Goal: Task Accomplishment & Management: Manage account settings

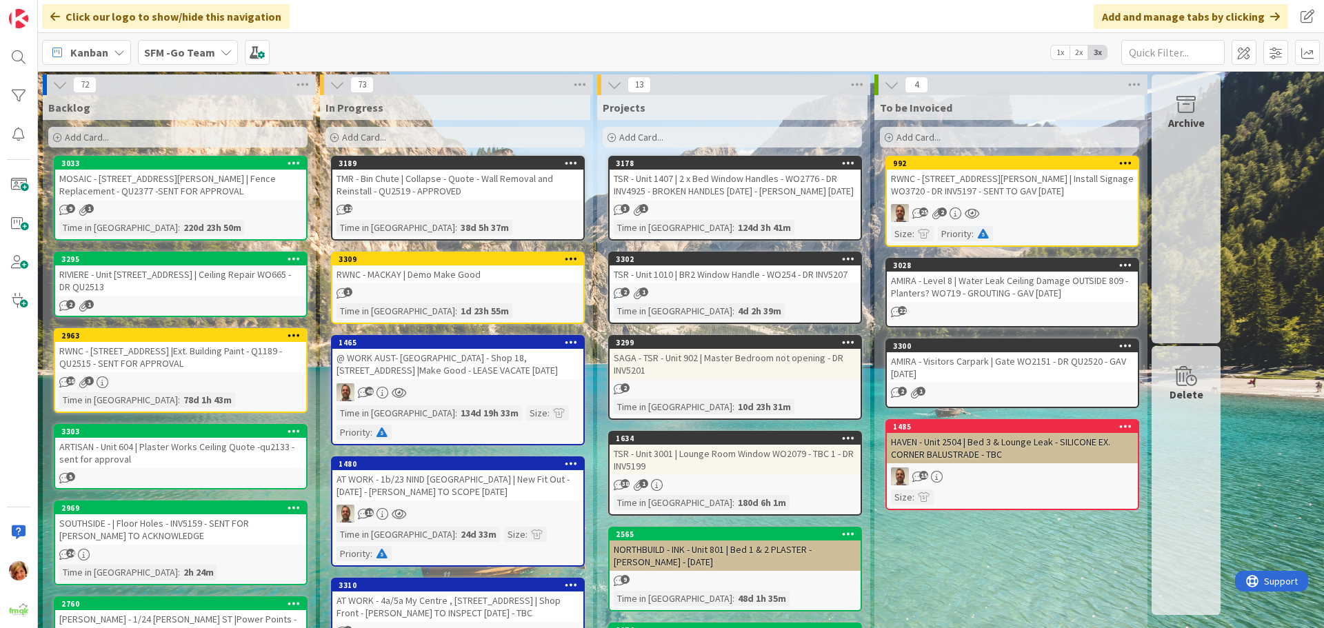
scroll to position [69, 0]
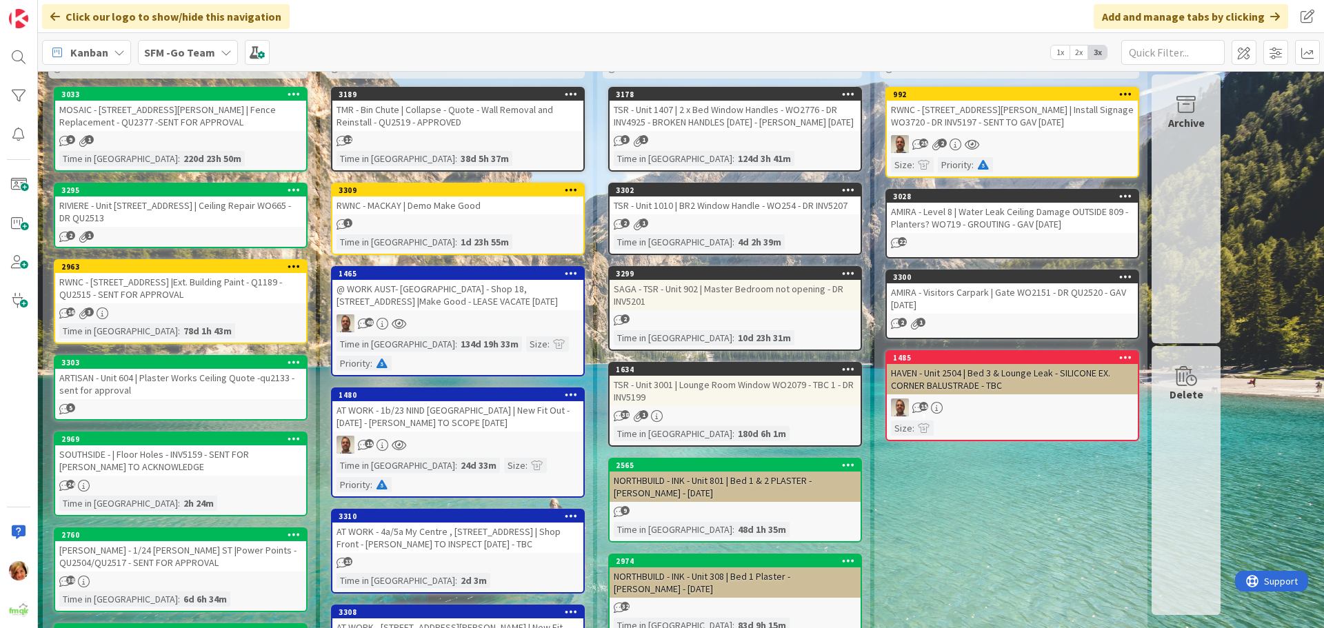
click at [487, 401] on div "AT WORK - 1b/23 NIND [GEOGRAPHIC_DATA] | New Fit Out - [DATE] - [PERSON_NAME] T…" at bounding box center [457, 416] width 251 height 30
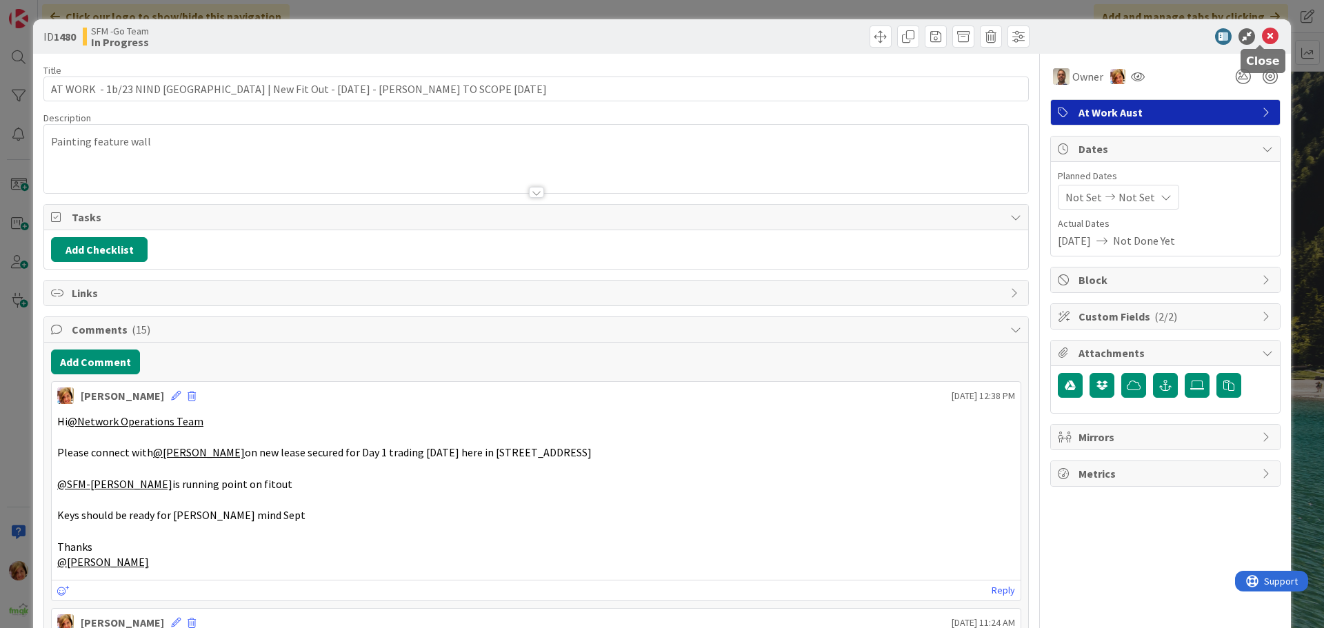
click at [1262, 37] on icon at bounding box center [1270, 36] width 17 height 17
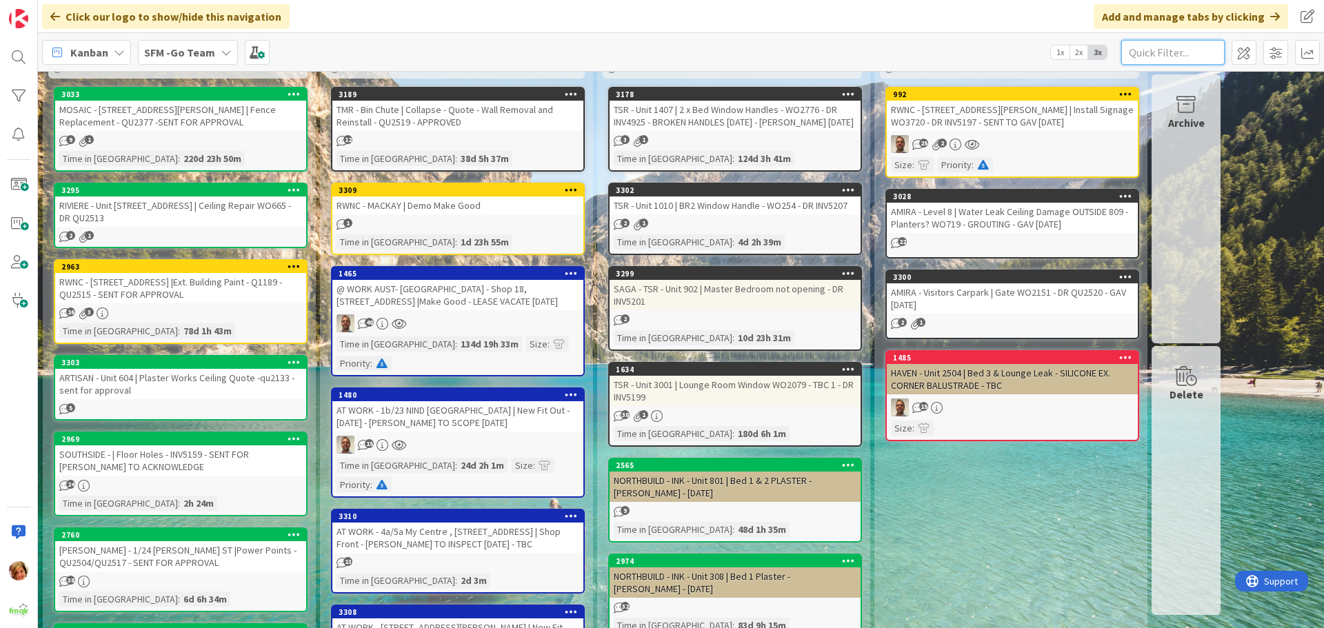
click at [1183, 43] on input "text" at bounding box center [1172, 52] width 103 height 25
type input "RACEVIEW"
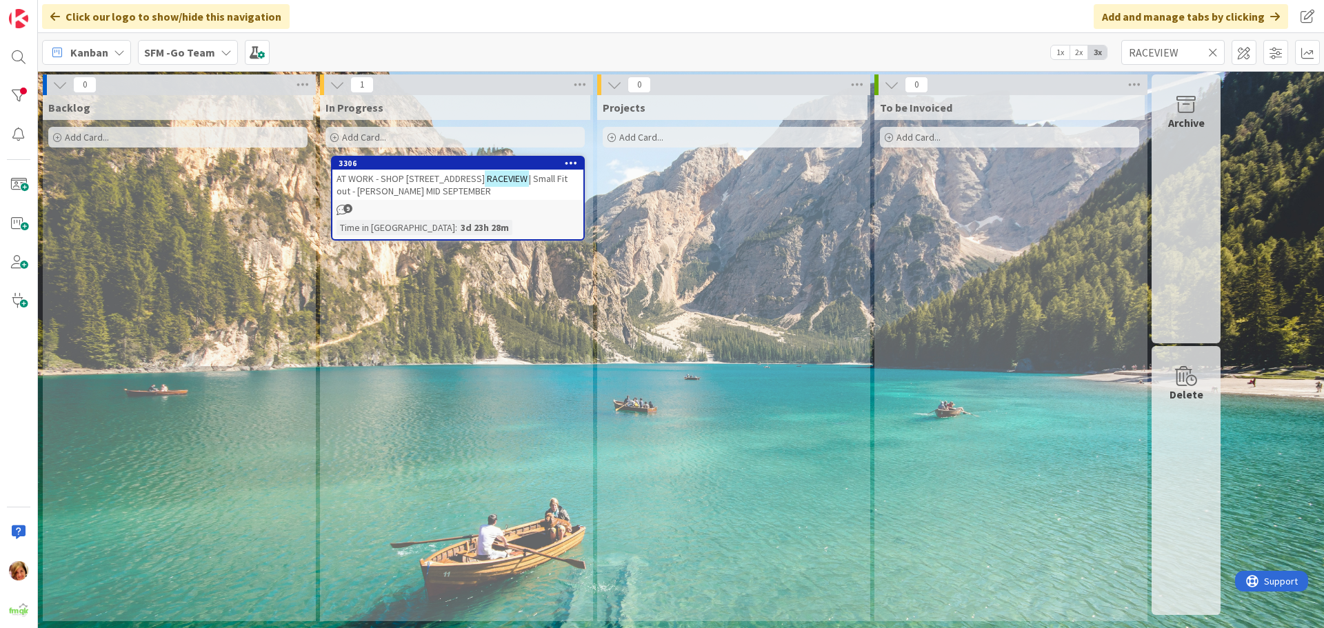
click at [423, 184] on span "AT WORK - SHOP [STREET_ADDRESS]" at bounding box center [411, 178] width 148 height 12
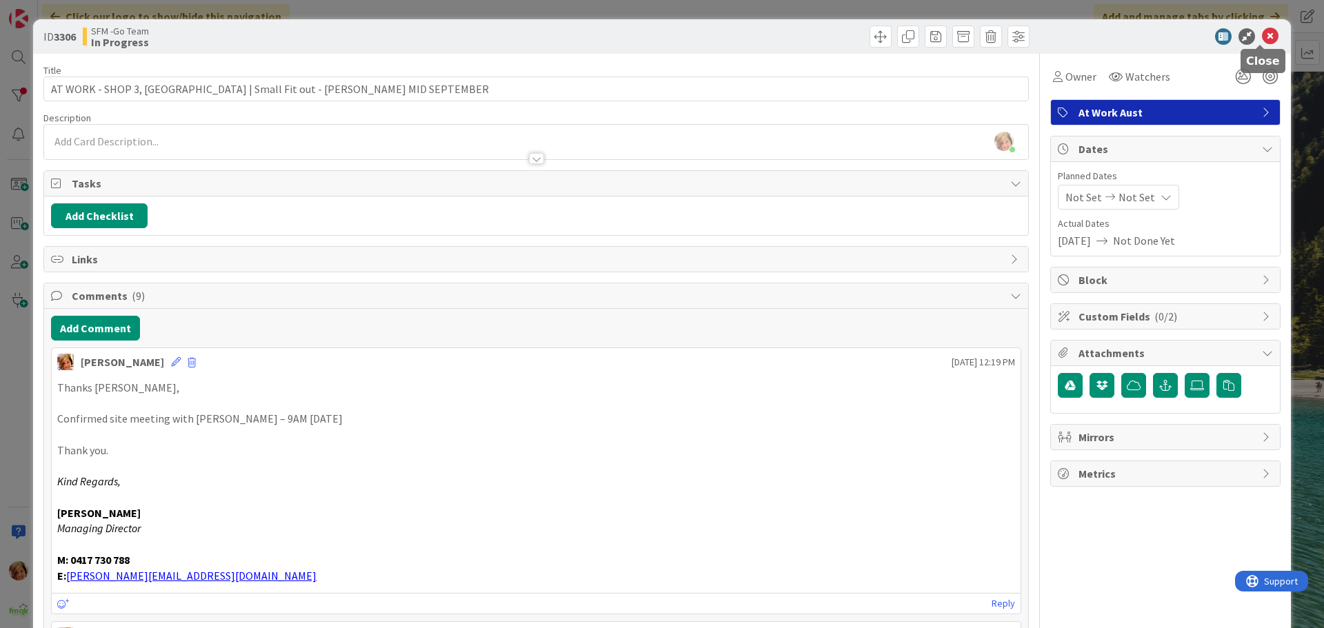
click at [1263, 32] on icon at bounding box center [1270, 36] width 17 height 17
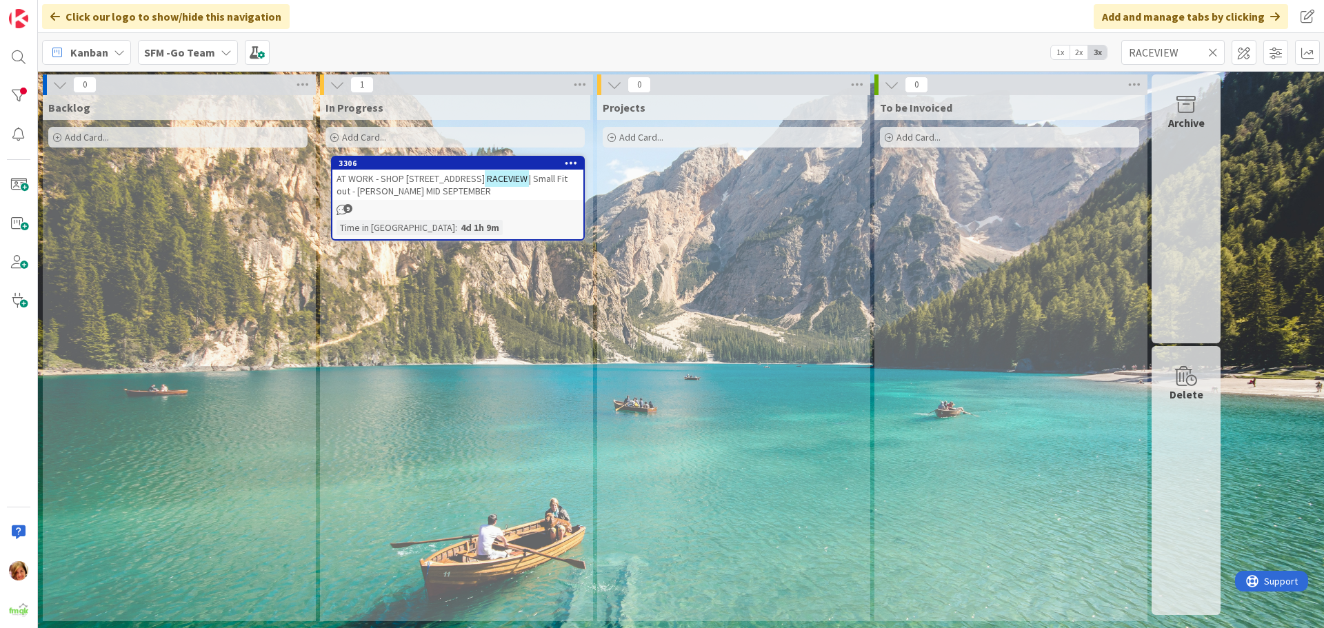
click at [459, 179] on span "AT WORK - SHOP [STREET_ADDRESS]" at bounding box center [411, 178] width 148 height 12
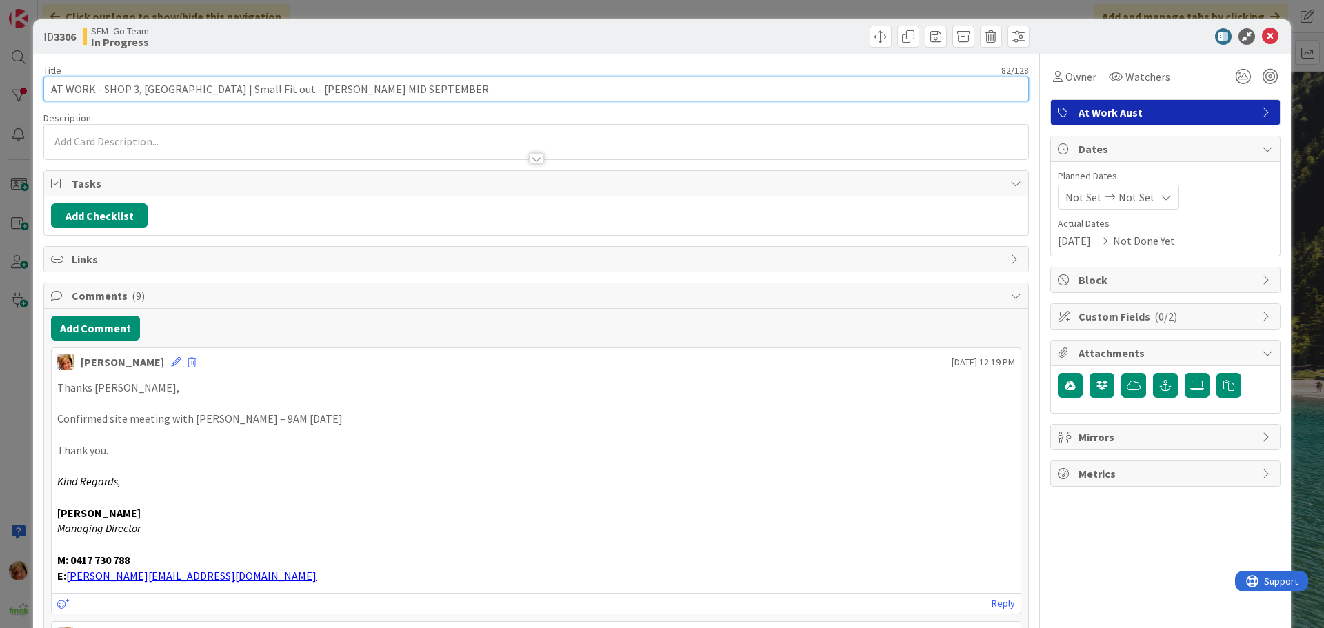
click at [334, 86] on input "AT WORK - SHOP 3, [GEOGRAPHIC_DATA] | Small Fit out - [PERSON_NAME] MID SEPTEMB…" at bounding box center [535, 89] width 985 height 25
type input "AT WORK - SHOP 3, [GEOGRAPHIC_DATA] | Small Fit out - [PERSON_NAME] SCOPE [DATE…"
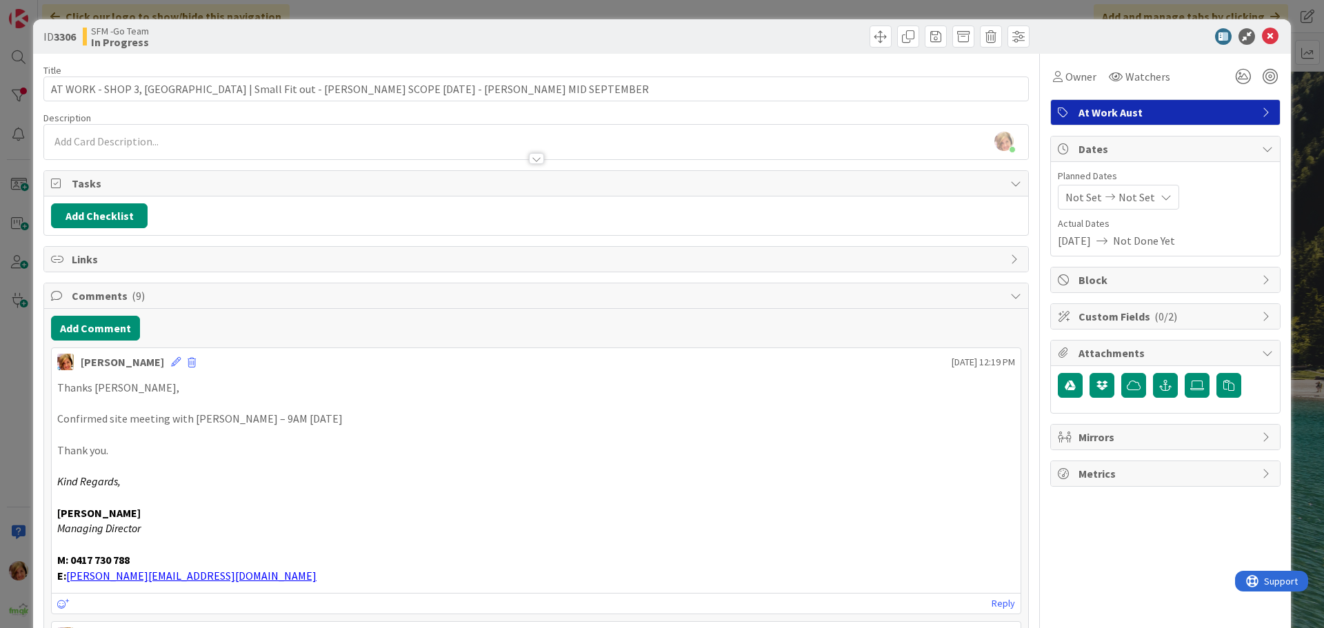
click at [772, 27] on div at bounding box center [785, 37] width 490 height 22
click at [1262, 36] on icon at bounding box center [1270, 36] width 17 height 17
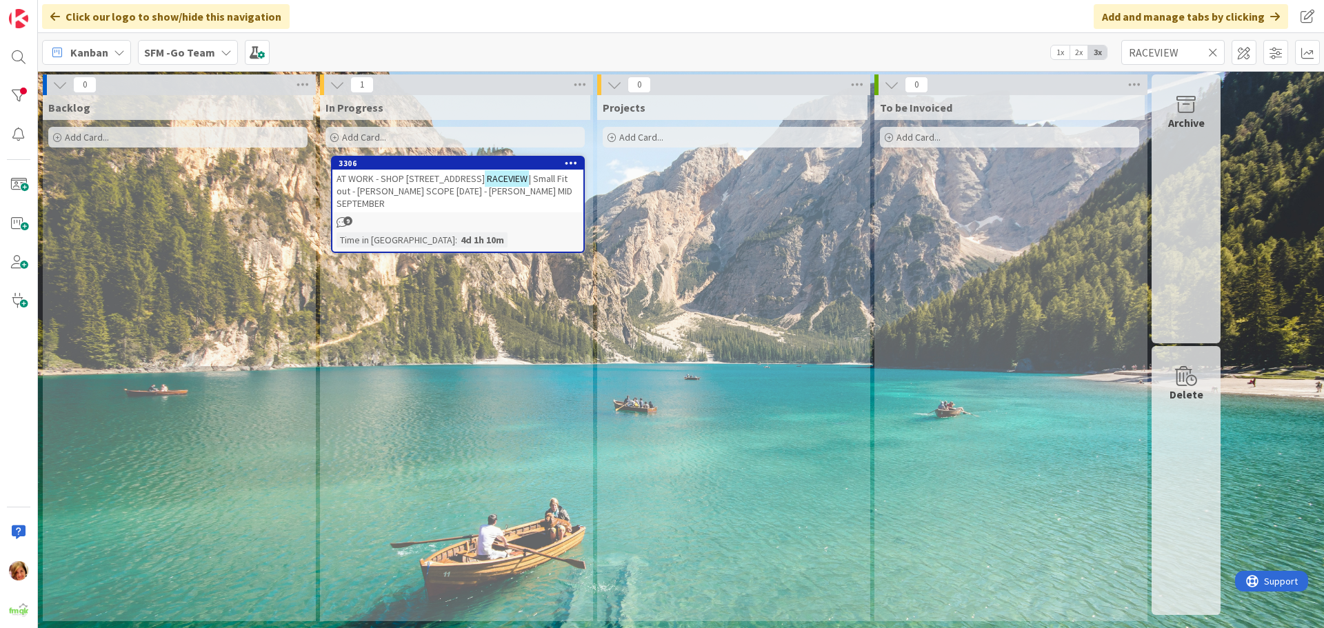
click at [1215, 51] on icon at bounding box center [1213, 52] width 10 height 12
click at [1215, 51] on input "text" at bounding box center [1172, 52] width 103 height 25
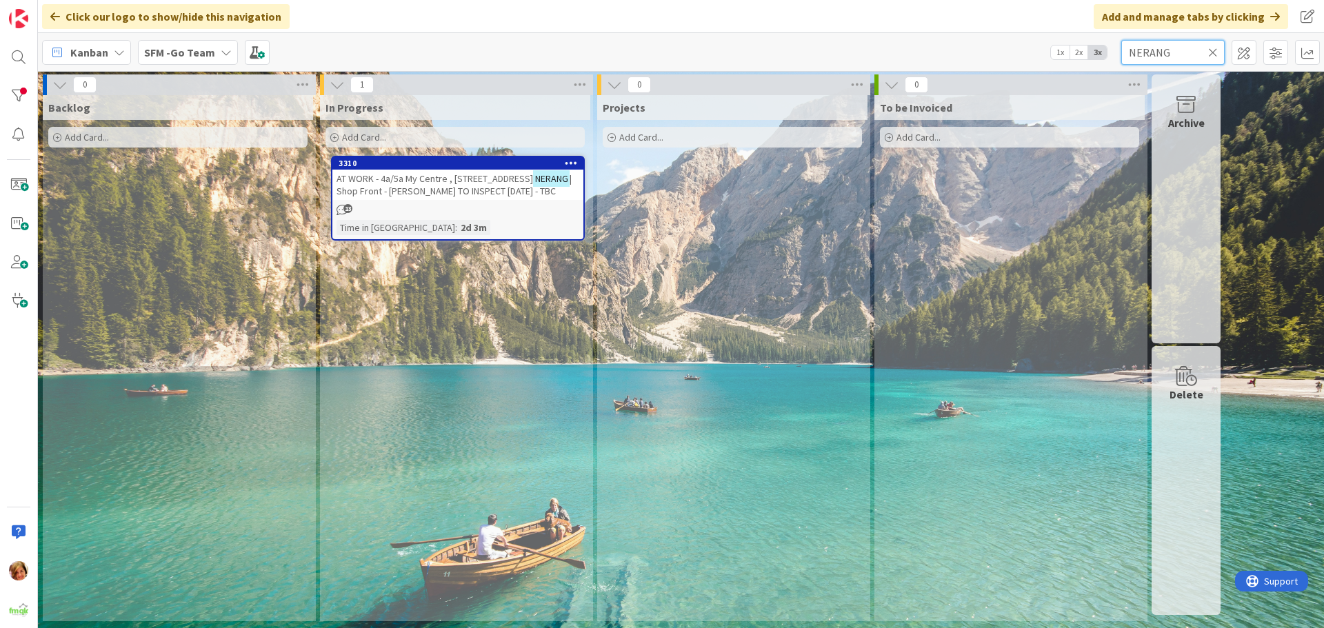
type input "NERANG"
click at [485, 173] on span "AT WORK - 4a/5a My Centre , [STREET_ADDRESS]" at bounding box center [435, 178] width 197 height 12
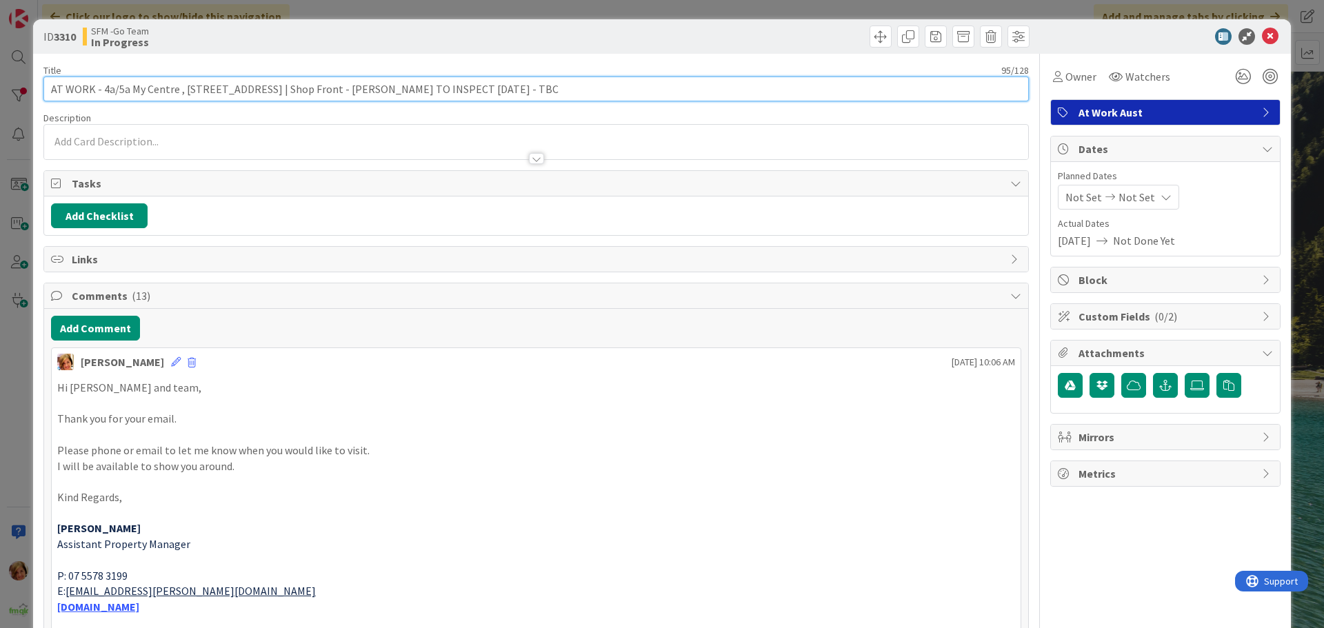
click at [531, 88] on input "AT WORK - 4a/5a My Centre , [STREET_ADDRESS] | Shop Front - [PERSON_NAME] TO IN…" at bounding box center [535, 89] width 985 height 25
type input "AT WORK - 4a/5a My Centre , [STREET_ADDRESS] | Shop Front - [PERSON_NAME] TO IN…"
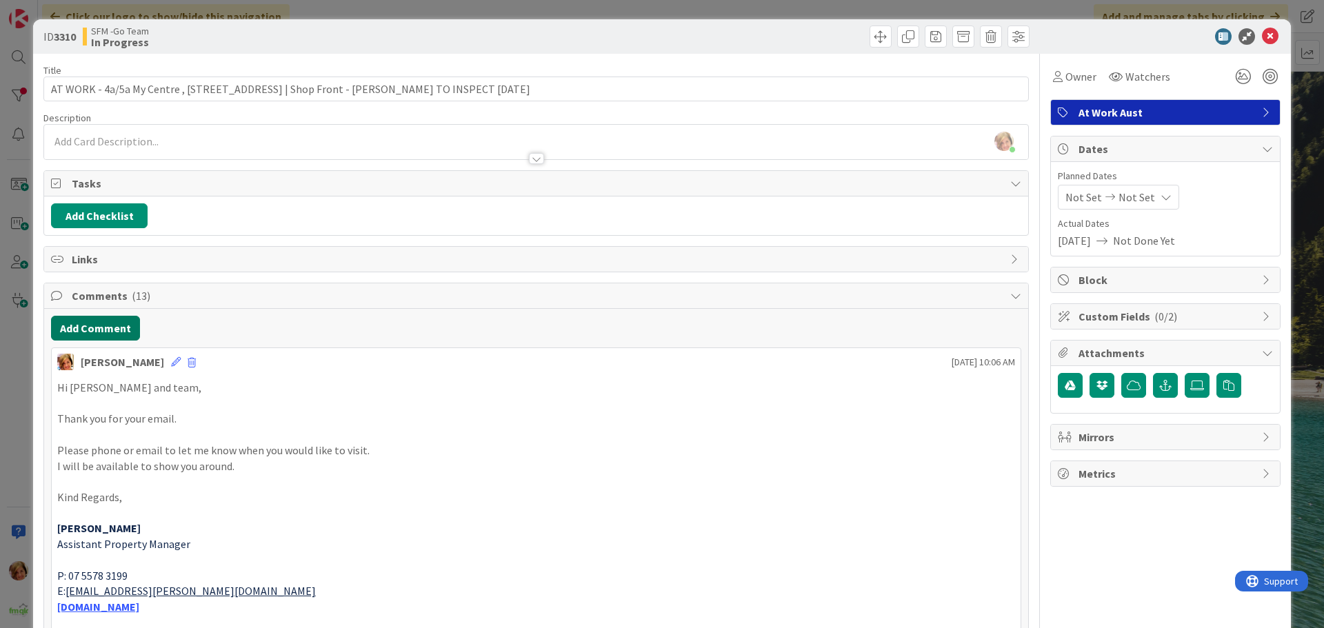
click at [83, 326] on button "Add Comment" at bounding box center [95, 328] width 89 height 25
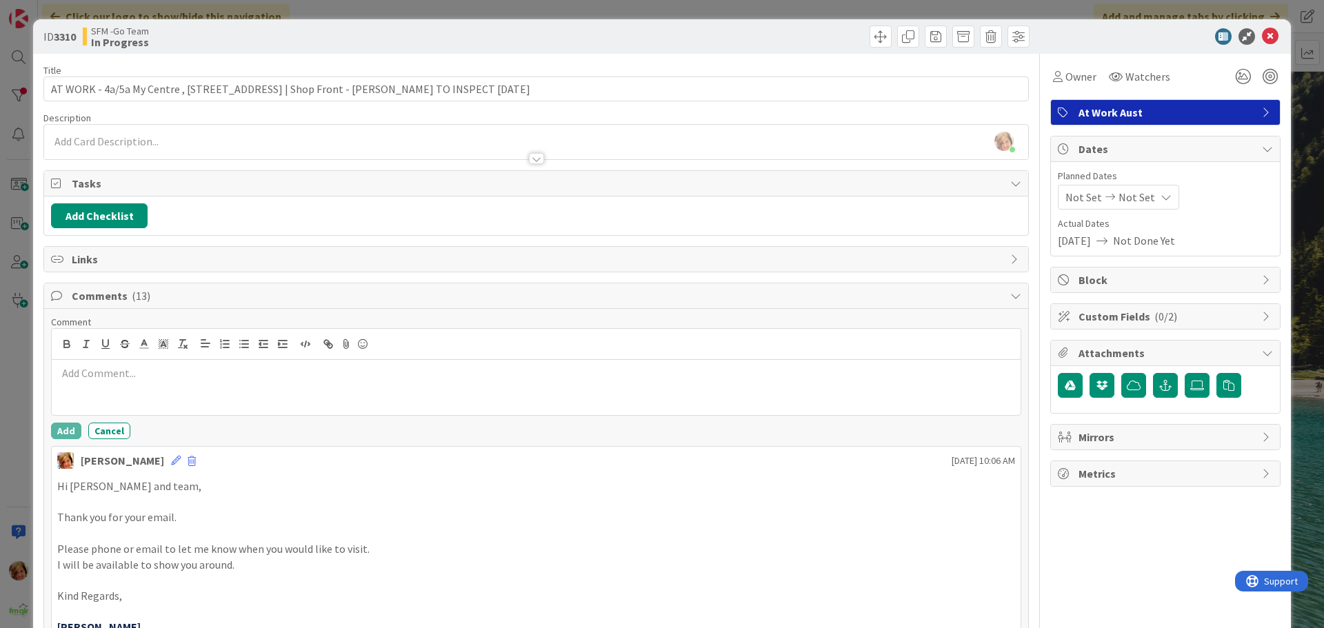
click at [152, 396] on div at bounding box center [536, 387] width 969 height 55
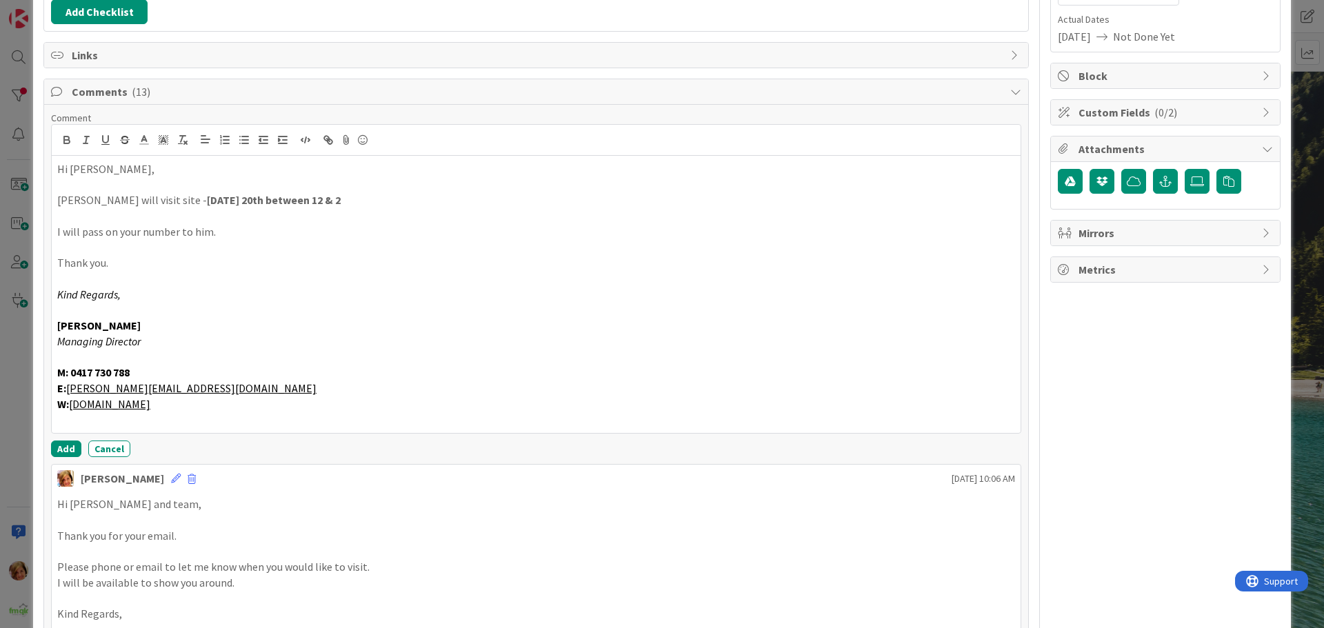
scroll to position [210, 0]
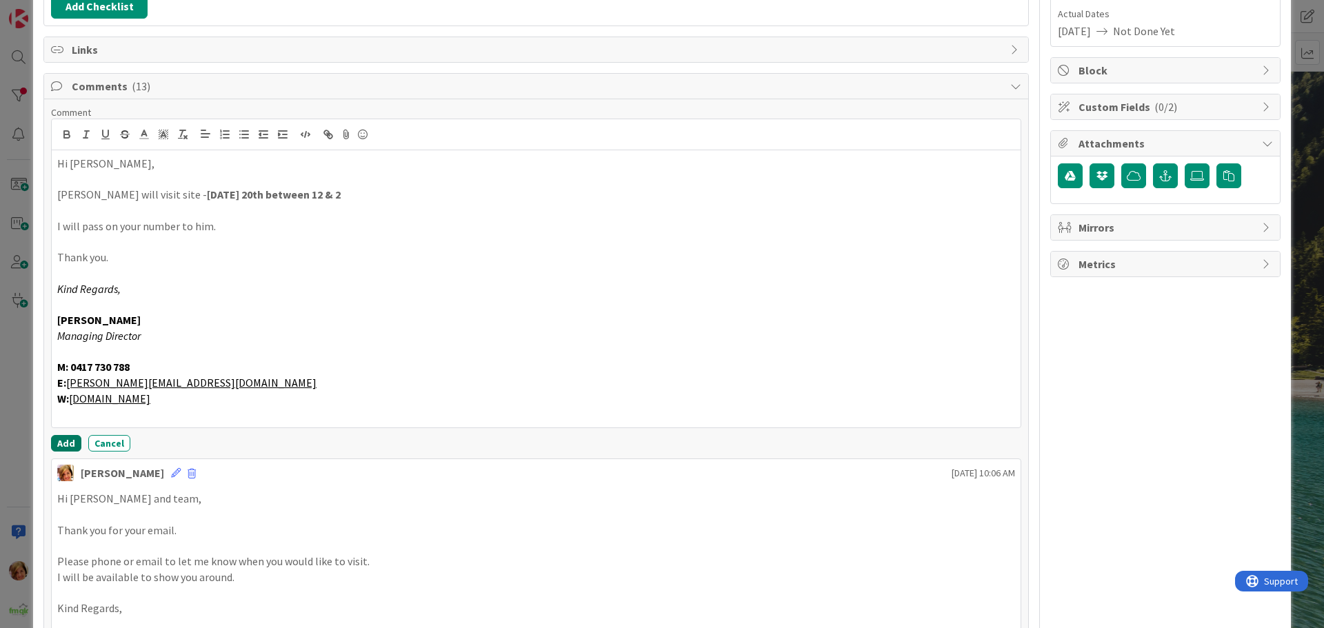
click at [60, 442] on button "Add" at bounding box center [66, 443] width 30 height 17
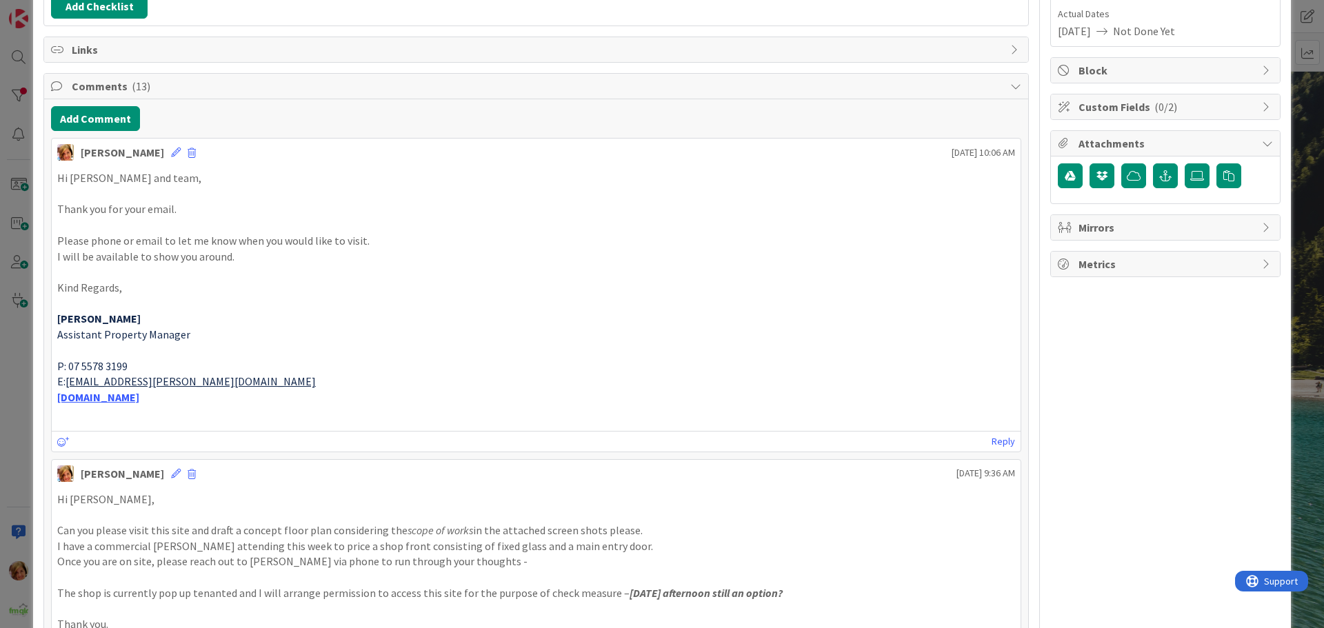
scroll to position [0, 0]
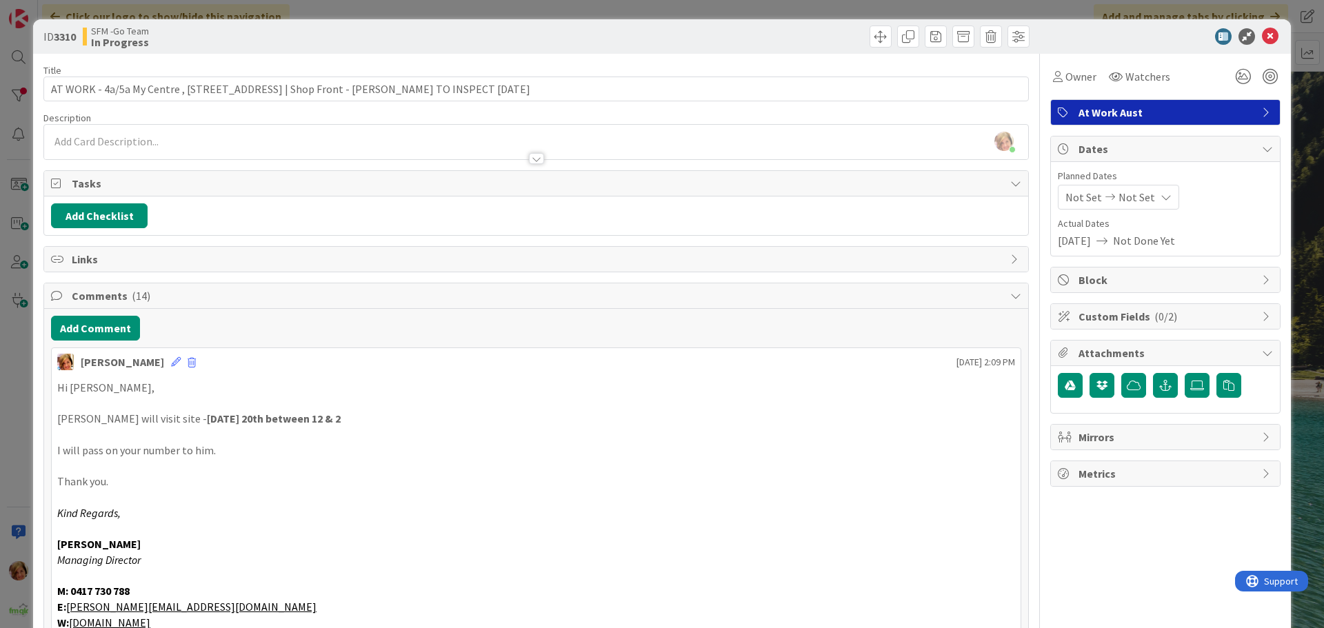
click at [779, 42] on div at bounding box center [785, 37] width 490 height 22
drag, startPoint x: 1257, startPoint y: 34, endPoint x: 1056, endPoint y: 155, distance: 234.2
click at [1262, 35] on icon at bounding box center [1270, 36] width 17 height 17
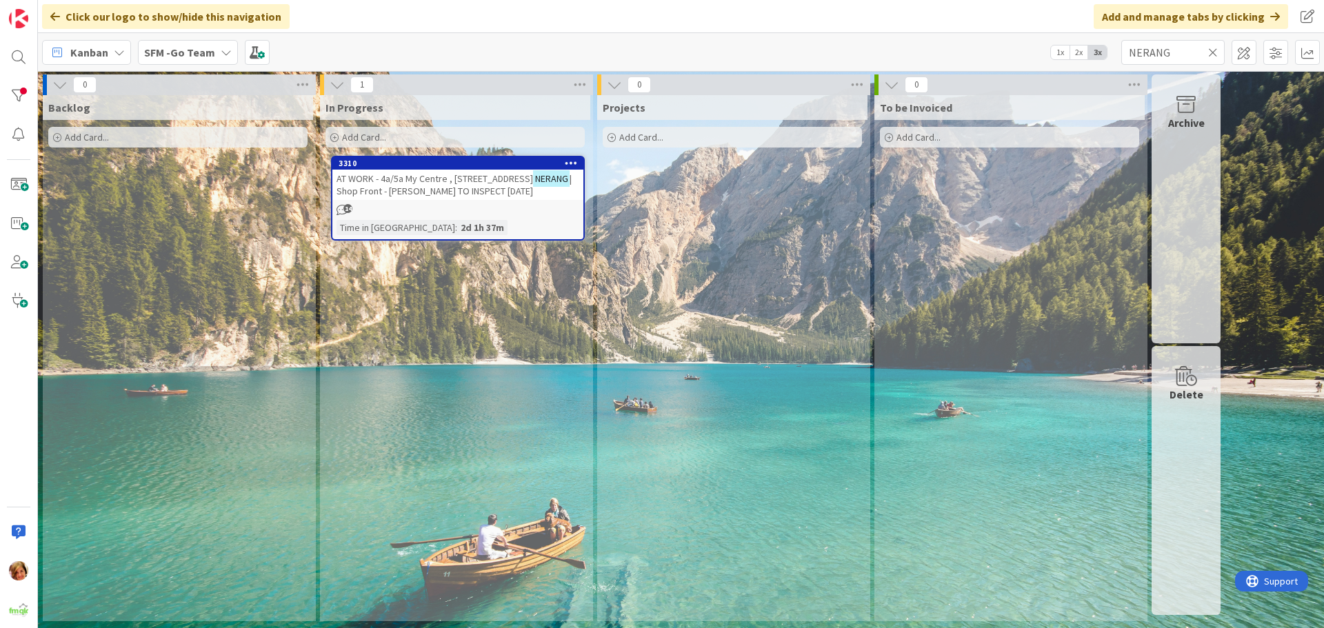
click at [1213, 50] on icon at bounding box center [1213, 52] width 10 height 12
click at [1212, 50] on input "text" at bounding box center [1172, 52] width 103 height 25
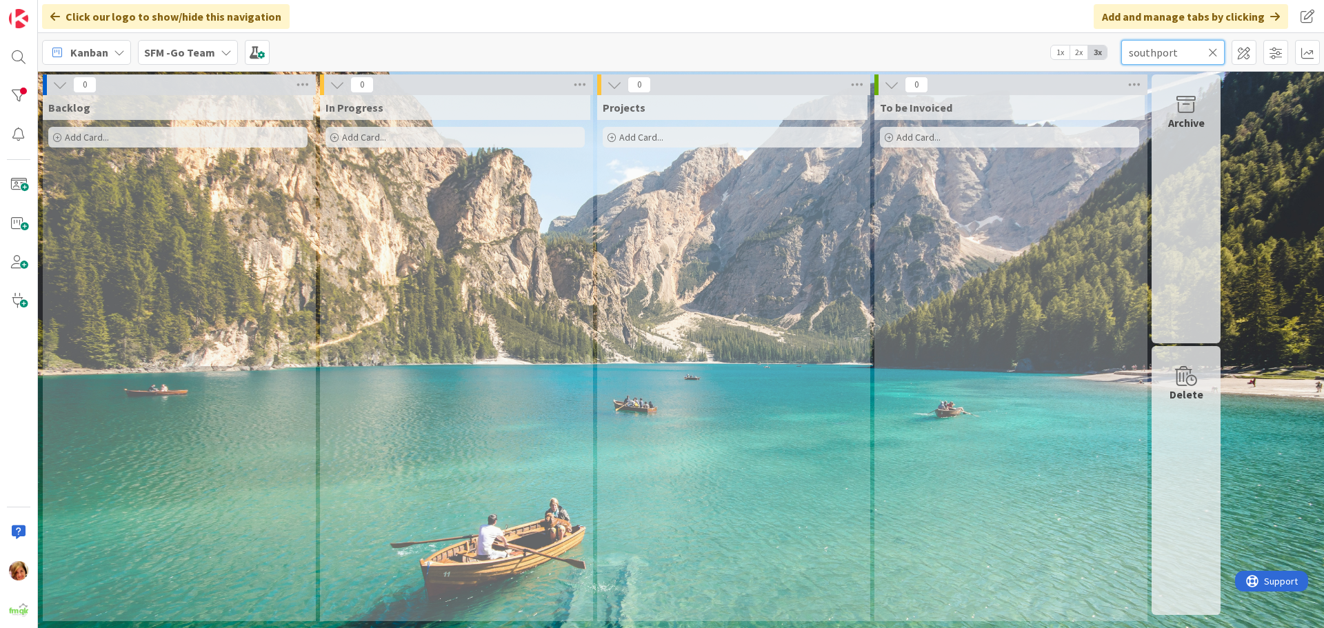
type input "southport"
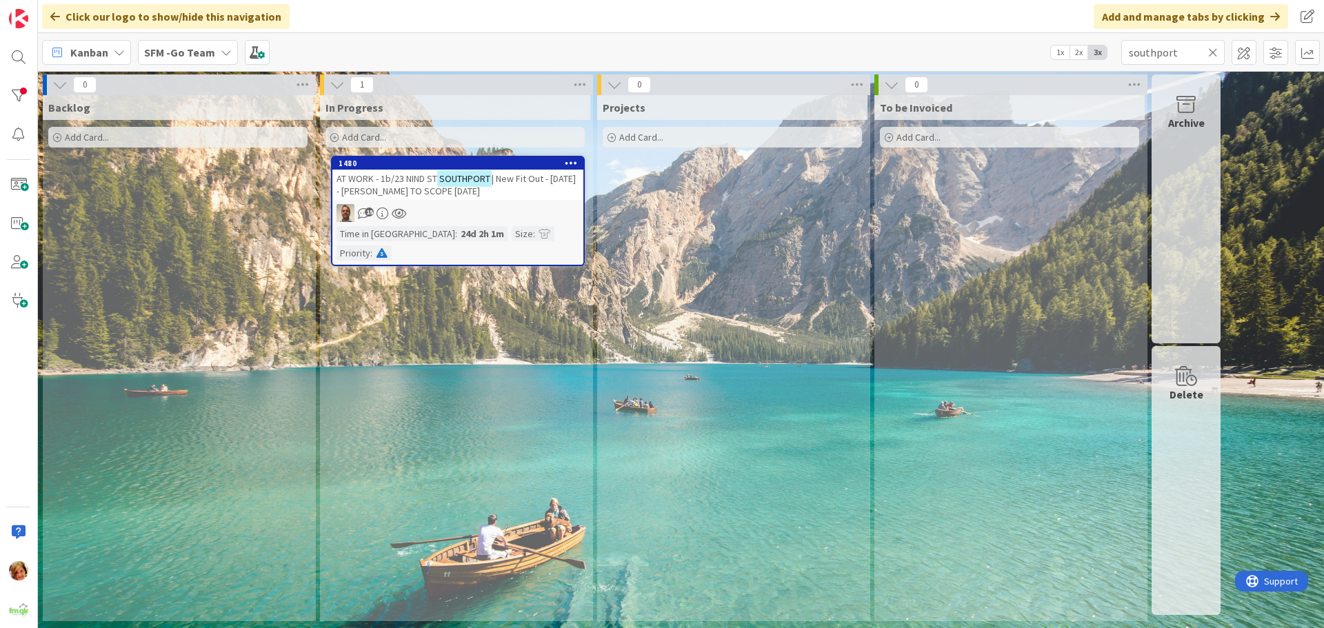
click at [411, 178] on span "AT WORK - 1b/23 NIND ST" at bounding box center [387, 178] width 101 height 12
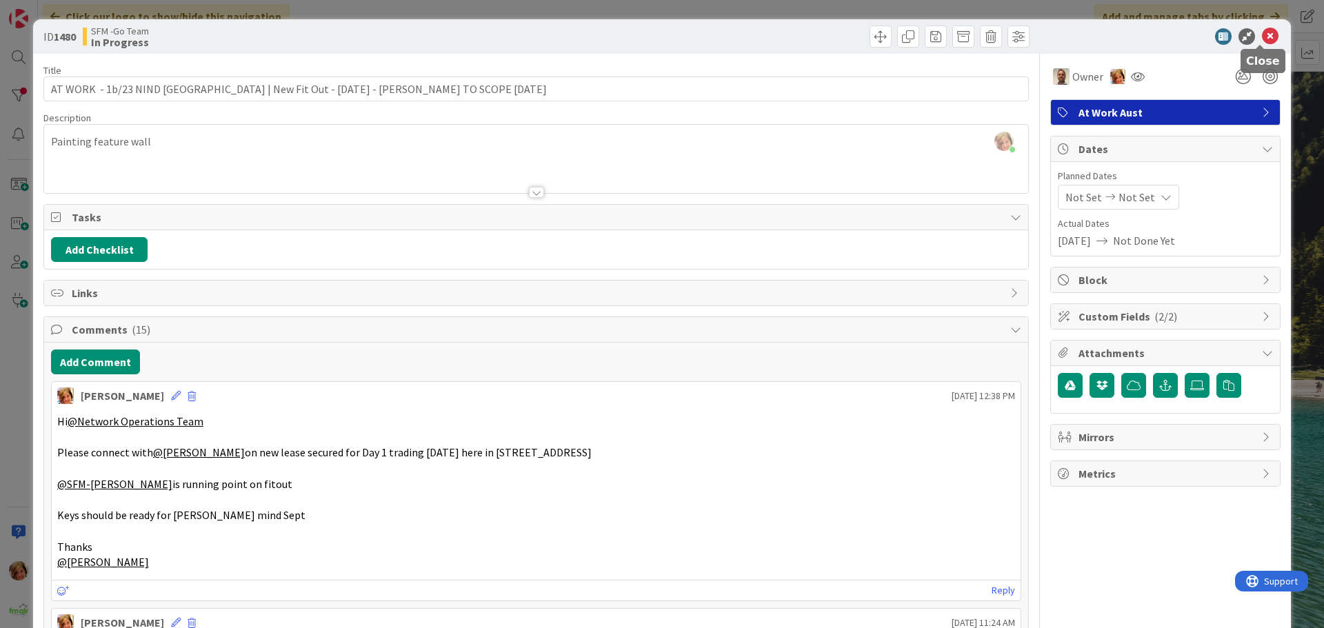
click at [1262, 36] on icon at bounding box center [1270, 36] width 17 height 17
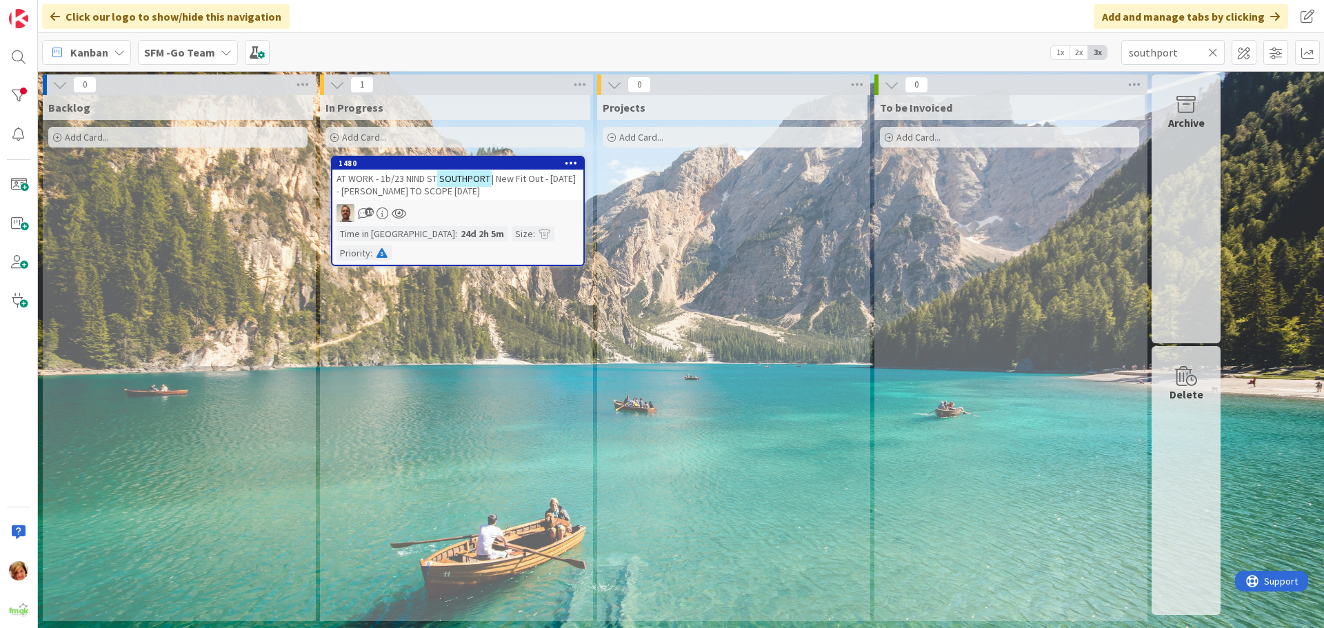
click at [1212, 52] on icon at bounding box center [1213, 52] width 10 height 12
click at [1212, 52] on input "text" at bounding box center [1172, 52] width 103 height 25
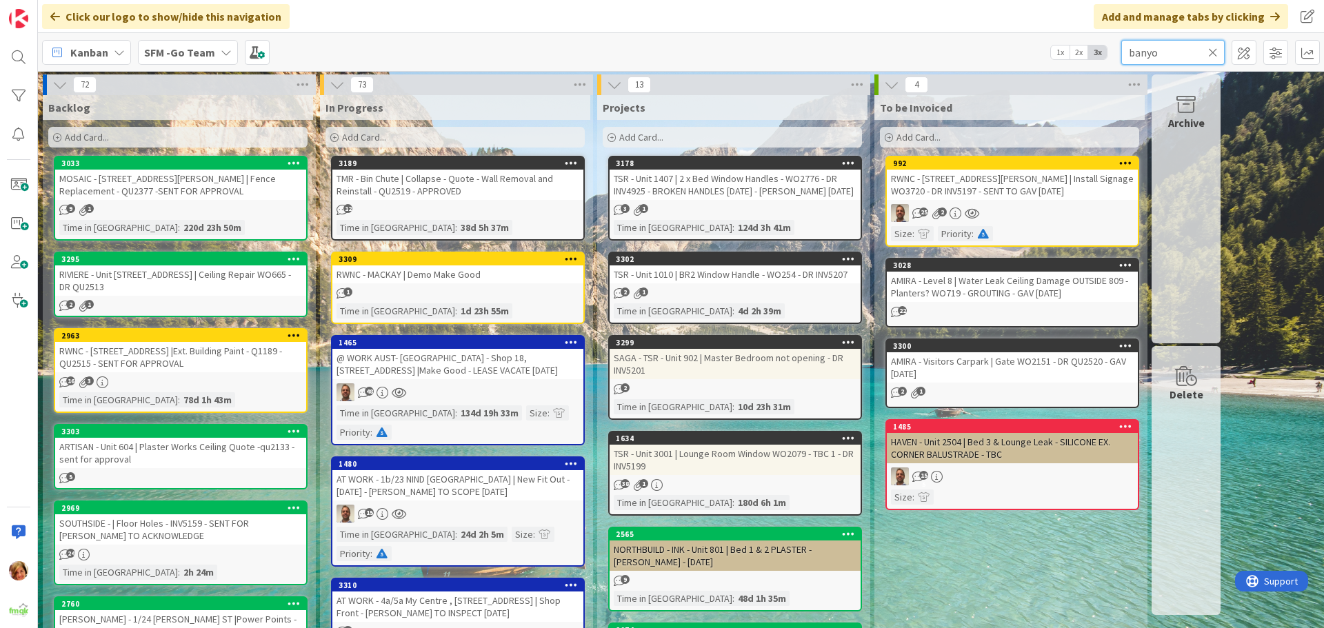
type input "banyo"
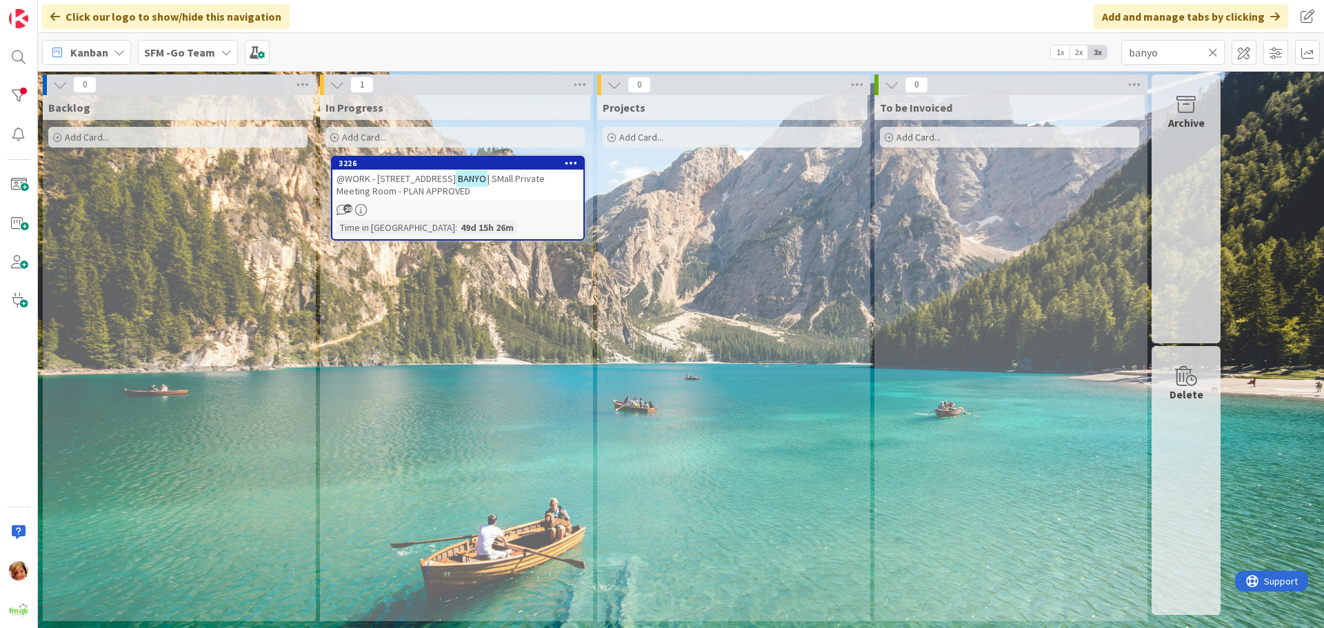
click at [424, 183] on span "@WORK - [STREET_ADDRESS]" at bounding box center [396, 178] width 119 height 12
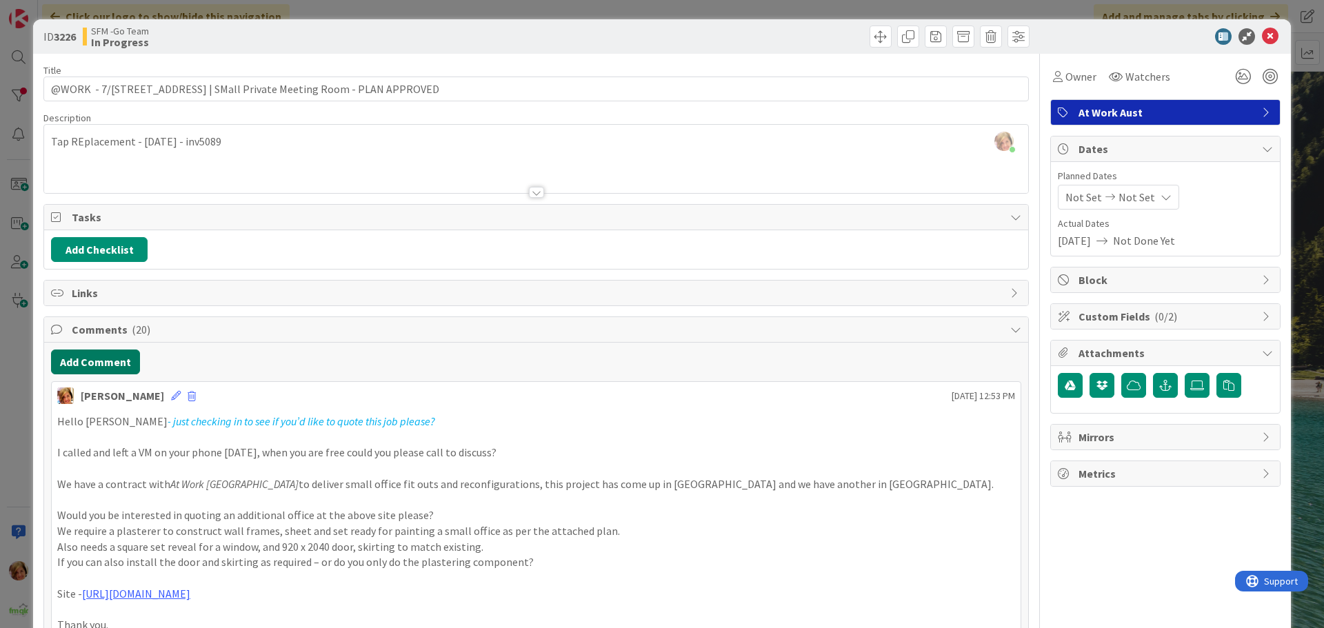
click at [90, 352] on button "Add Comment" at bounding box center [95, 362] width 89 height 25
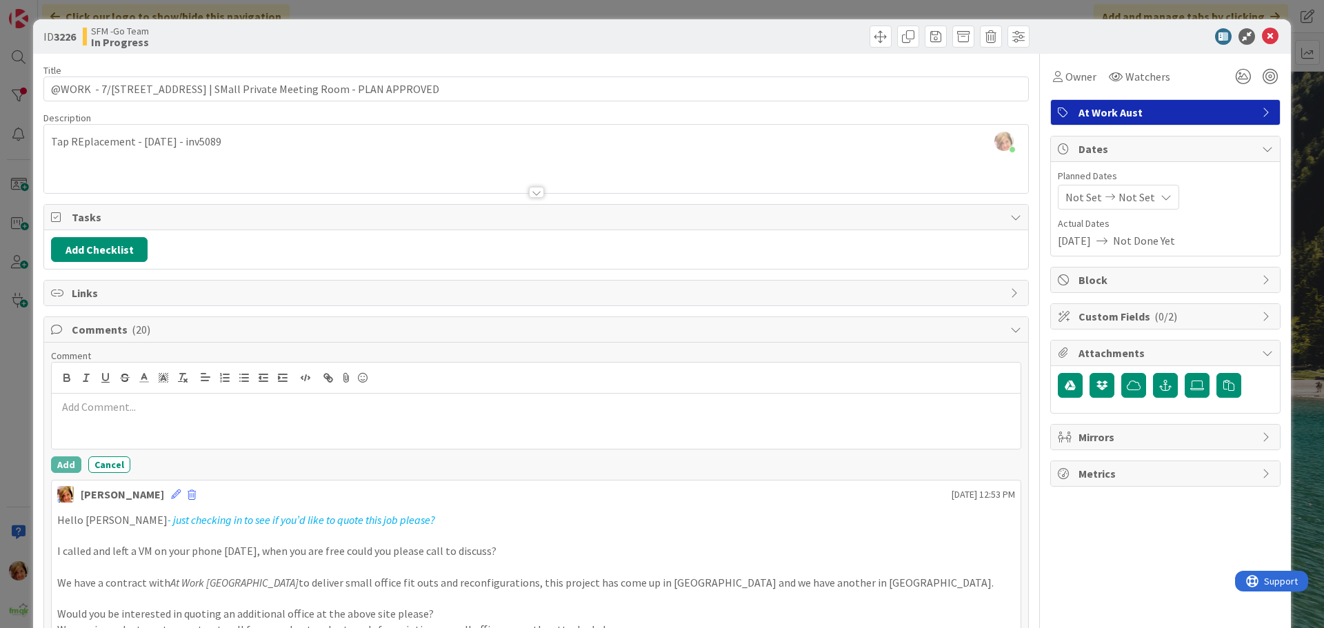
click at [119, 421] on div at bounding box center [536, 421] width 969 height 55
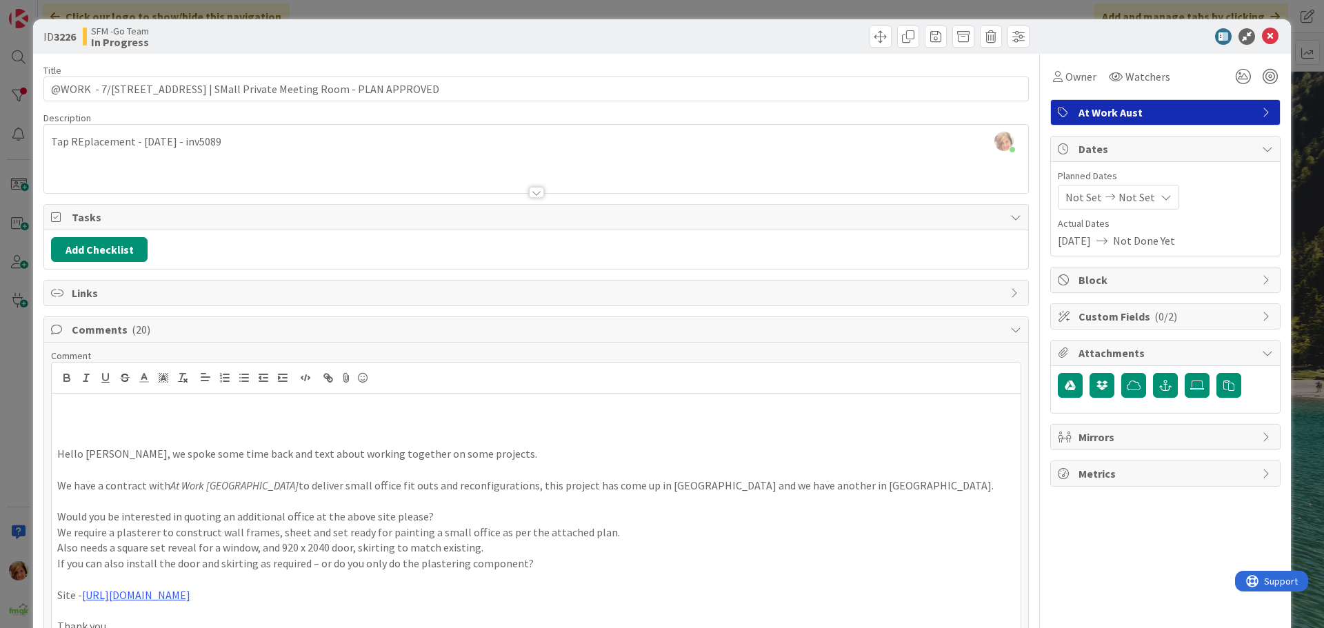
scroll to position [114, 0]
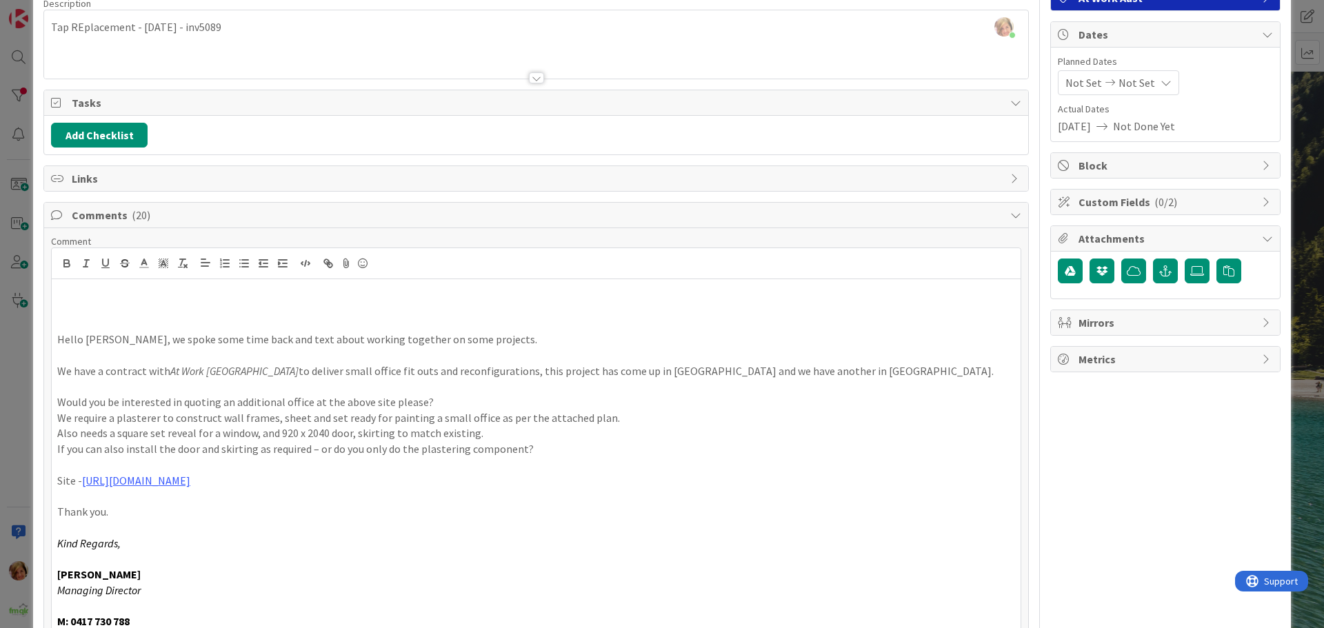
click at [77, 283] on div "Hello [PERSON_NAME], we spoke some time back and text about working together on…" at bounding box center [536, 457] width 969 height 356
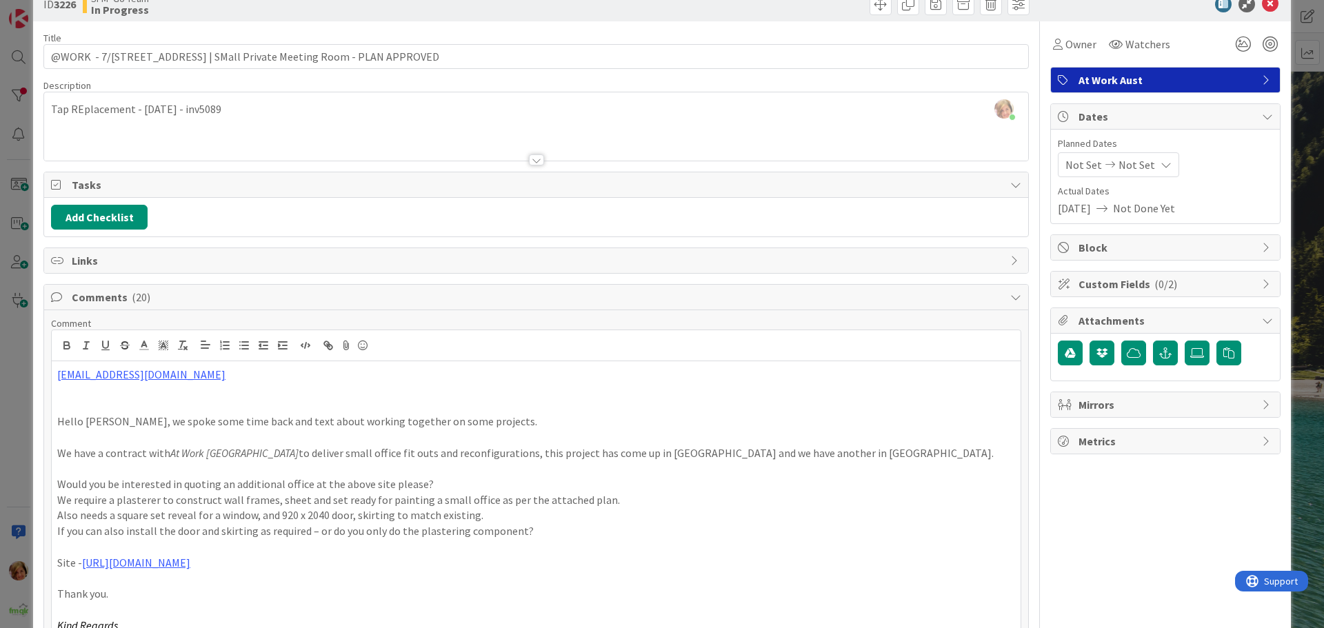
scroll to position [0, 0]
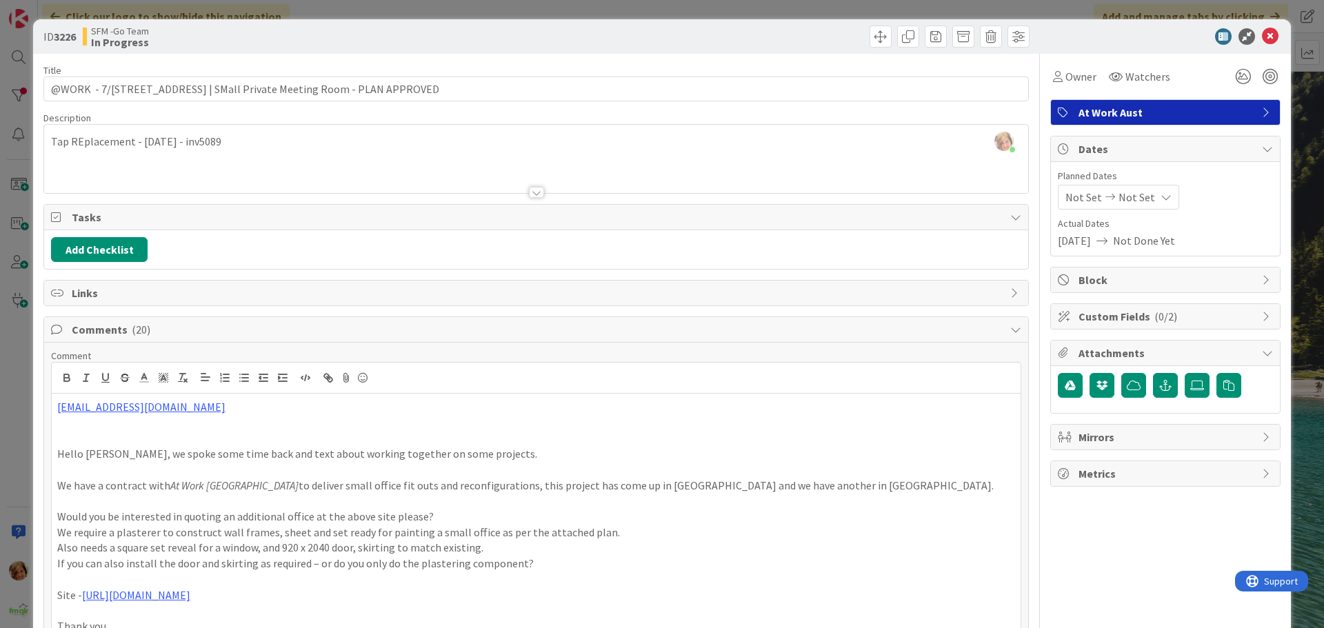
click at [714, 43] on div at bounding box center [785, 37] width 490 height 22
click at [1262, 38] on icon at bounding box center [1270, 36] width 17 height 17
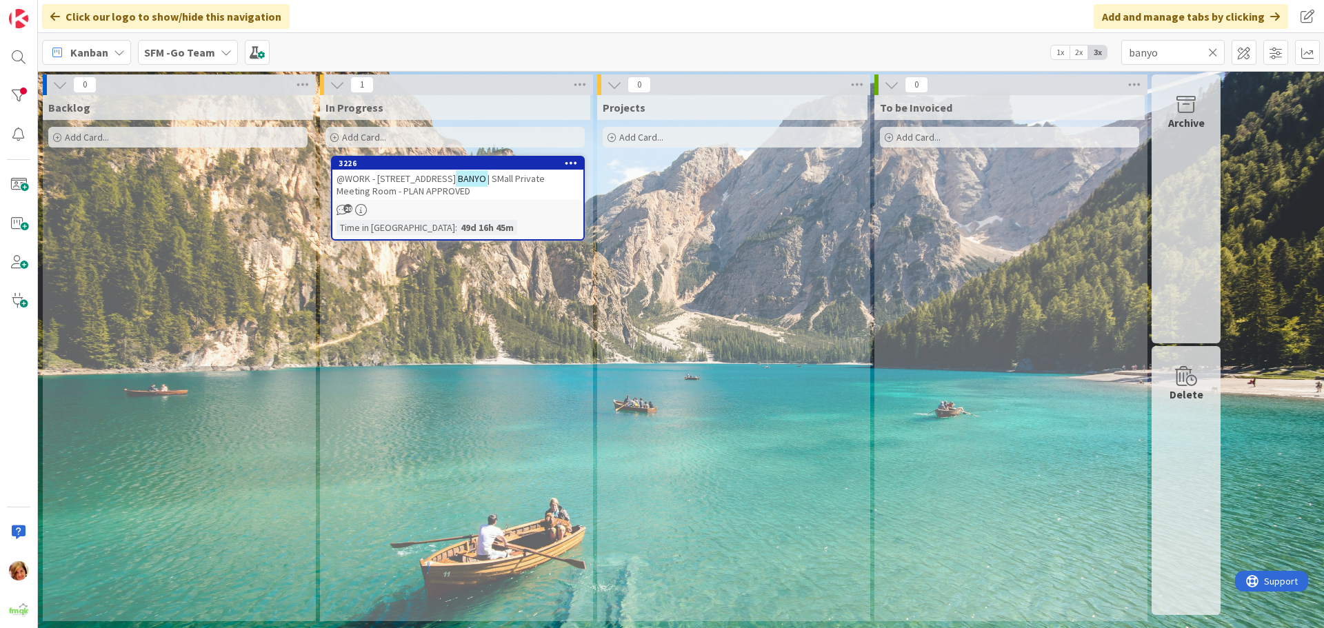
click at [1214, 51] on icon at bounding box center [1213, 52] width 10 height 12
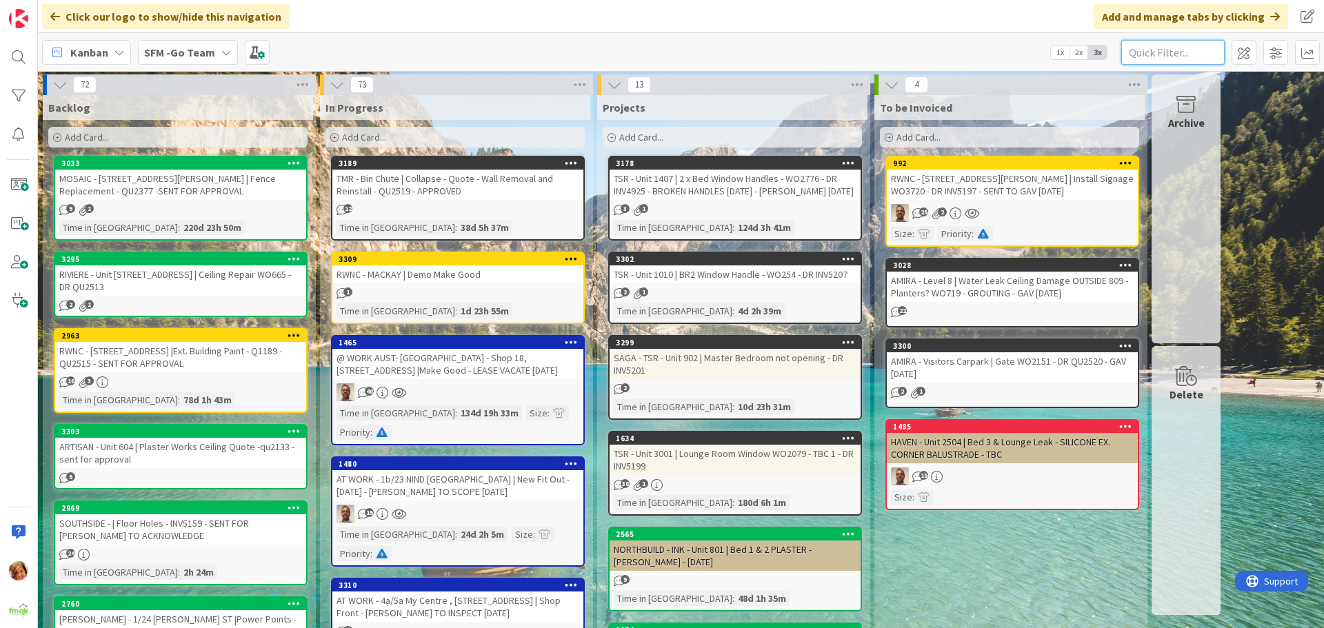
click at [1169, 50] on input "text" at bounding box center [1172, 52] width 103 height 25
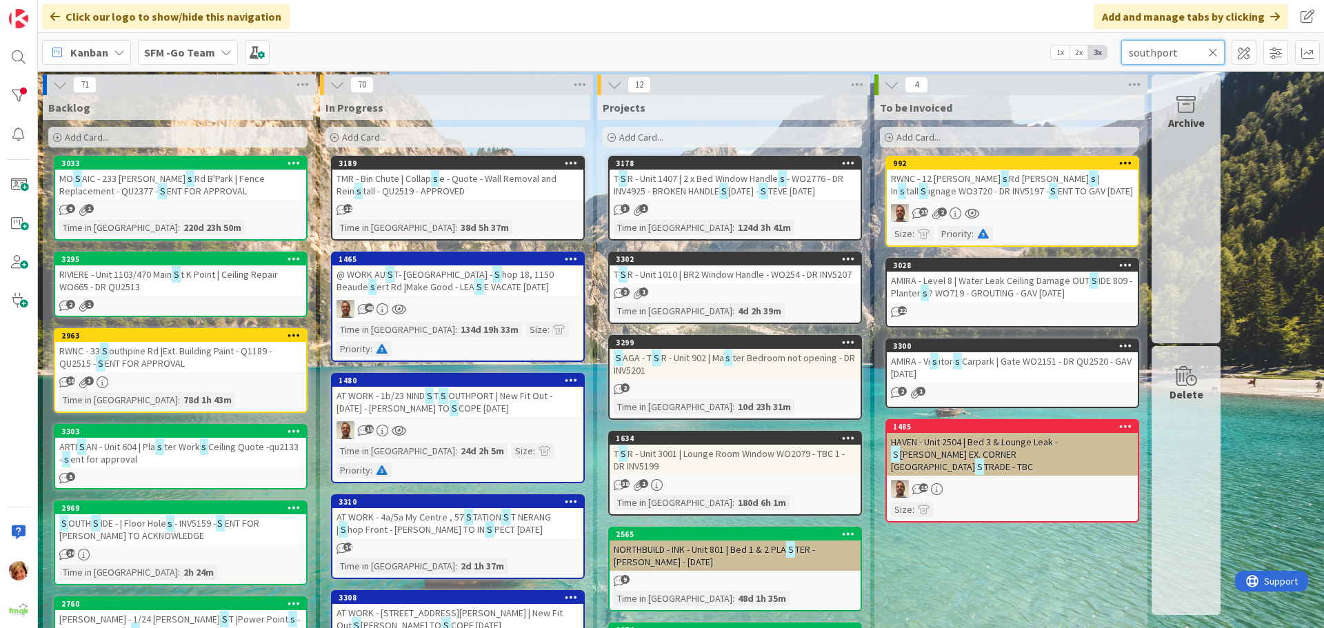
type input "southport"
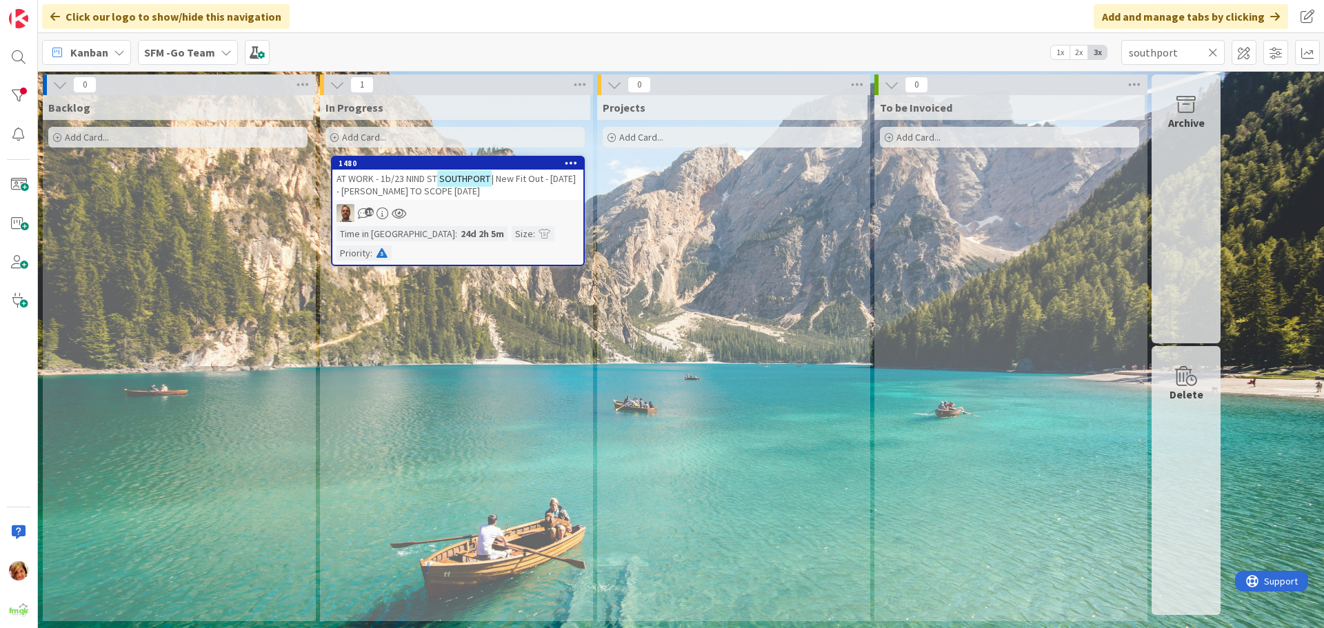
click at [381, 186] on span "| New Fit Out - [DATE] - [PERSON_NAME] TO SCOPE [DATE]" at bounding box center [456, 184] width 239 height 25
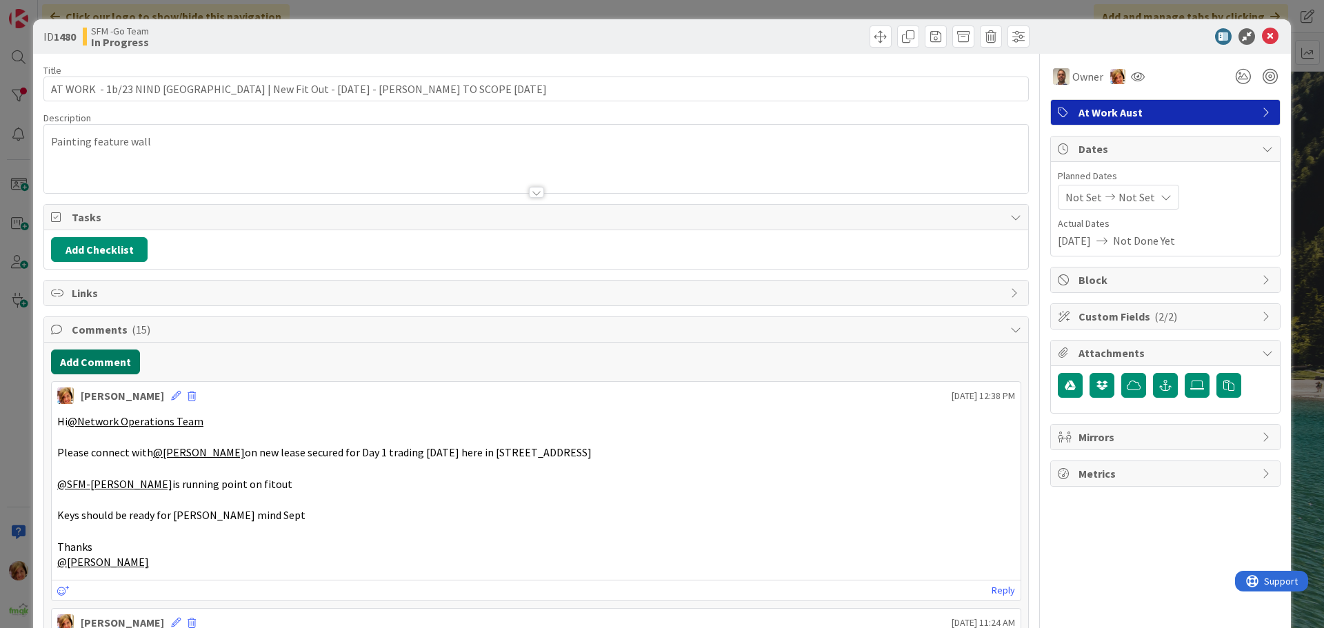
click at [93, 365] on button "Add Comment" at bounding box center [95, 362] width 89 height 25
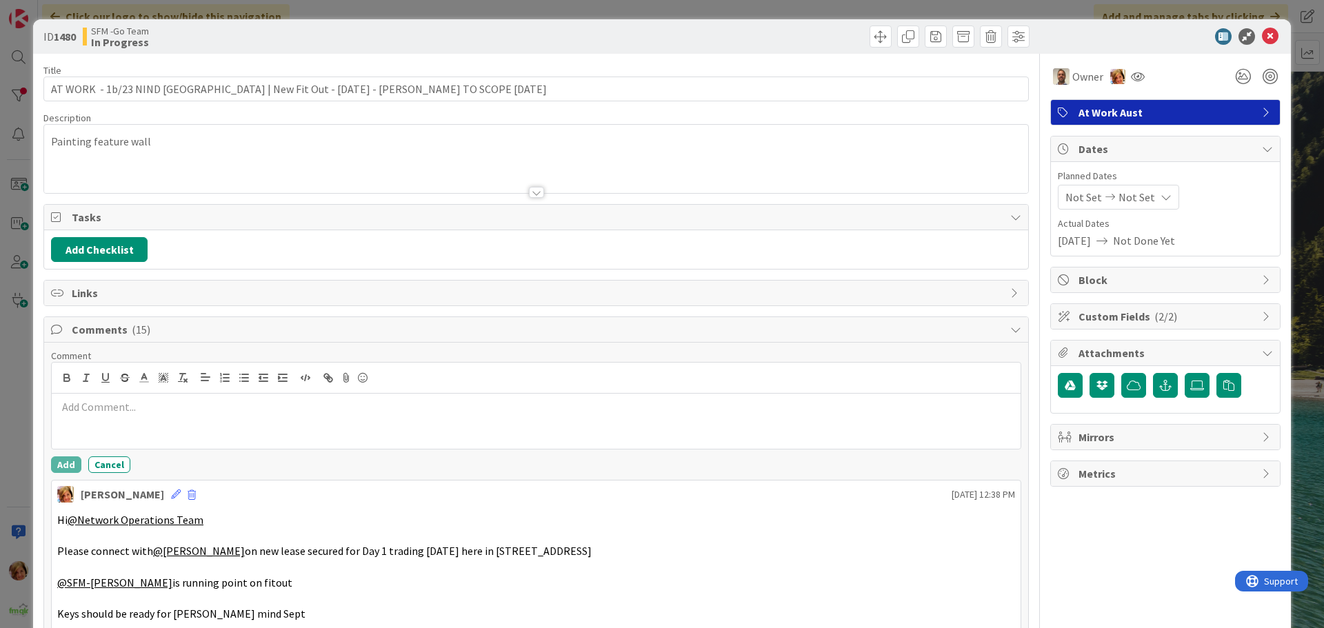
click at [141, 413] on p at bounding box center [536, 407] width 958 height 16
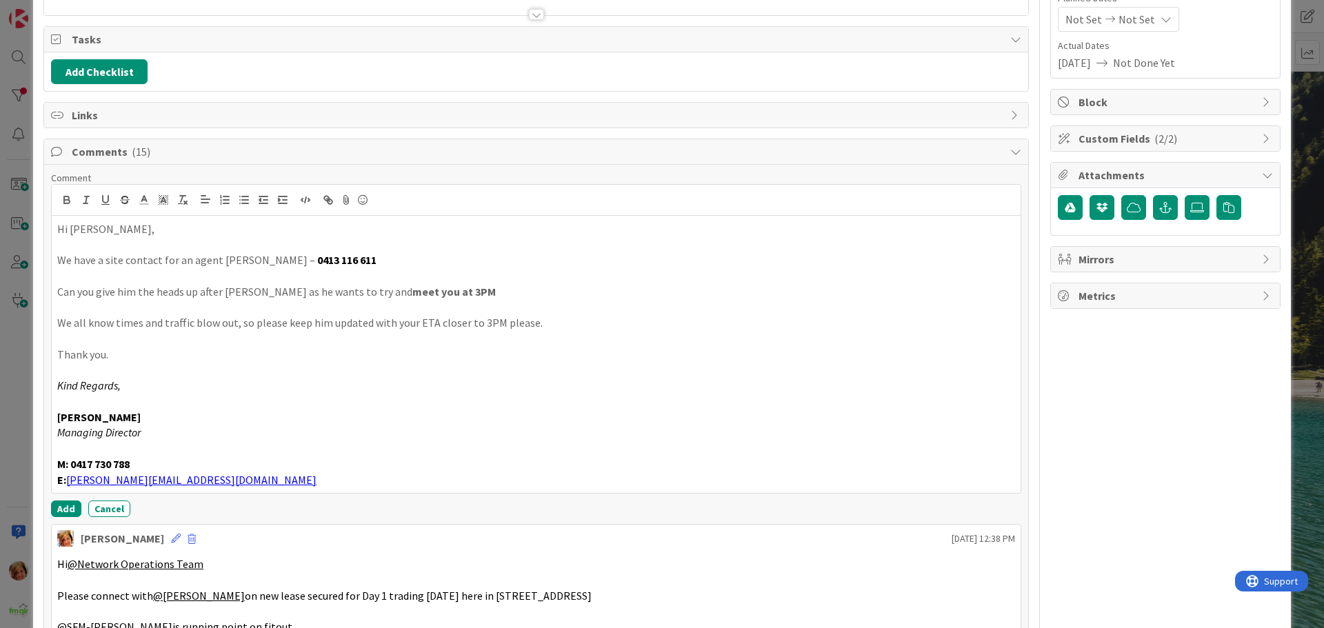
scroll to position [312, 0]
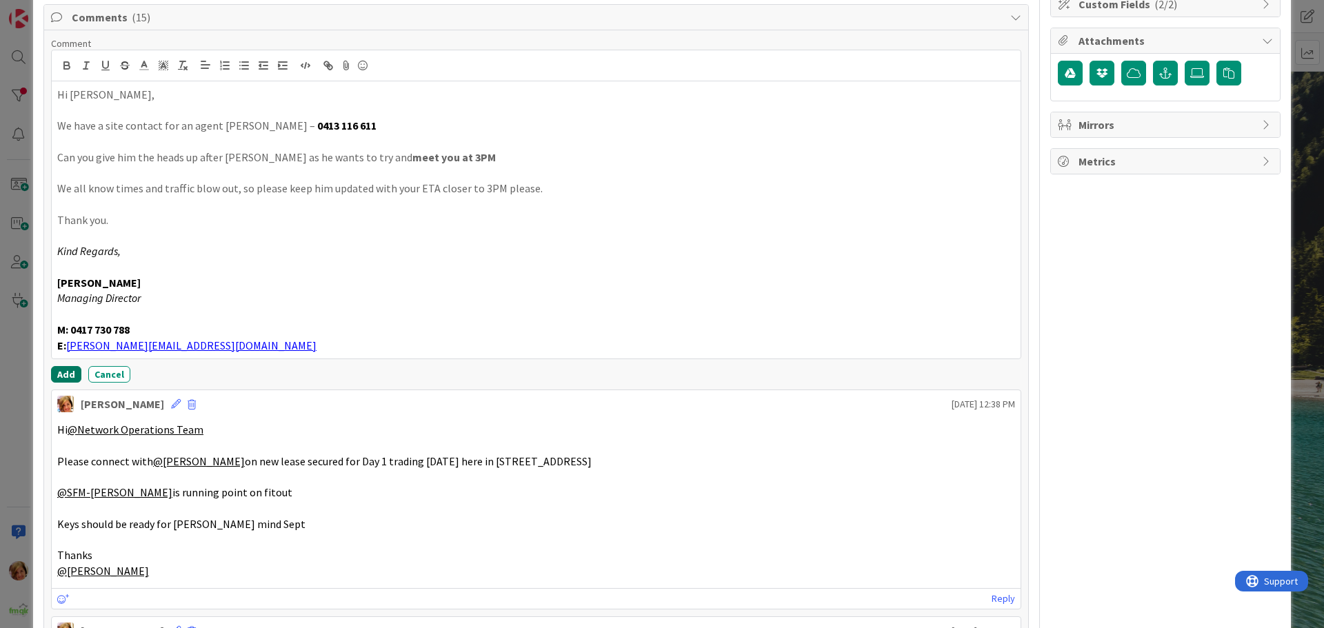
click at [64, 372] on button "Add" at bounding box center [66, 374] width 30 height 17
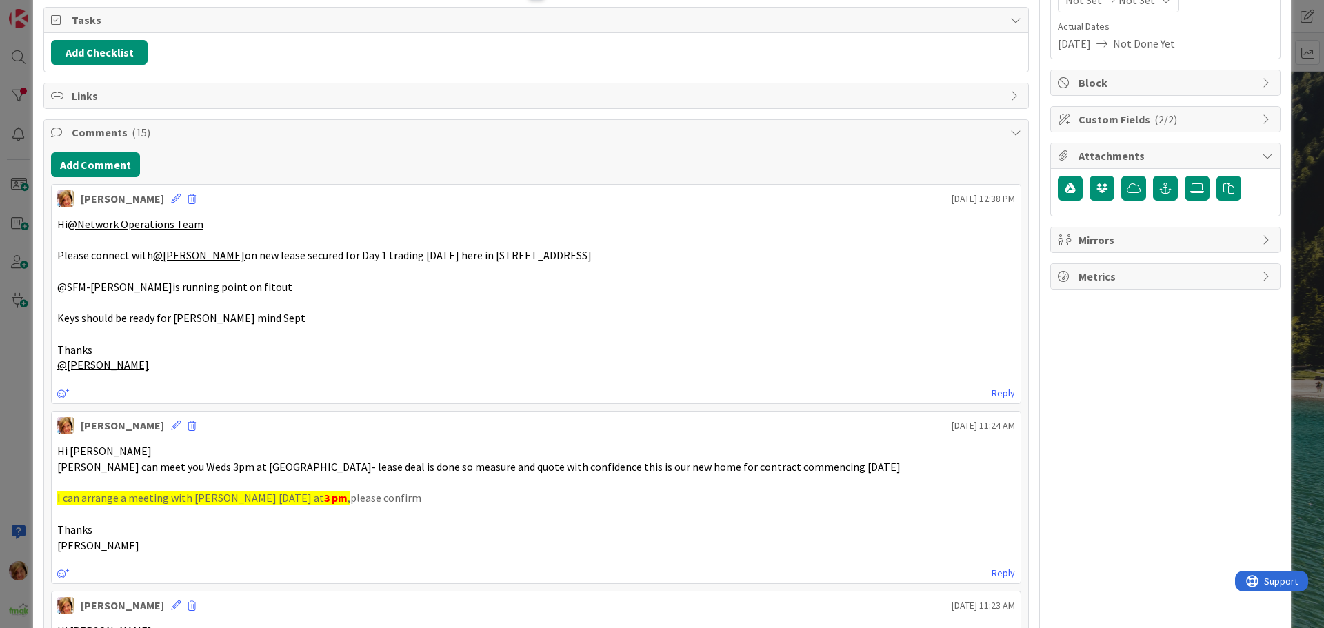
scroll to position [0, 0]
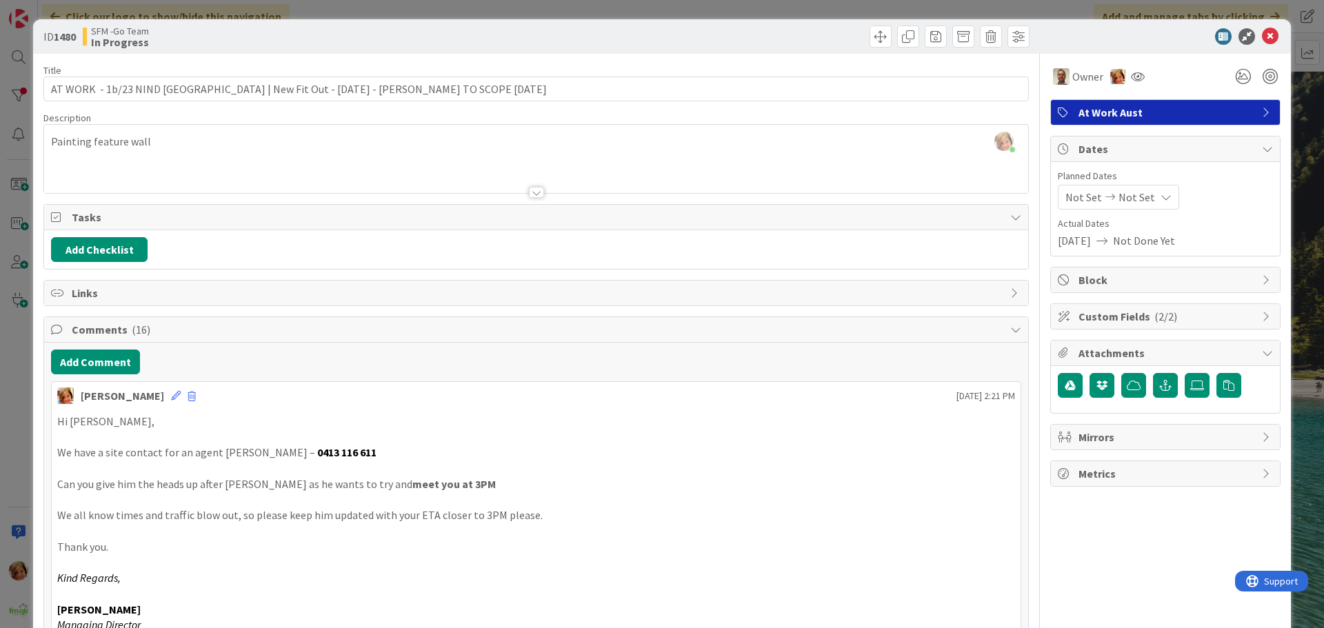
click at [687, 40] on div at bounding box center [785, 37] width 490 height 22
click at [1263, 37] on icon at bounding box center [1270, 36] width 17 height 17
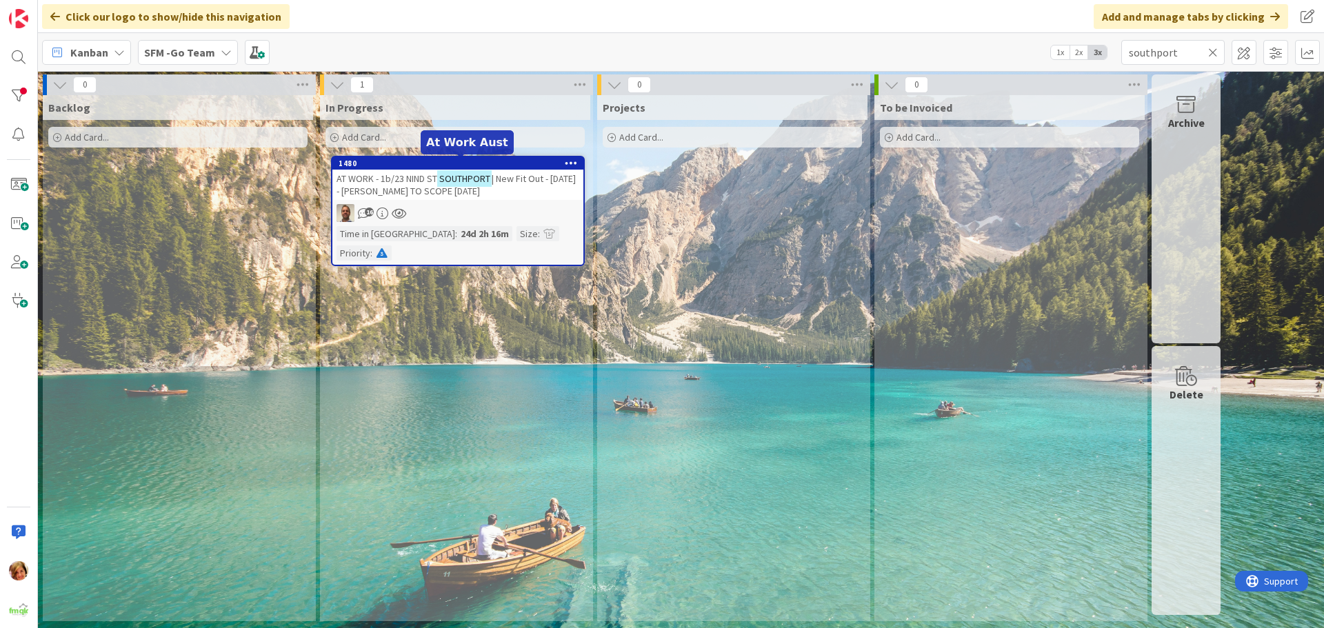
click at [392, 180] on span "AT WORK - 1b/23 NIND ST" at bounding box center [387, 178] width 101 height 12
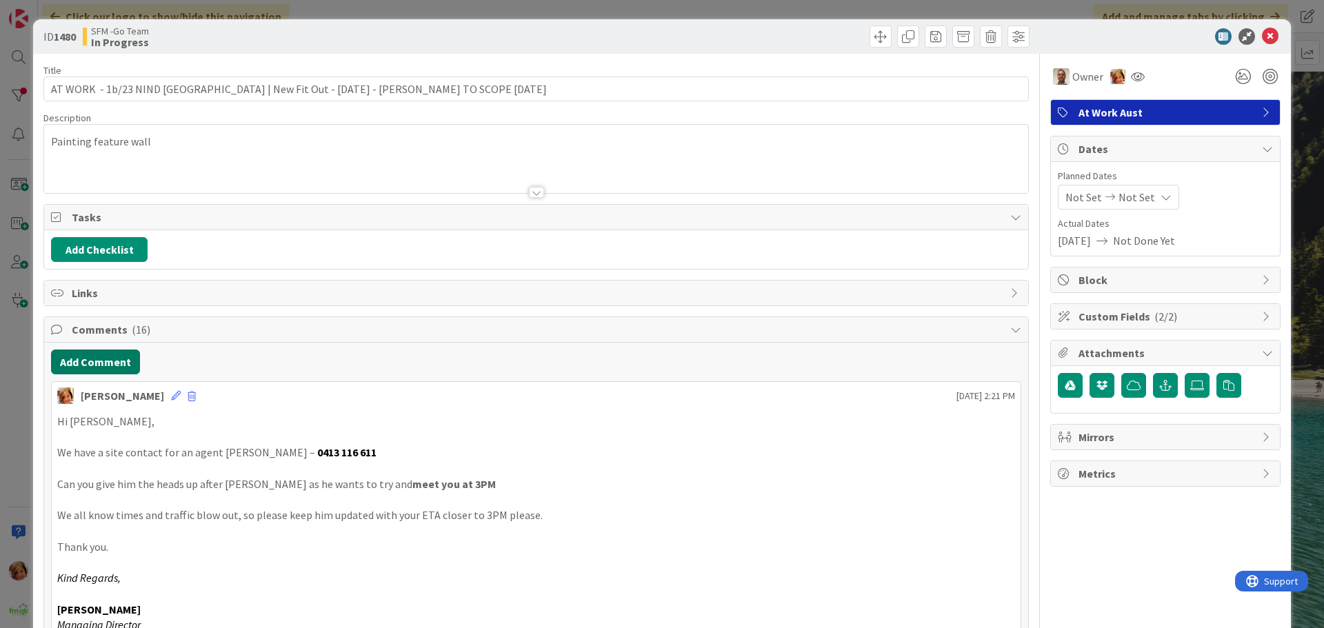
click at [110, 364] on button "Add Comment" at bounding box center [95, 362] width 89 height 25
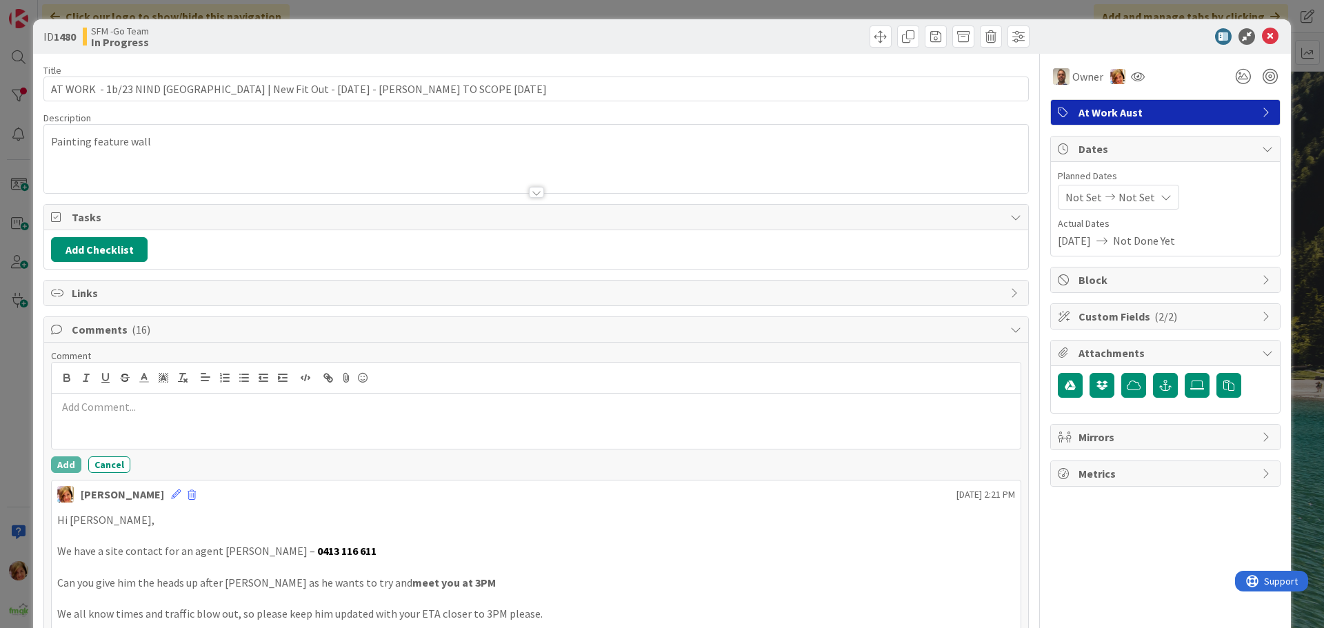
click at [159, 414] on p at bounding box center [536, 407] width 958 height 16
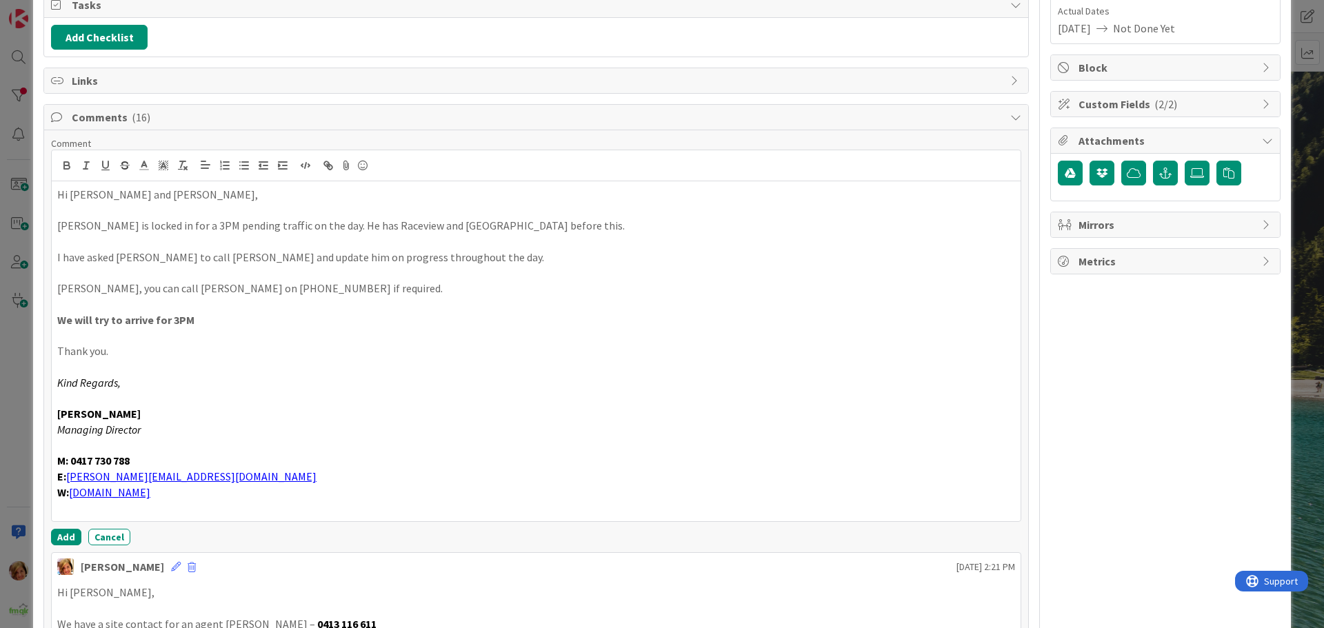
scroll to position [237, 0]
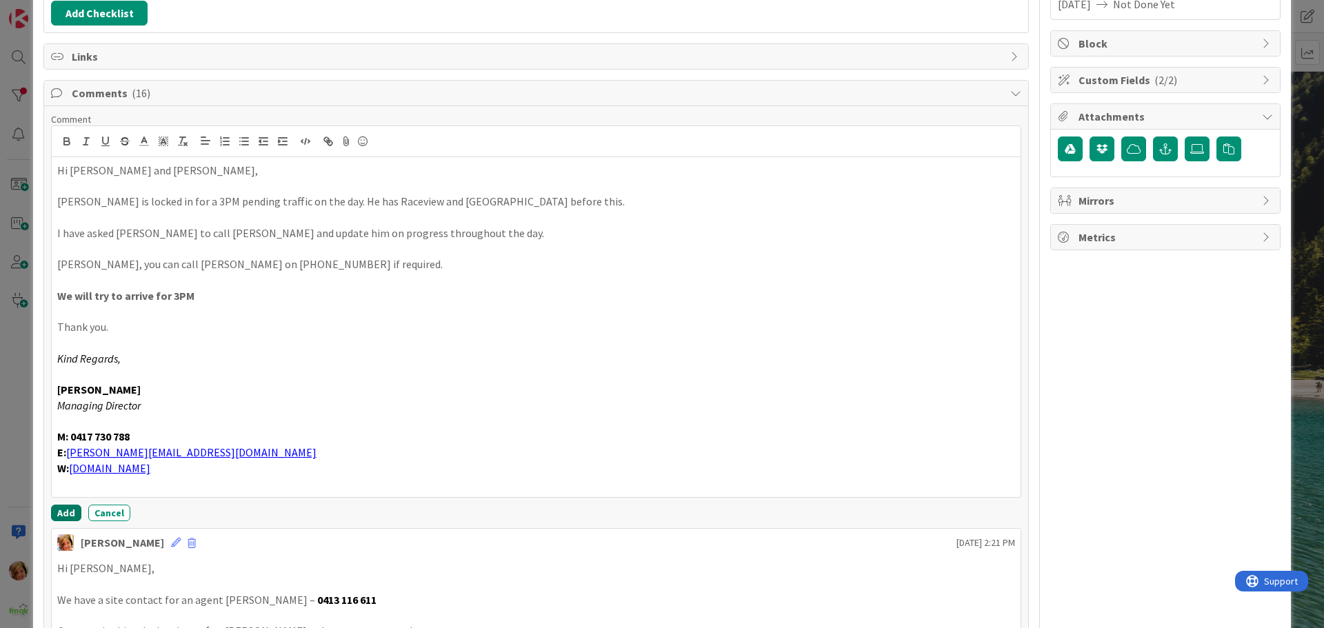
click at [69, 508] on button "Add" at bounding box center [66, 513] width 30 height 17
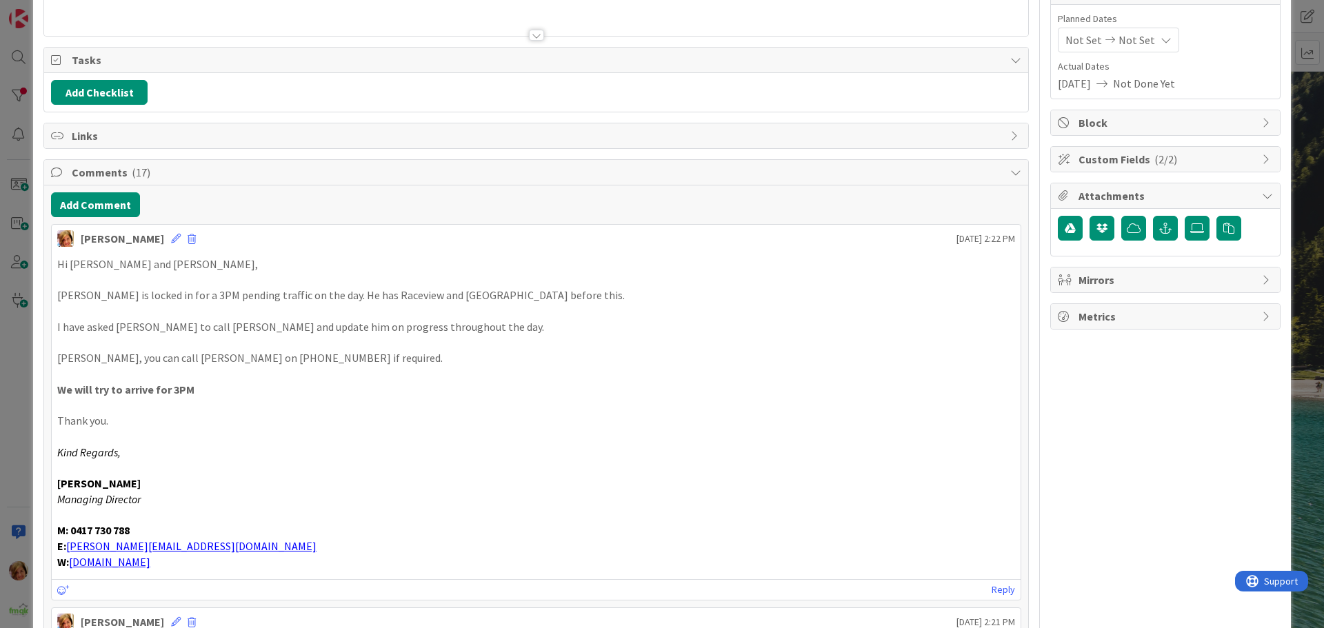
scroll to position [0, 0]
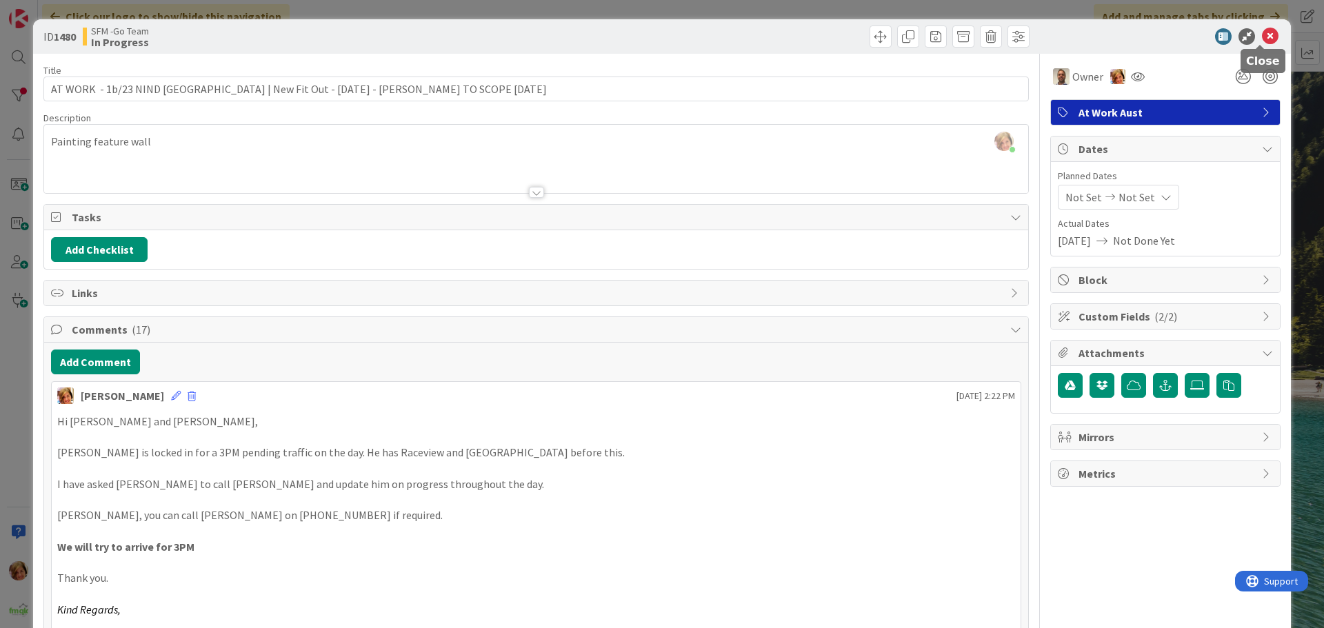
click at [1263, 38] on icon at bounding box center [1270, 36] width 17 height 17
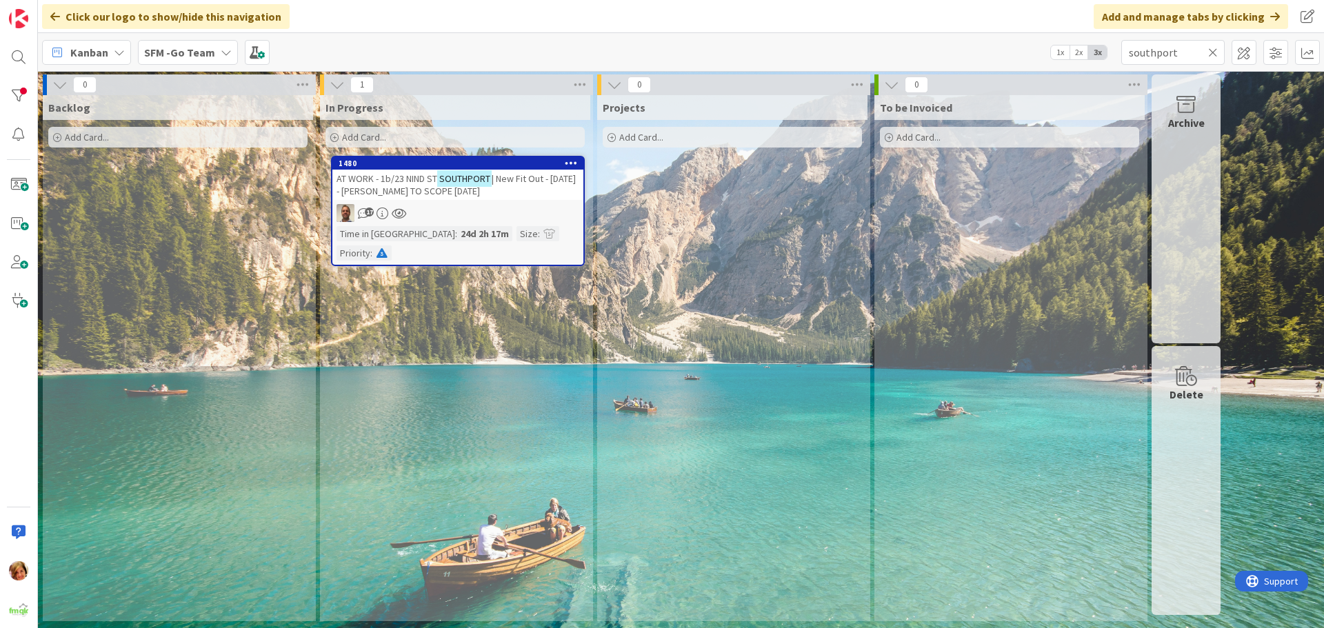
click at [1212, 51] on icon at bounding box center [1213, 52] width 10 height 12
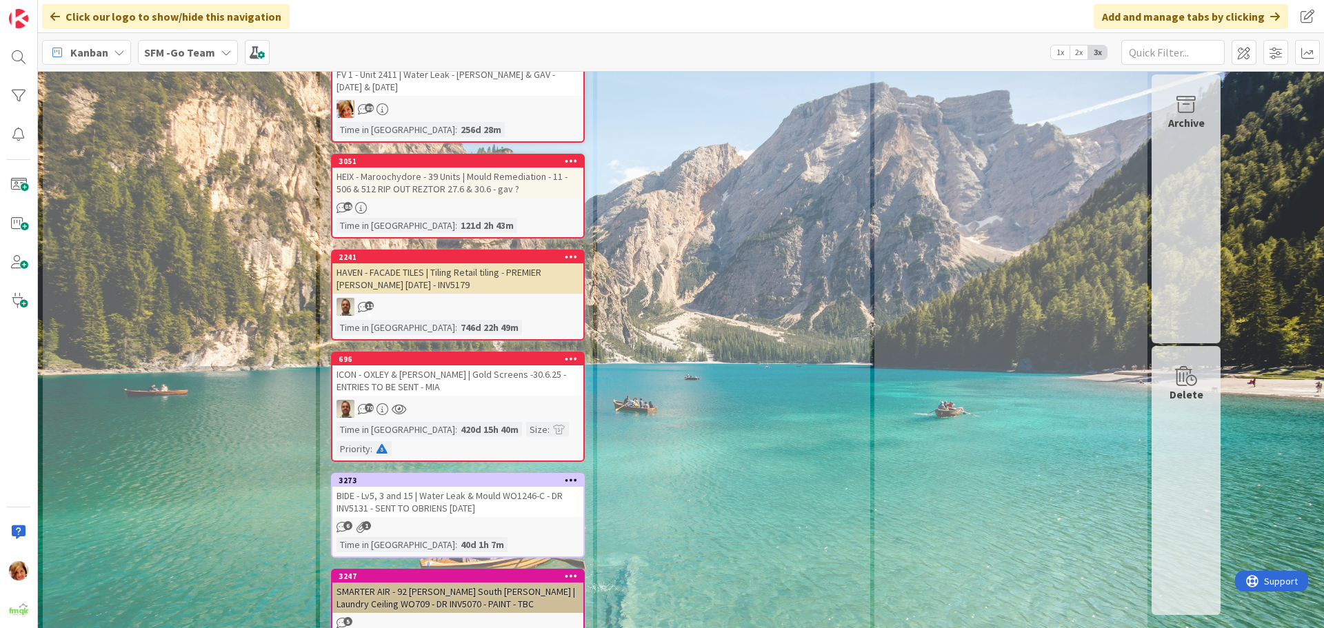
scroll to position [4138, 0]
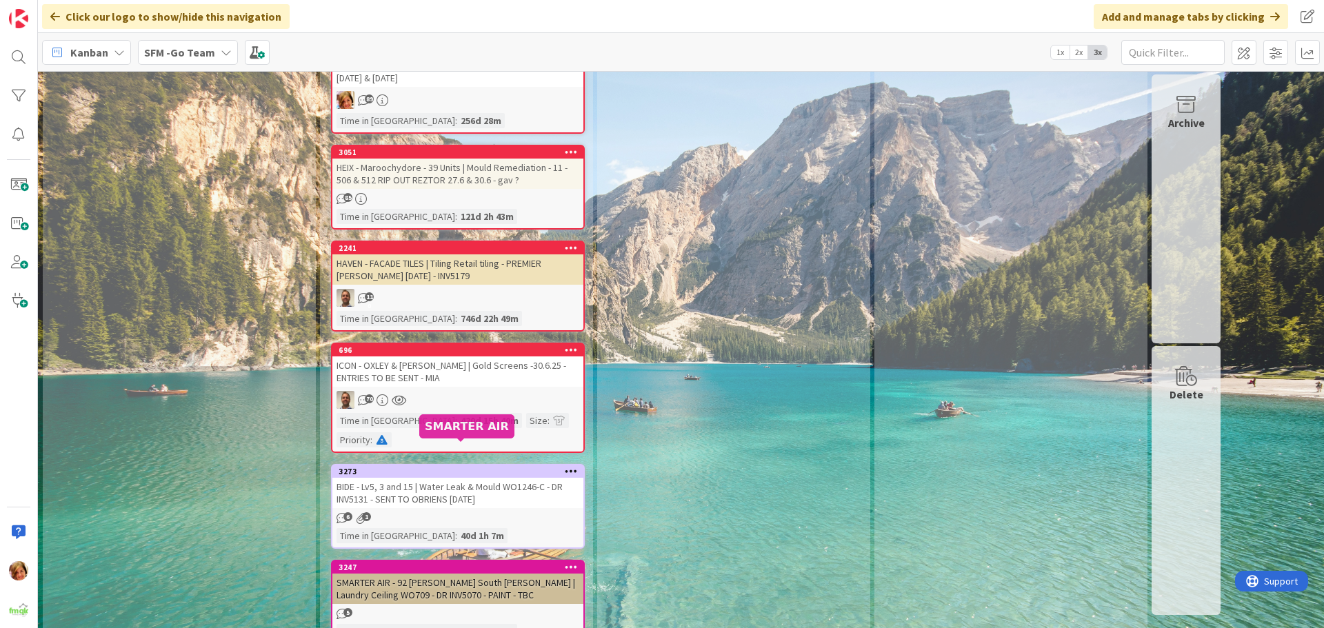
click at [487, 574] on div "SMARTER AIR - 92 [PERSON_NAME] South [PERSON_NAME] | Laundry Ceiling WO709 - DR…" at bounding box center [457, 589] width 251 height 30
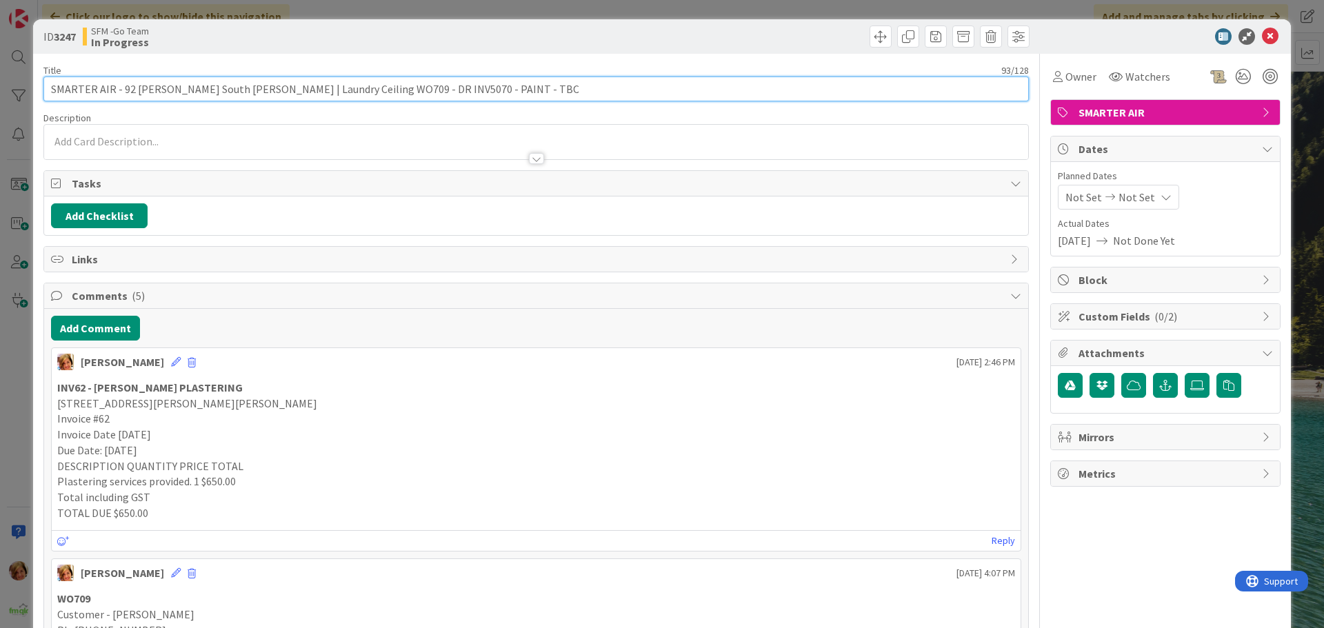
click at [540, 86] on input "SMARTER AIR - 92 [PERSON_NAME] South [PERSON_NAME] | Laundry Ceiling WO709 - DR…" at bounding box center [535, 89] width 985 height 25
type input "SMARTER AIR - 92 [PERSON_NAME] South [PERSON_NAME] | Laundry Ceiling WO709 - DR…"
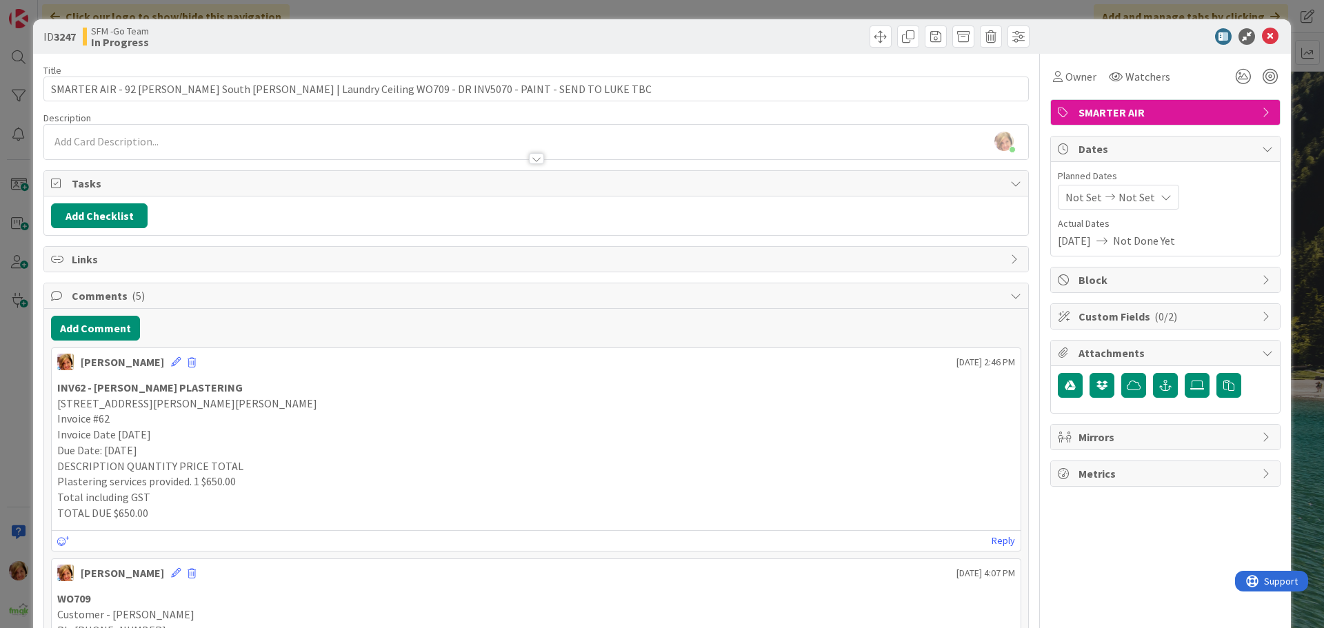
click at [634, 34] on div at bounding box center [785, 37] width 490 height 22
click at [1262, 34] on icon at bounding box center [1270, 36] width 17 height 17
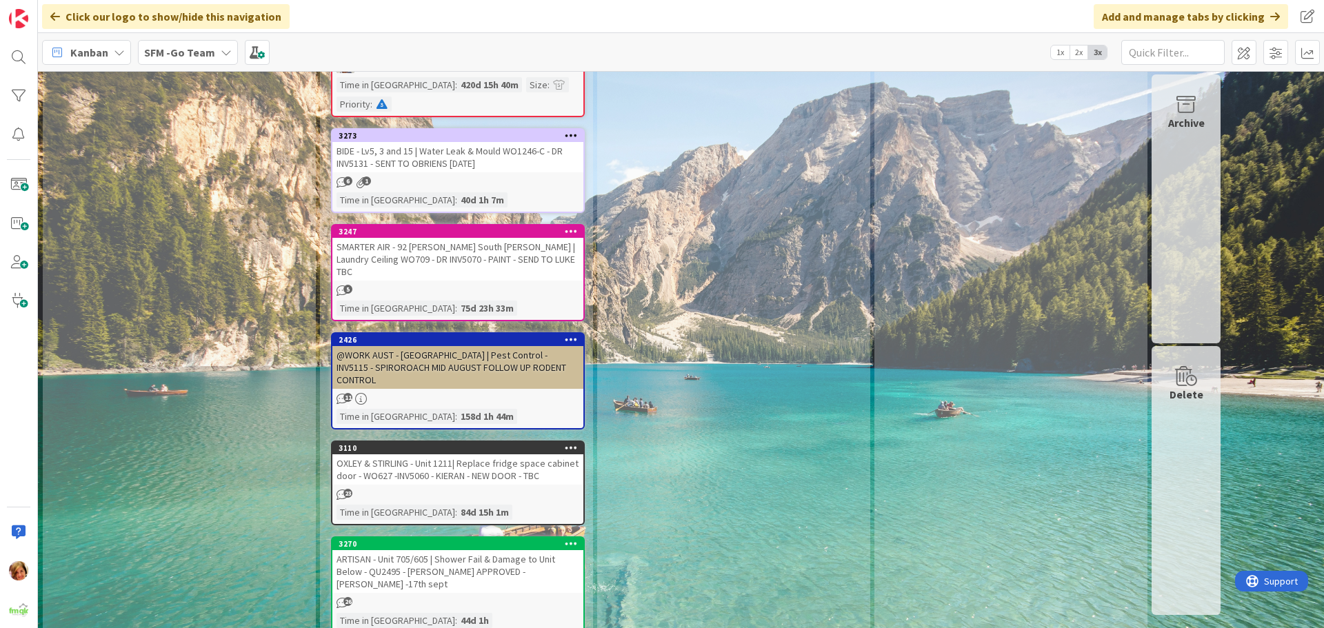
scroll to position [4551, 0]
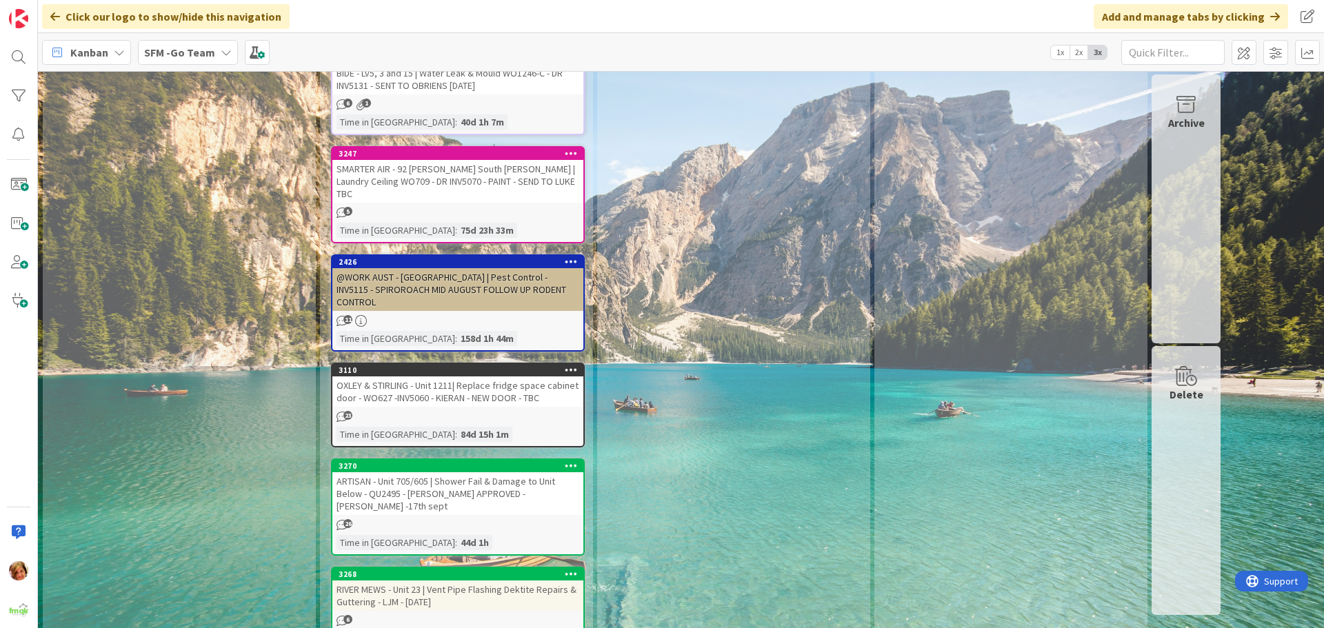
click at [457, 581] on div "RIVER MEWS - Unit 23 | Vent Pipe Flashing Dektite Repairs & Guttering - LJM - […" at bounding box center [457, 596] width 251 height 30
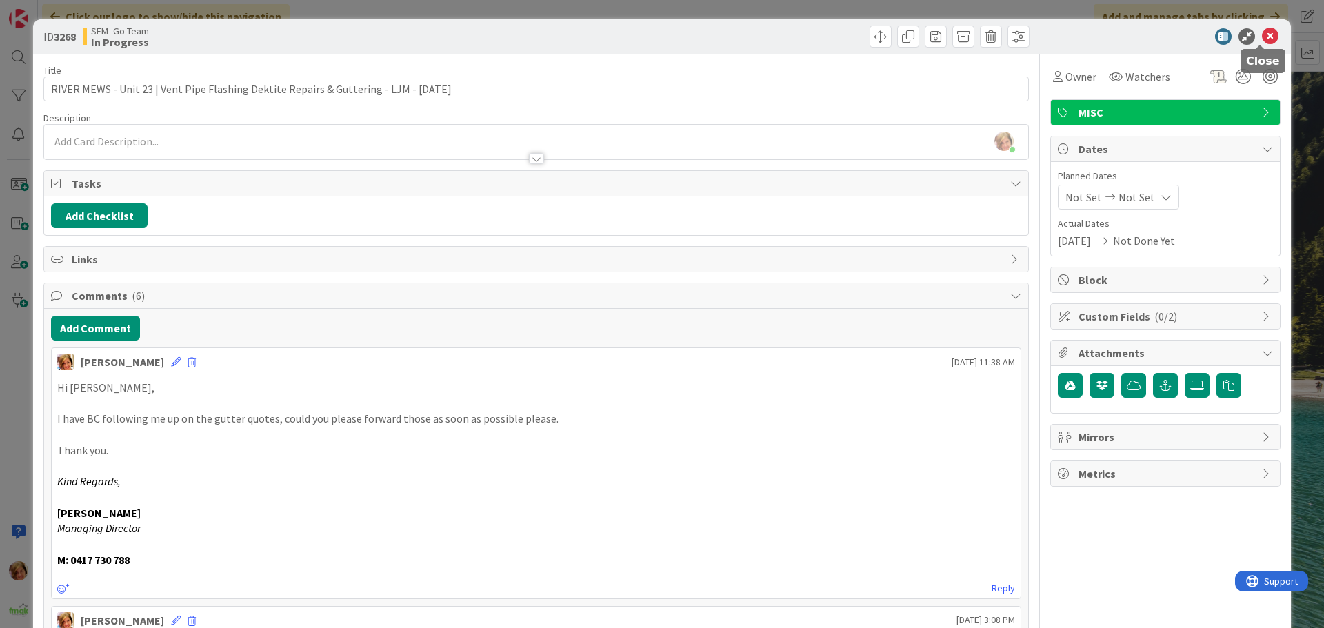
click at [1262, 37] on icon at bounding box center [1270, 36] width 17 height 17
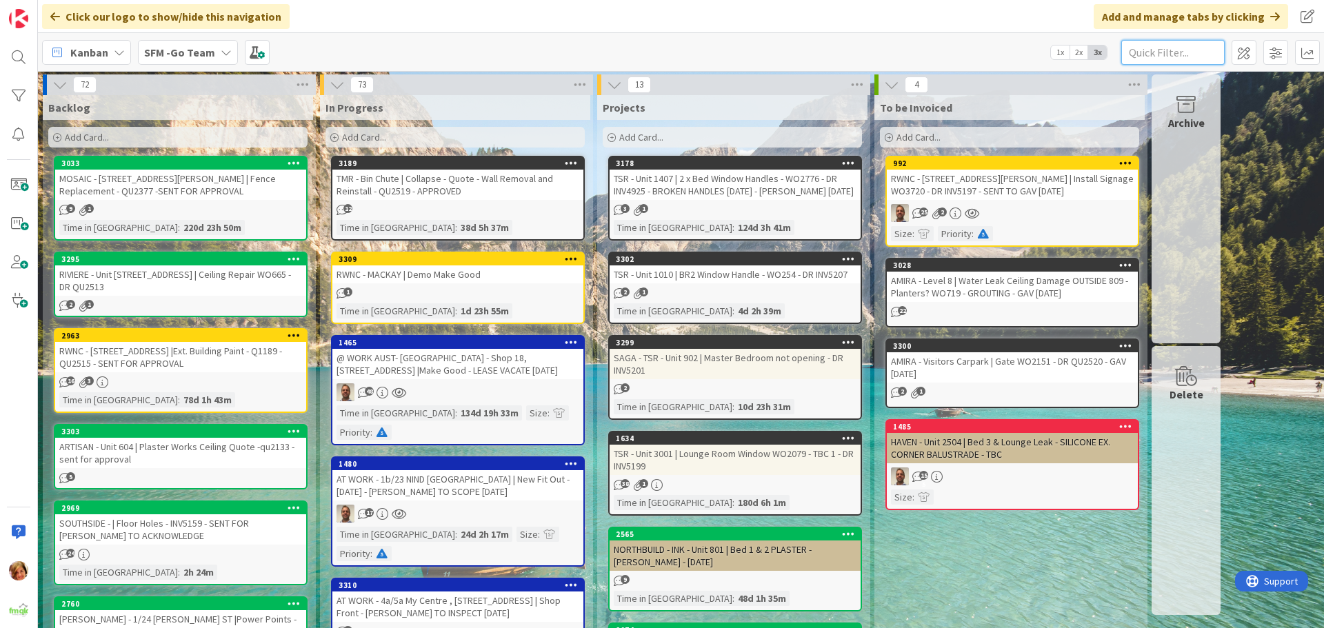
click at [1147, 55] on input "text" at bounding box center [1172, 52] width 103 height 25
type input "21910"
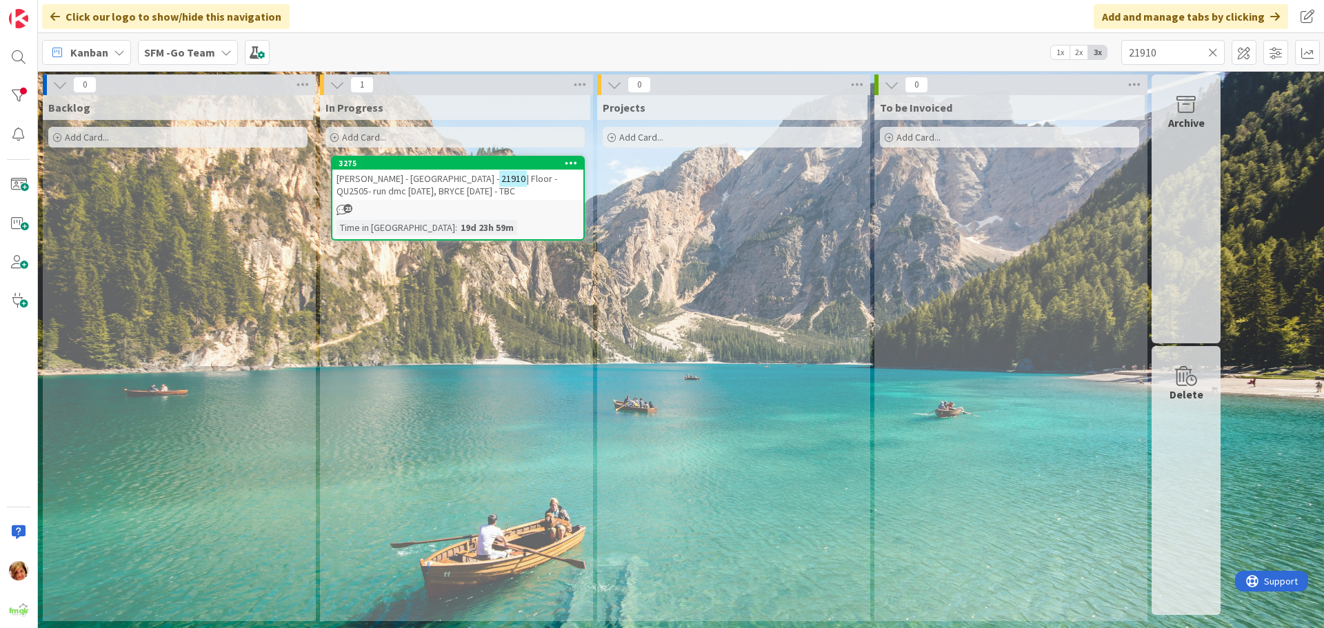
click at [424, 182] on span "[PERSON_NAME] - [GEOGRAPHIC_DATA] -" at bounding box center [418, 178] width 163 height 12
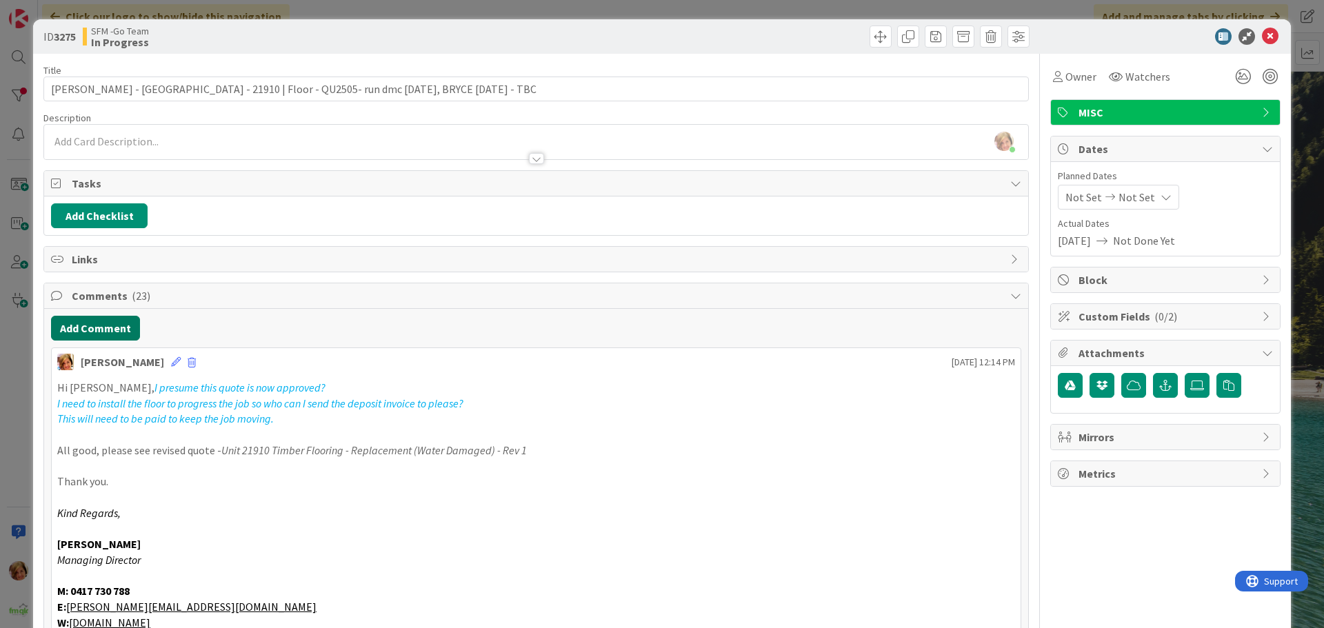
click at [99, 321] on button "Add Comment" at bounding box center [95, 328] width 89 height 25
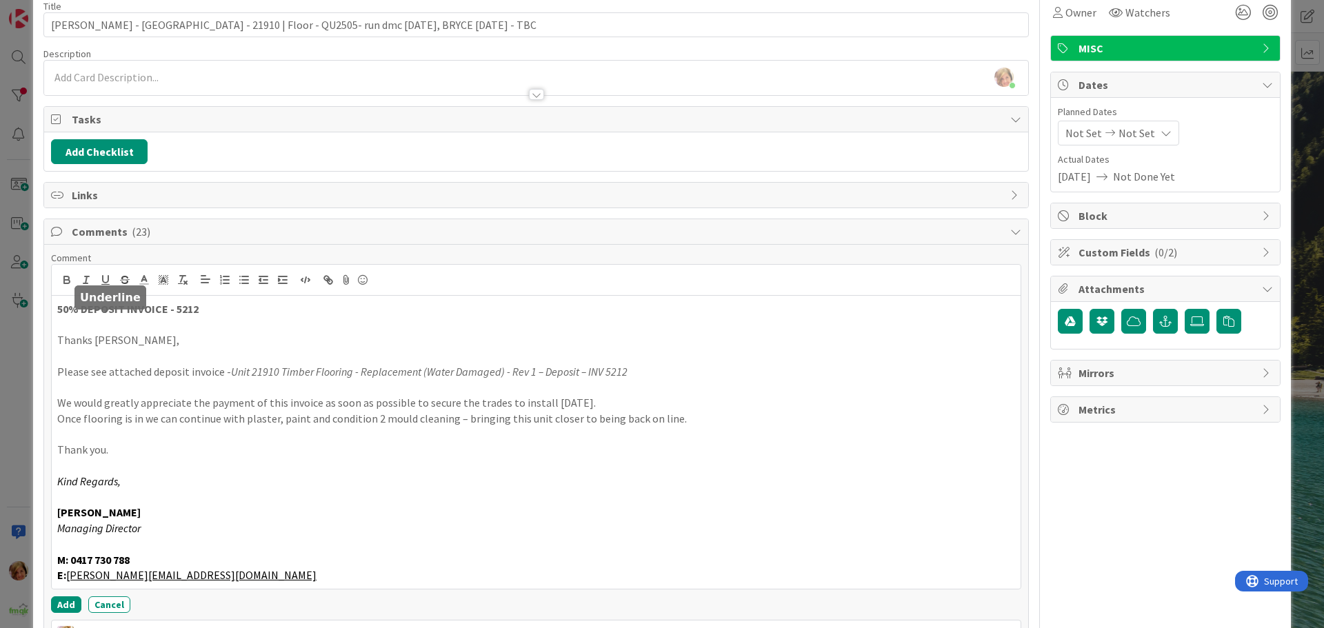
scroll to position [156, 0]
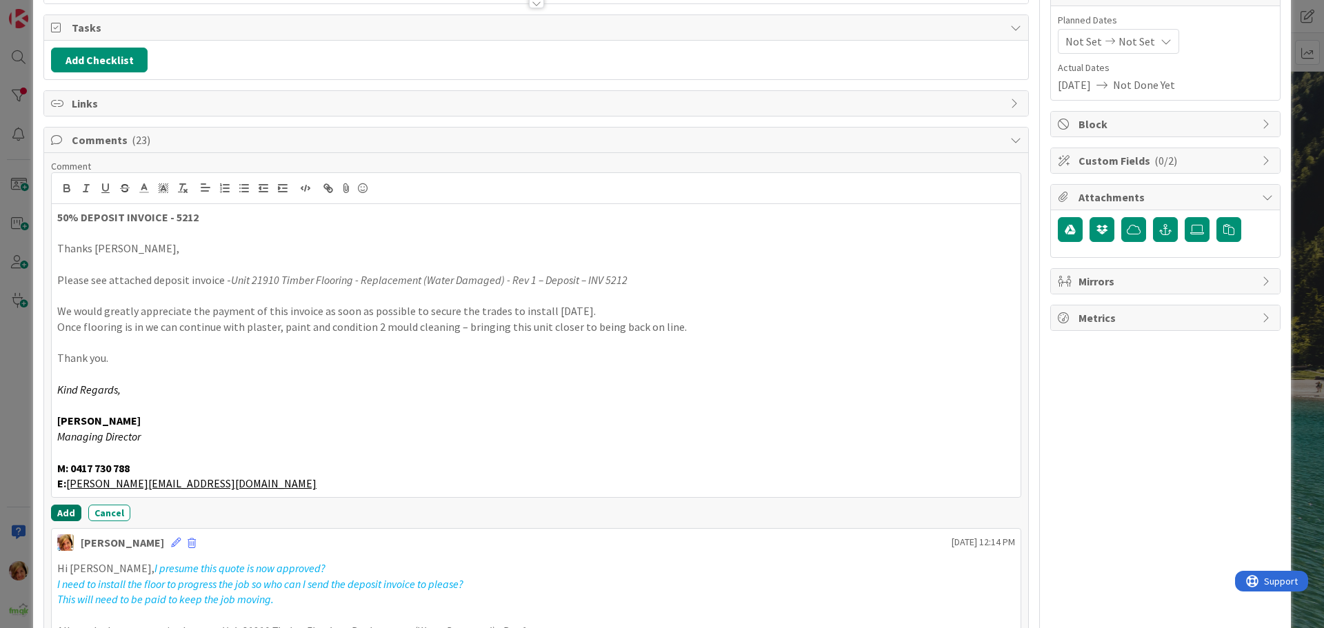
click at [61, 513] on button "Add" at bounding box center [66, 513] width 30 height 17
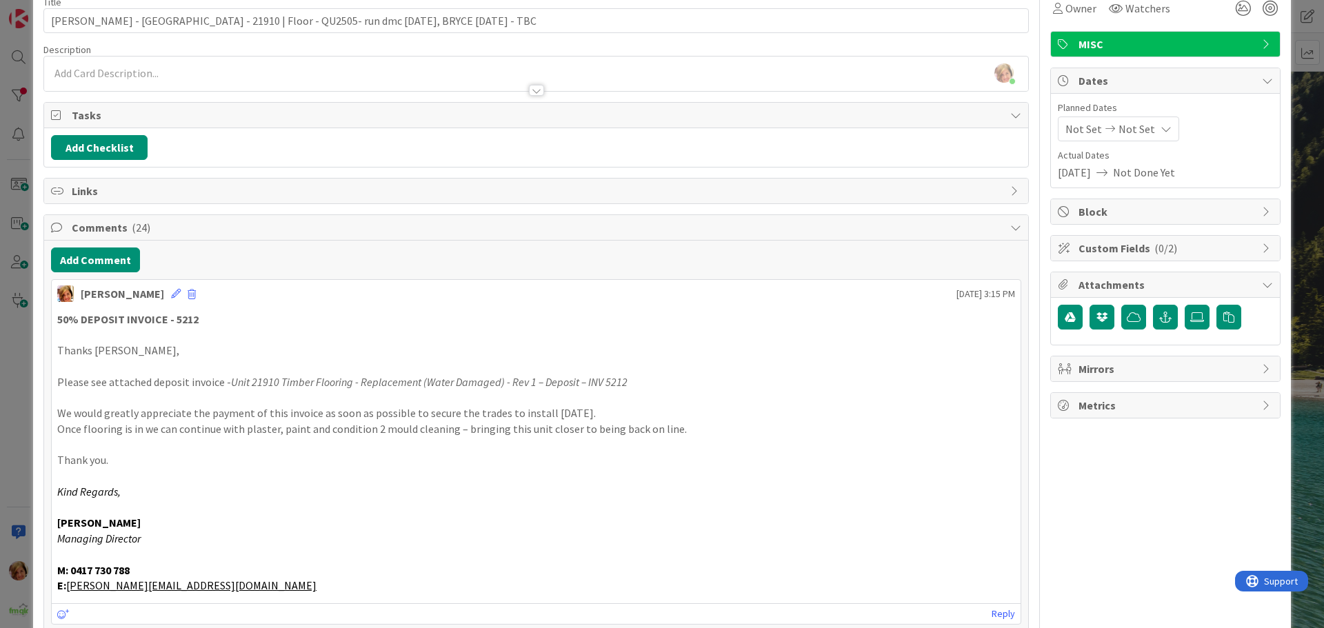
scroll to position [0, 0]
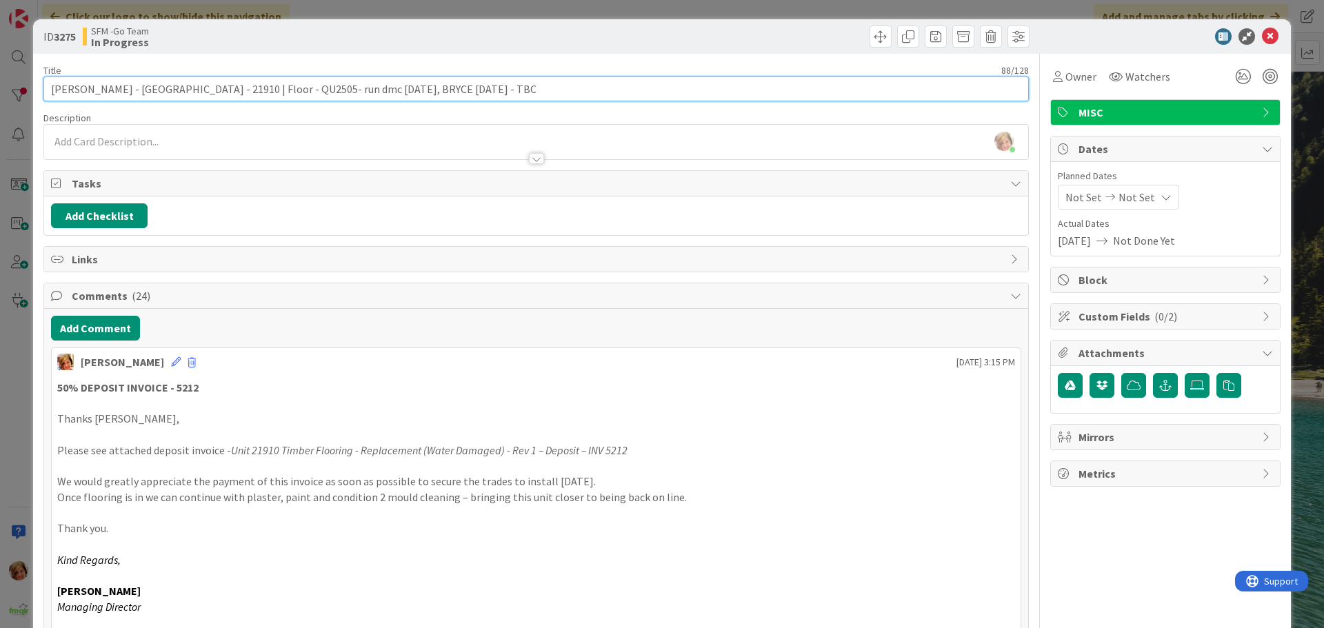
click at [499, 89] on input "[PERSON_NAME] - [GEOGRAPHIC_DATA] - 21910 | Floor - QU2505- run dmc [DATE], BRY…" at bounding box center [535, 89] width 985 height 25
type input "[PERSON_NAME] - [GEOGRAPHIC_DATA] - 21910 | Floor - QU2505- run dmc [DATE], BRY…"
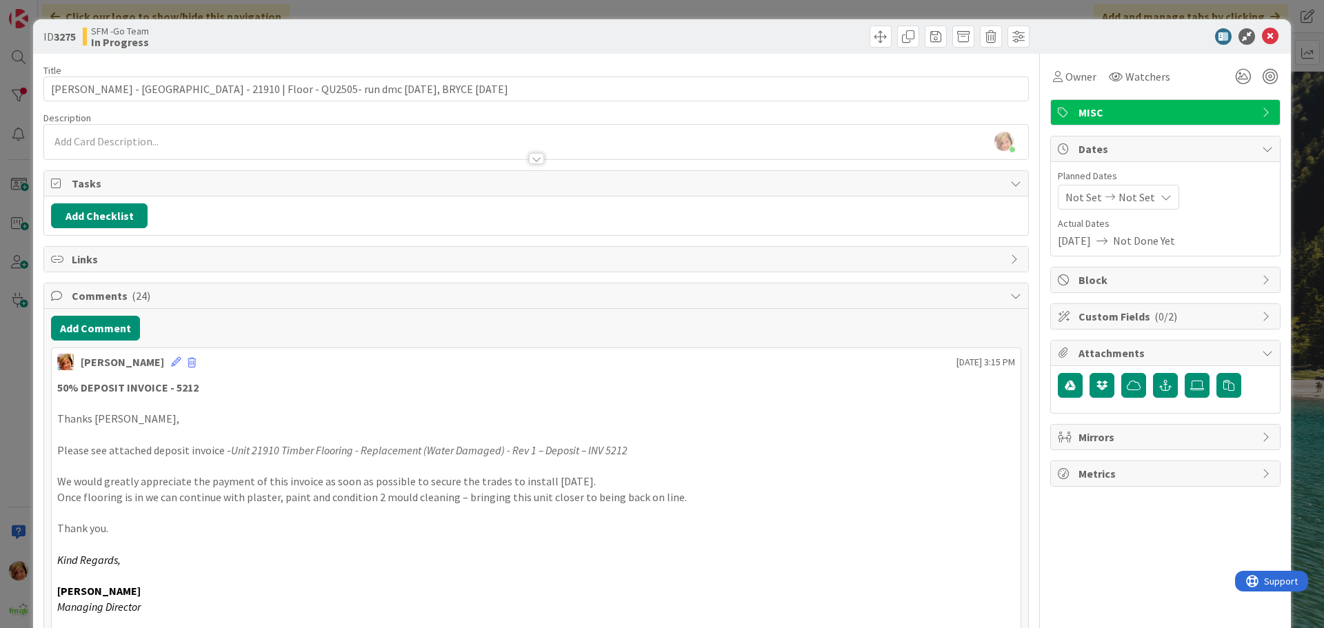
click at [599, 38] on div at bounding box center [785, 37] width 490 height 22
click at [1262, 39] on icon at bounding box center [1270, 36] width 17 height 17
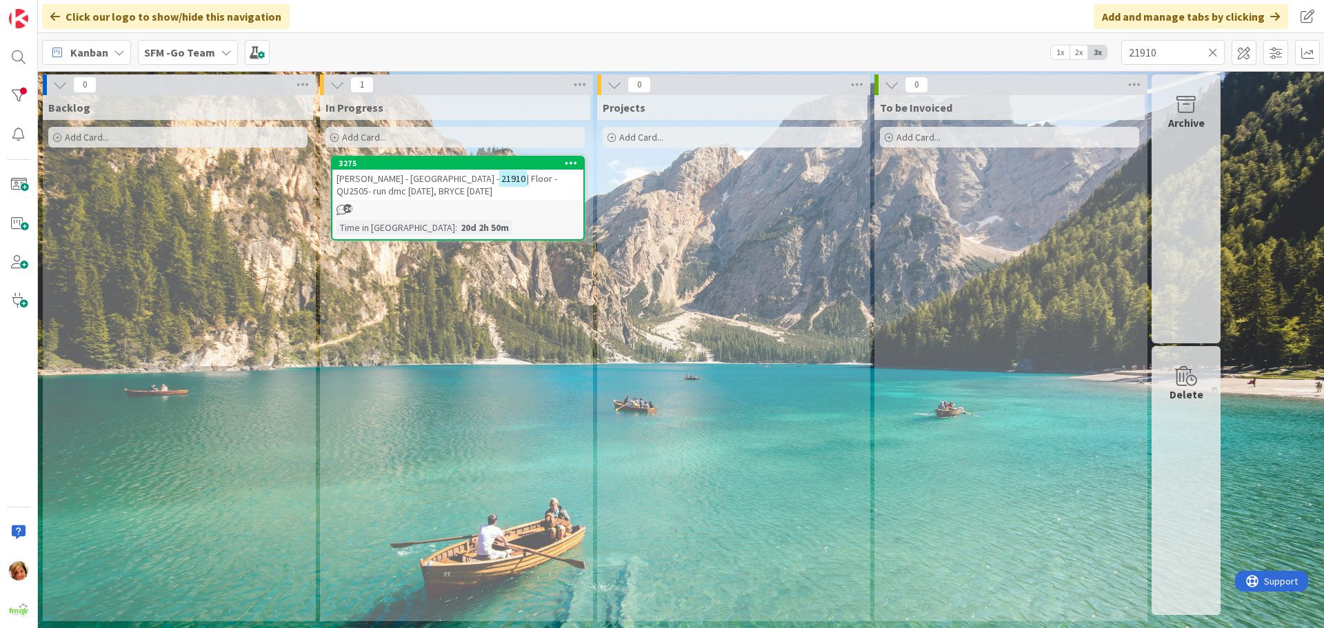
click at [1213, 48] on icon at bounding box center [1213, 52] width 10 height 12
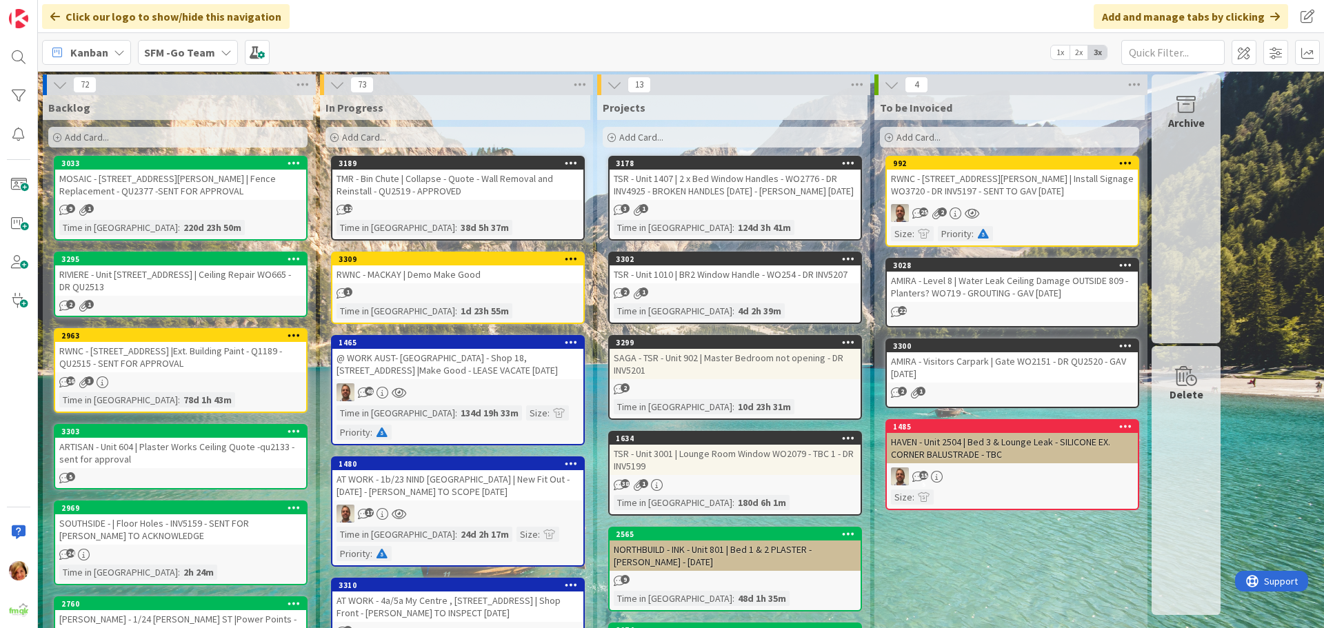
click at [465, 361] on div "@ WORK AUST- [GEOGRAPHIC_DATA] - Shop 18, [STREET_ADDRESS] |Make Good - LEASE V…" at bounding box center [457, 364] width 251 height 30
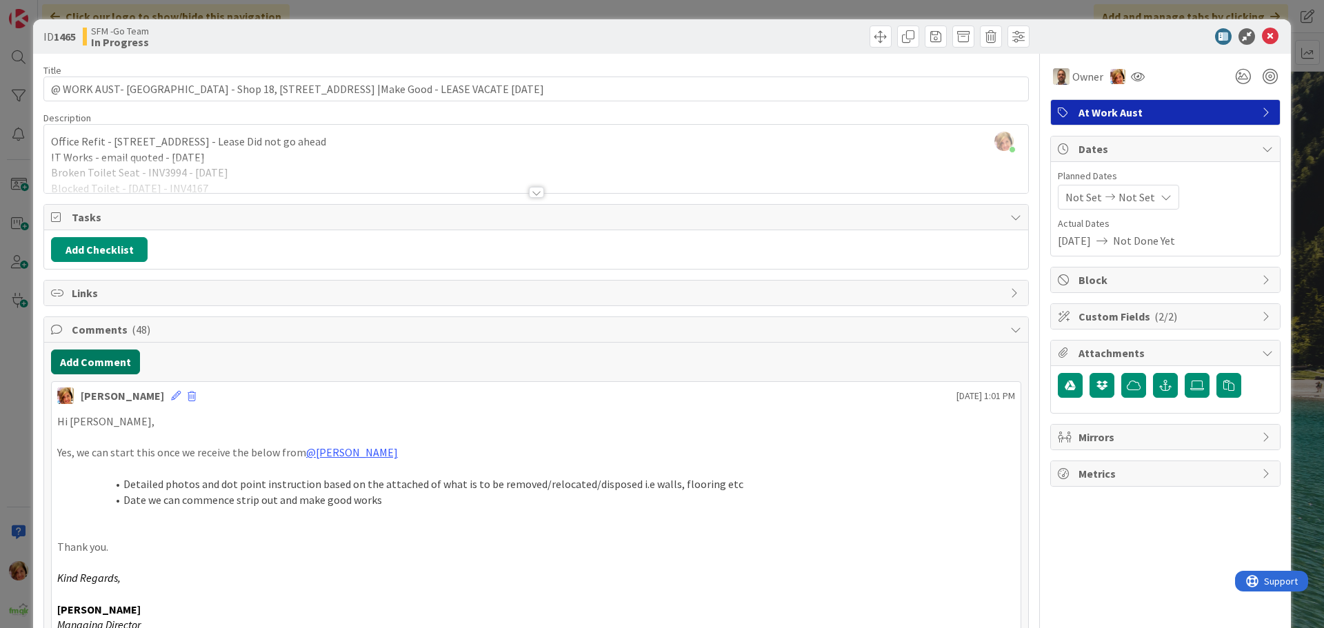
click at [95, 359] on button "Add Comment" at bounding box center [95, 362] width 89 height 25
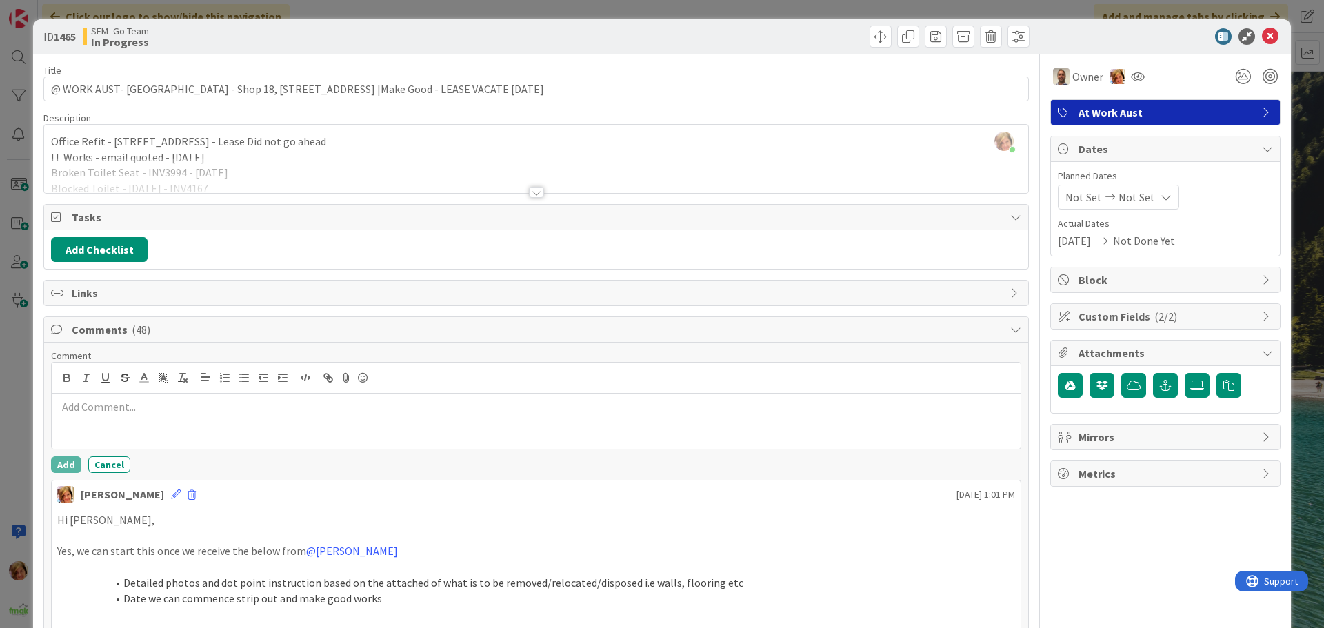
click at [133, 444] on div at bounding box center [536, 421] width 969 height 55
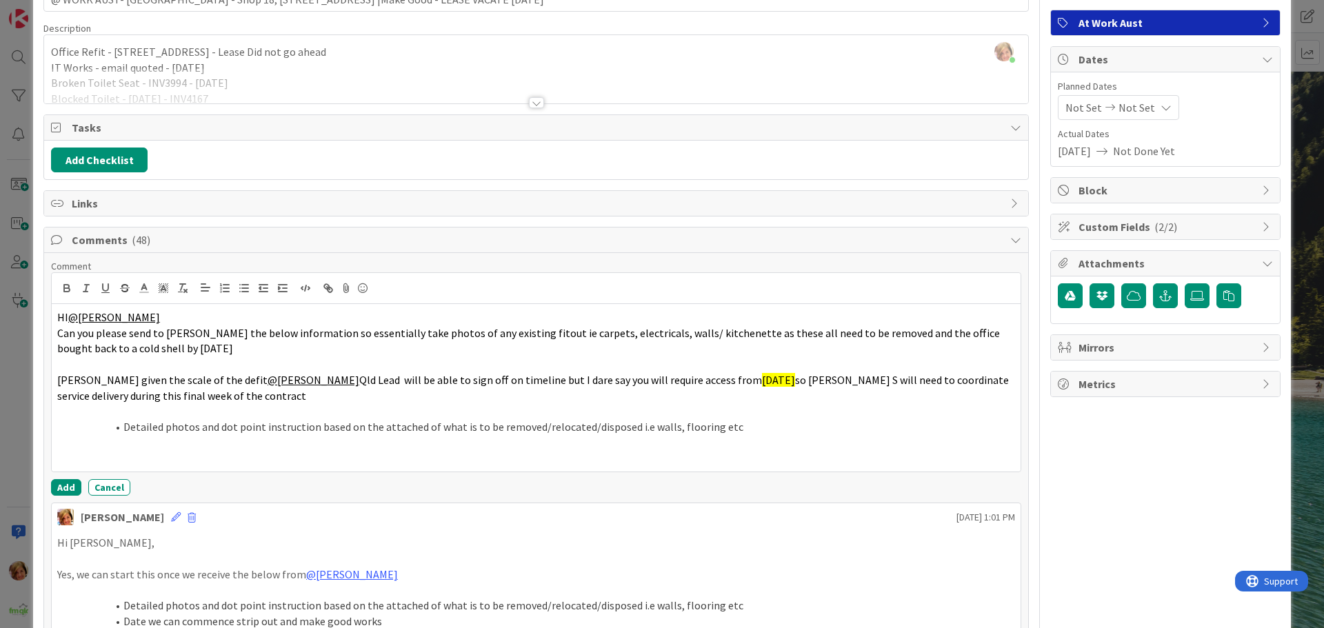
scroll to position [276, 0]
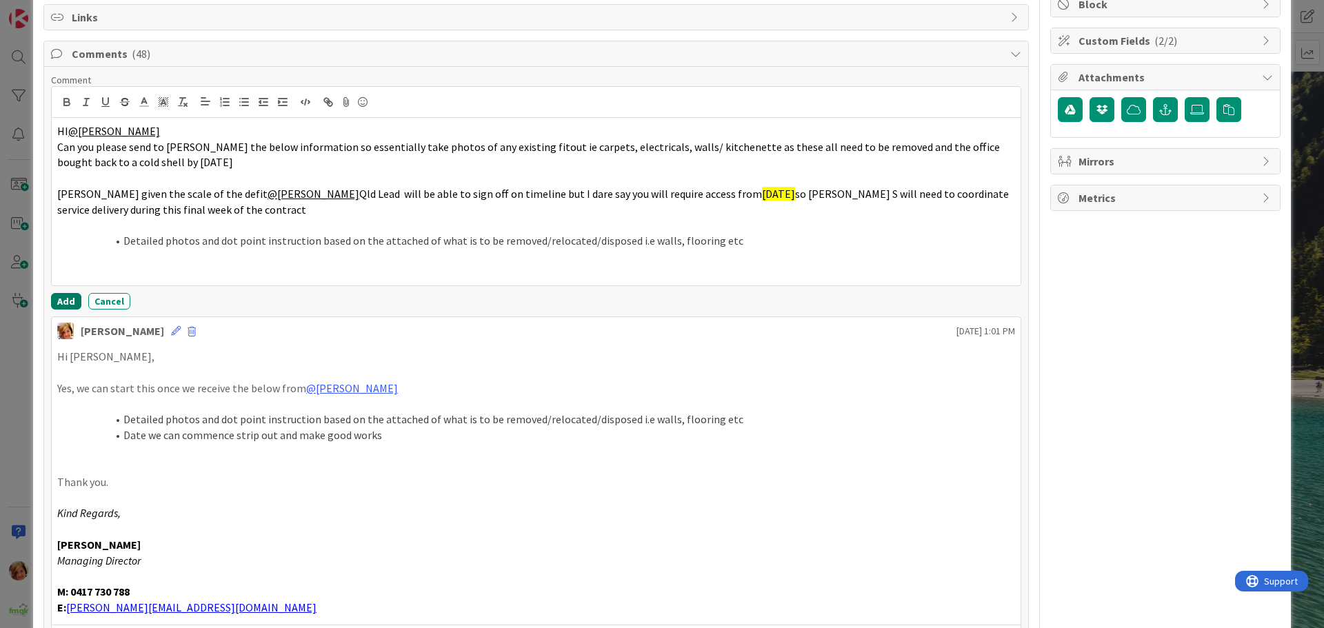
click at [72, 301] on button "Add" at bounding box center [66, 301] width 30 height 17
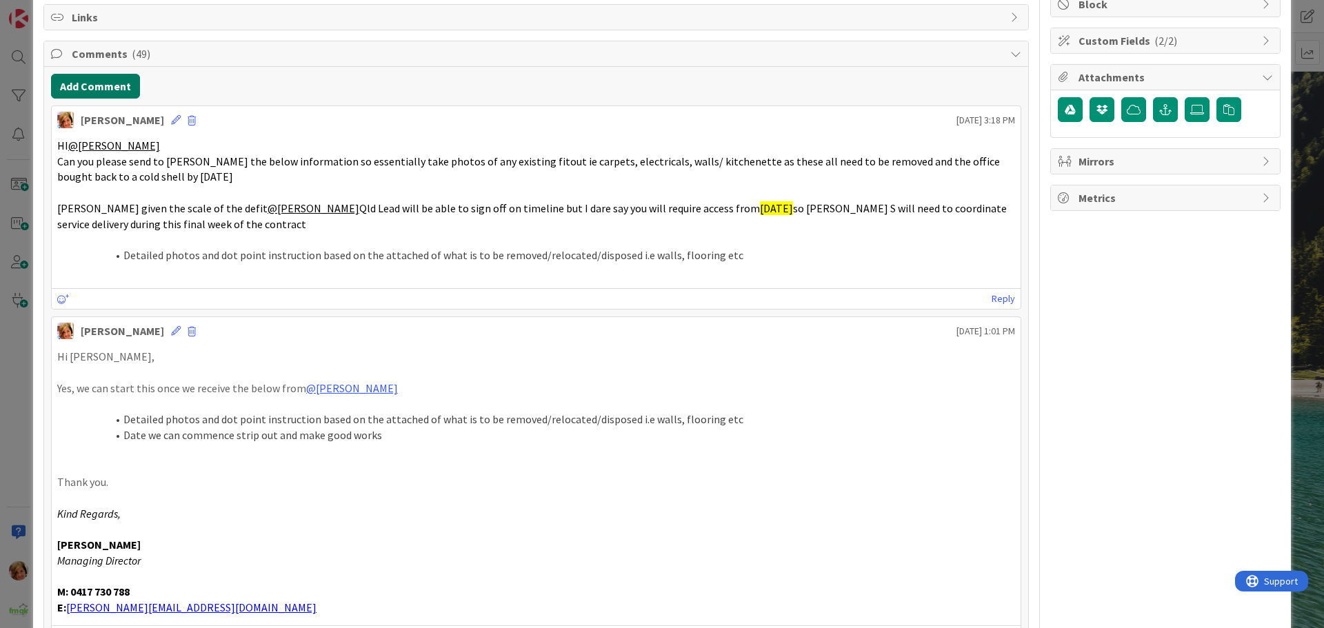
click at [110, 90] on button "Add Comment" at bounding box center [95, 86] width 89 height 25
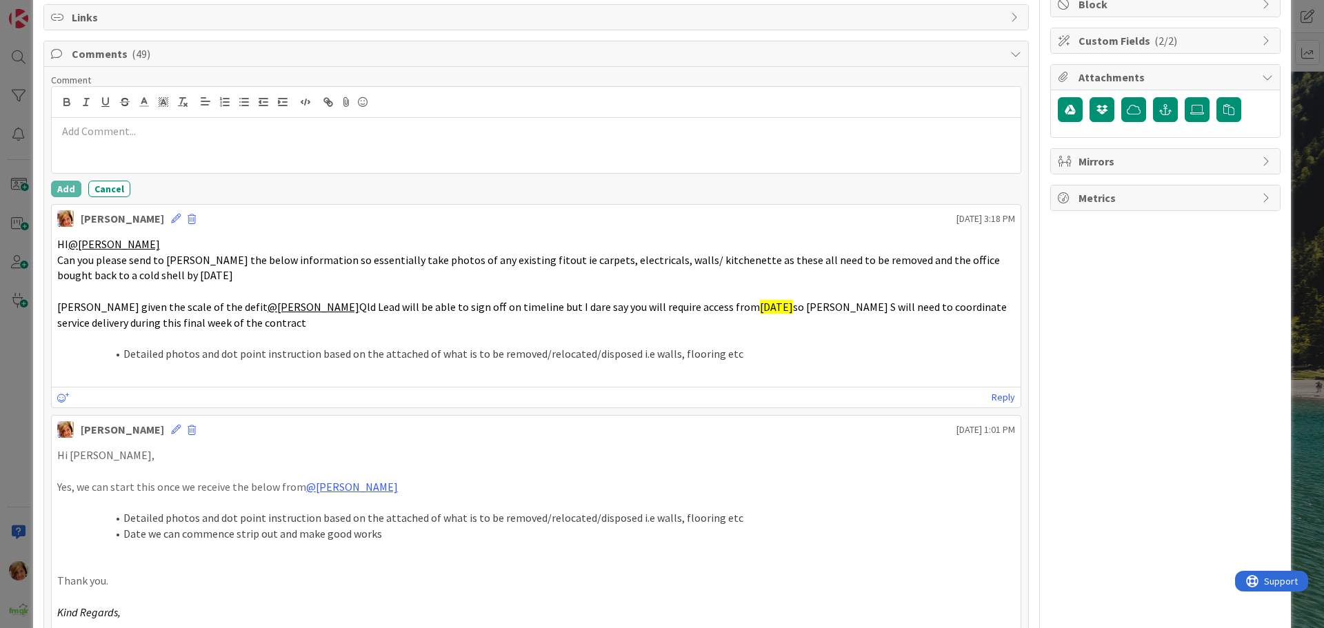
click at [151, 154] on div at bounding box center [536, 145] width 969 height 55
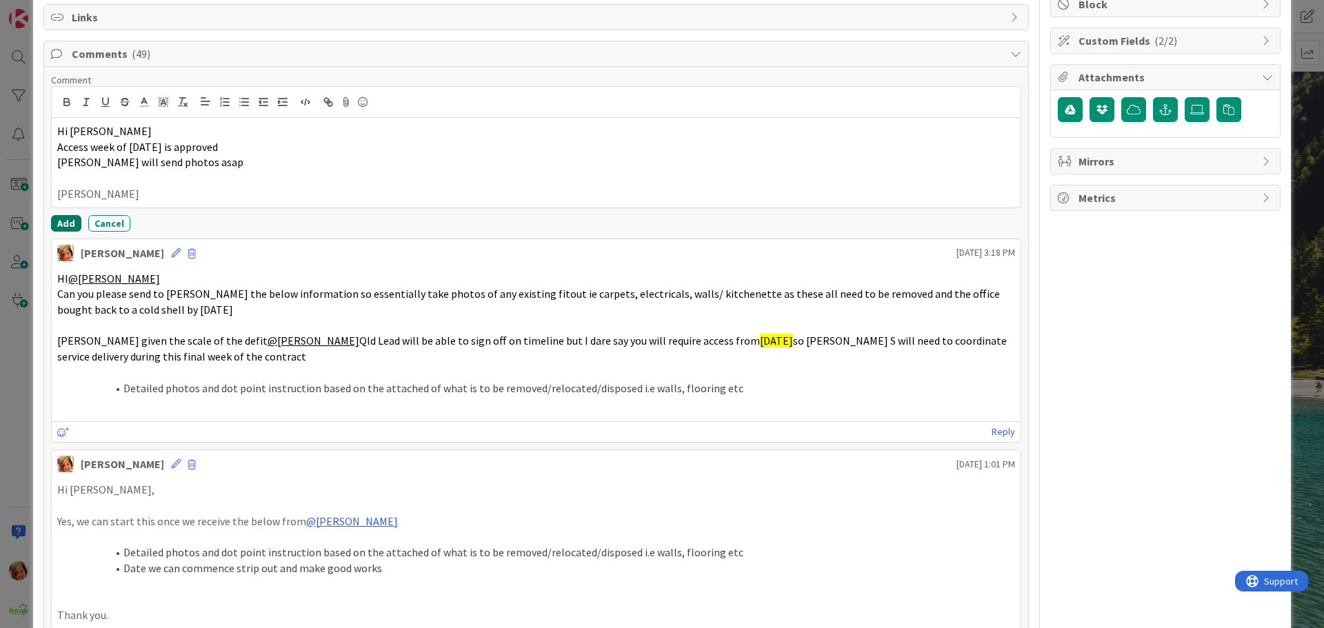
click at [62, 225] on button "Add" at bounding box center [66, 223] width 30 height 17
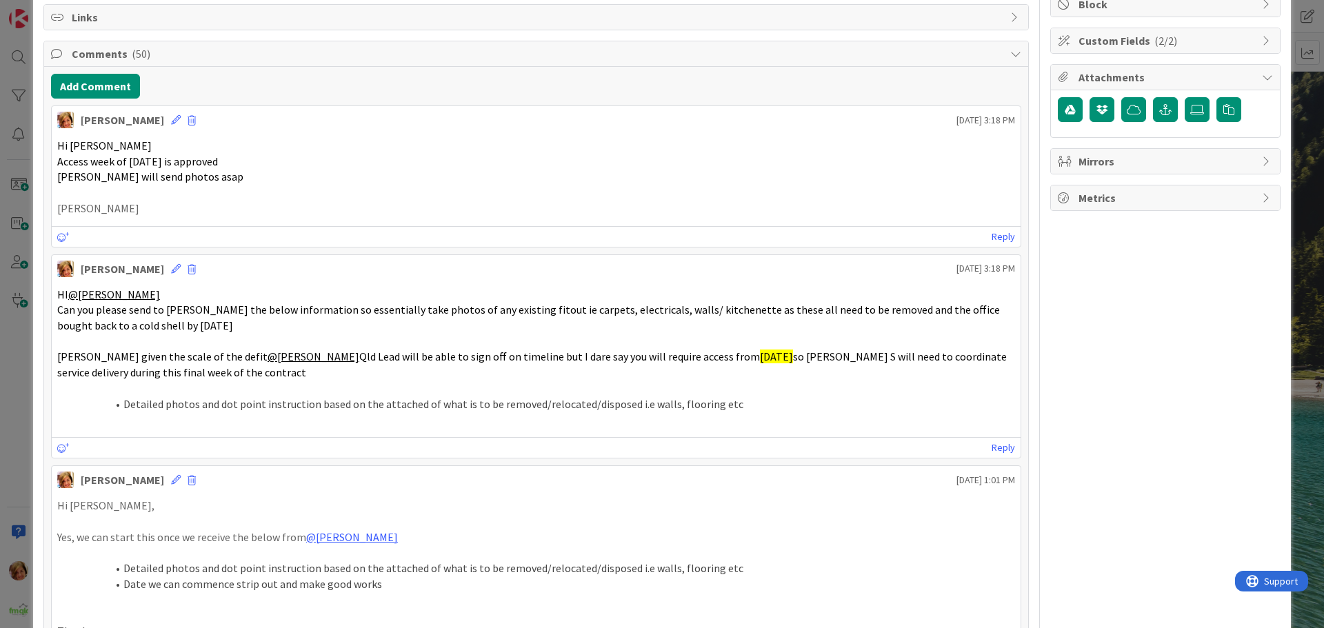
click at [94, 88] on button "Add Comment" at bounding box center [95, 86] width 89 height 25
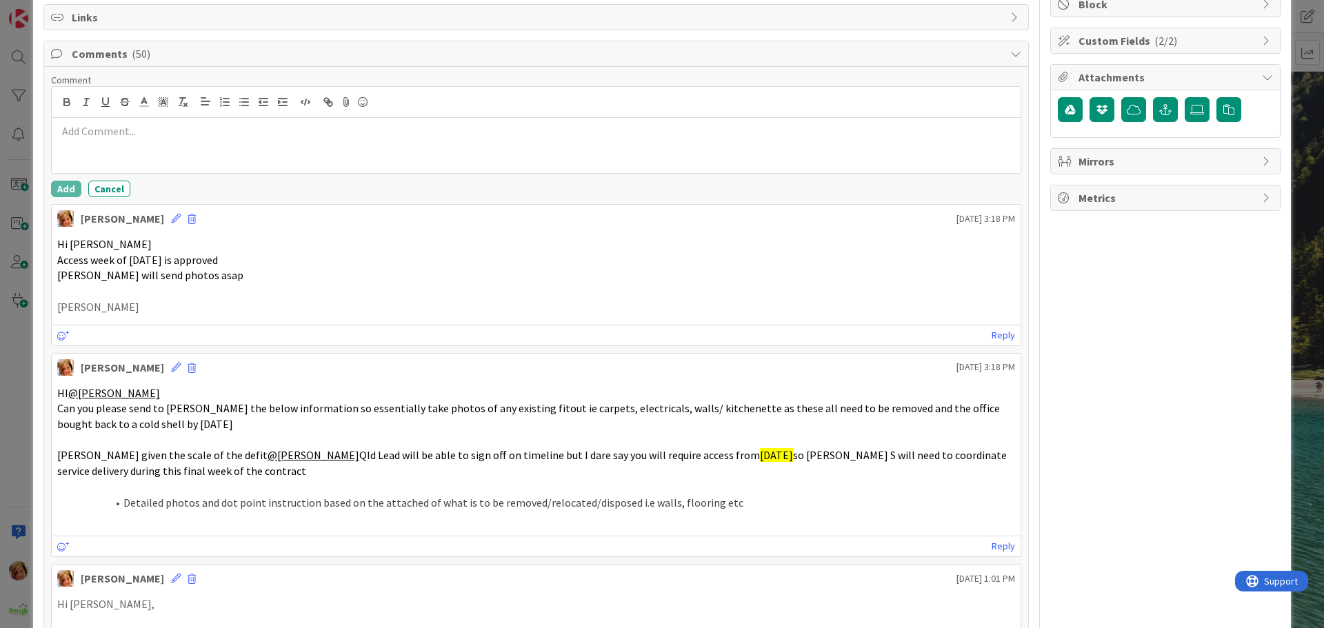
click at [101, 132] on p at bounding box center [536, 131] width 958 height 16
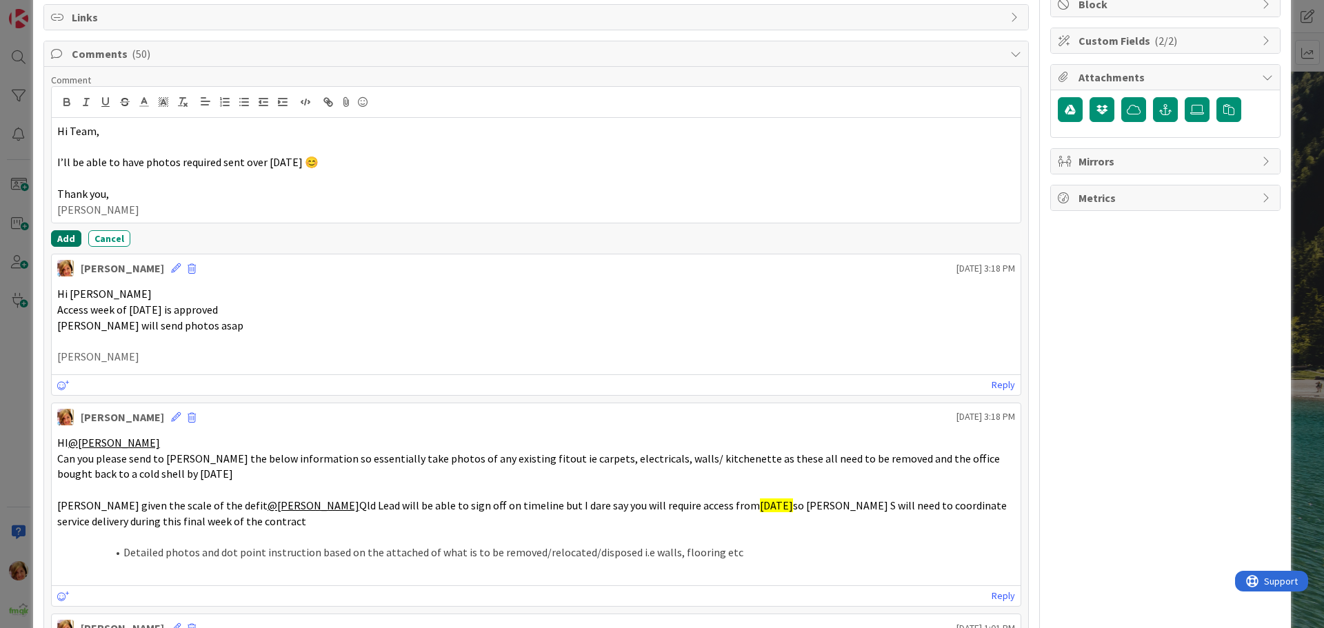
click at [69, 241] on button "Add" at bounding box center [66, 238] width 30 height 17
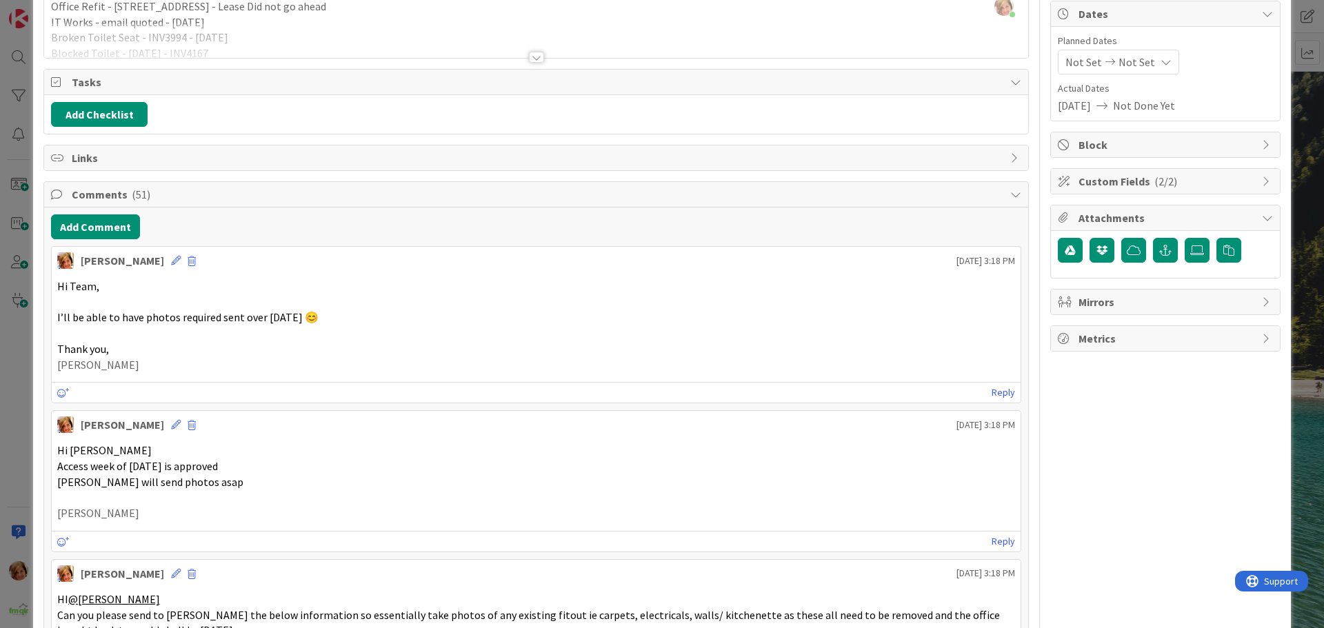
scroll to position [0, 0]
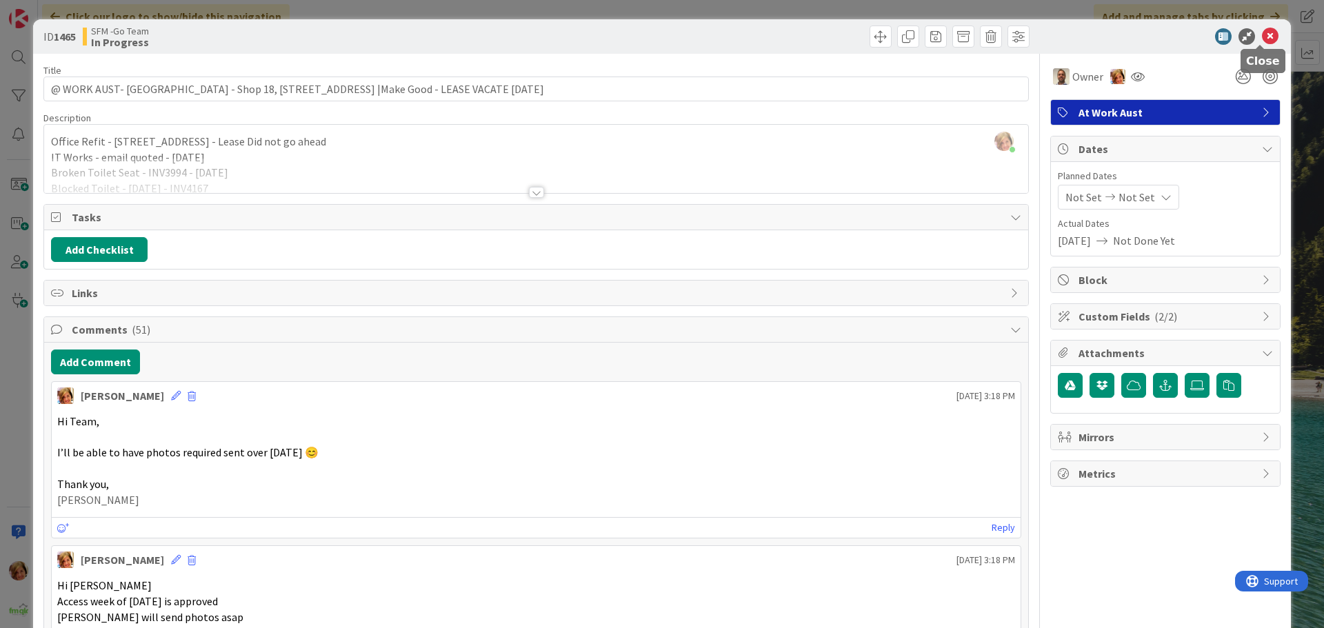
click at [1262, 33] on icon at bounding box center [1270, 36] width 17 height 17
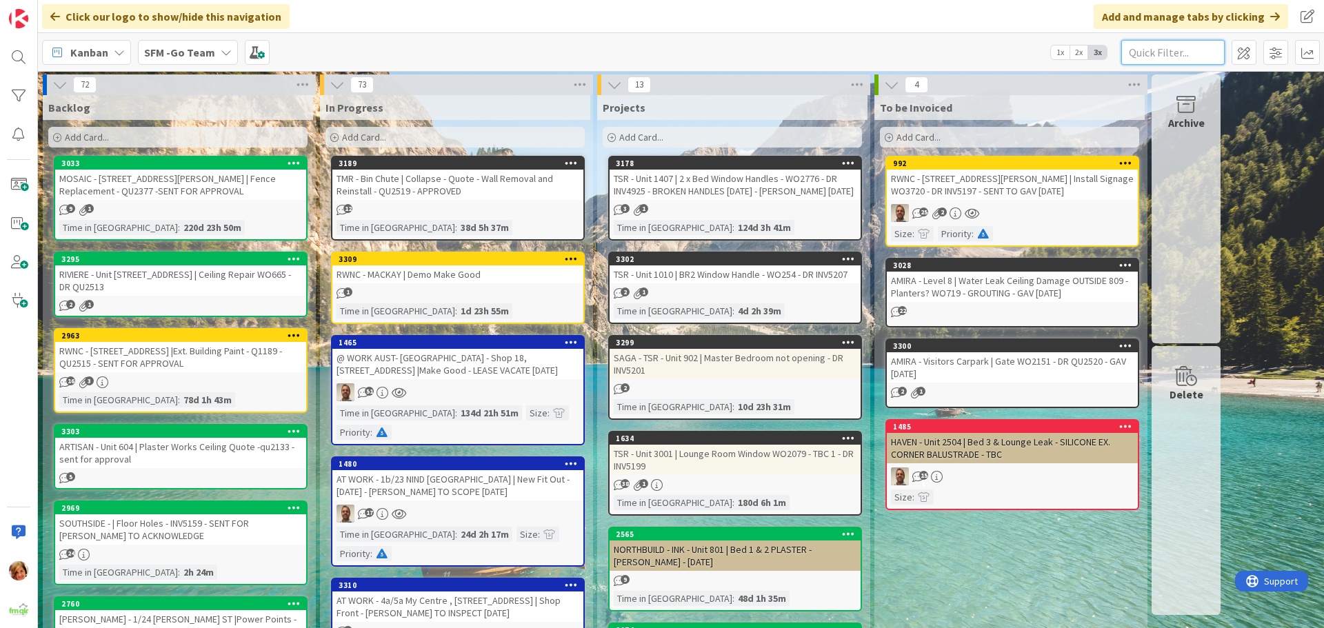
click at [1172, 55] on input "text" at bounding box center [1172, 52] width 103 height 25
type input "tmr"
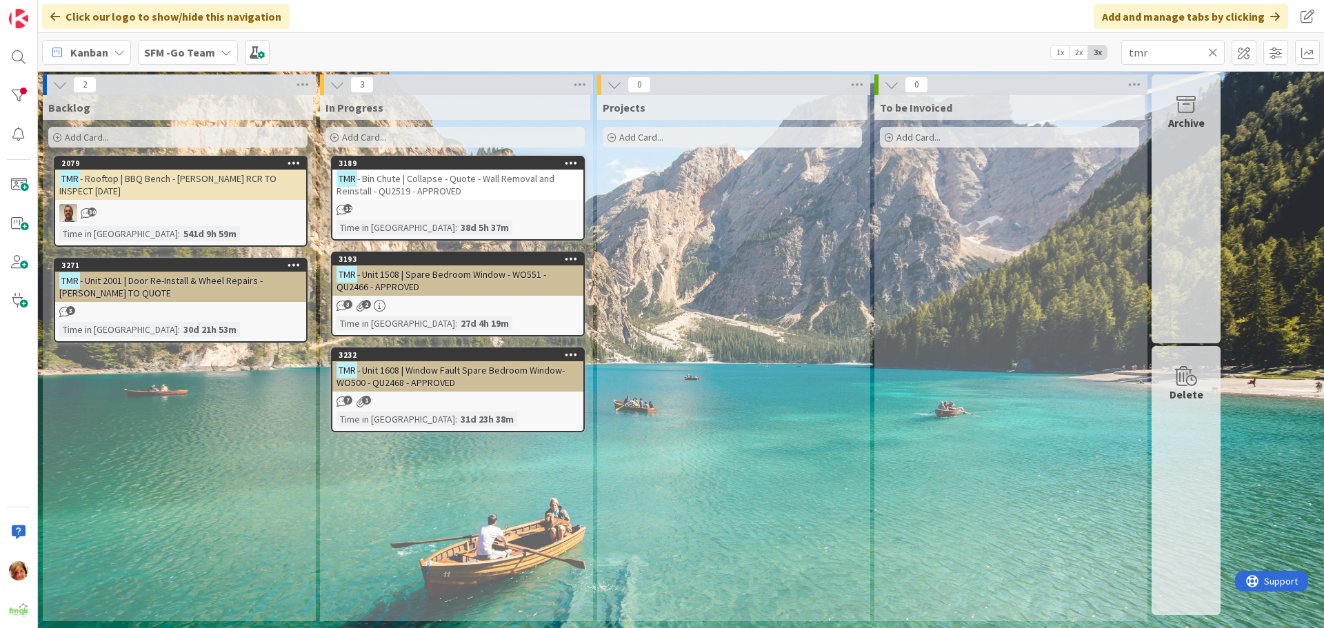
click at [438, 186] on span "- Bin Chute | Collapse - Quote - Wall Removal and Reinstall - QU2519 - APPROVED" at bounding box center [446, 184] width 218 height 25
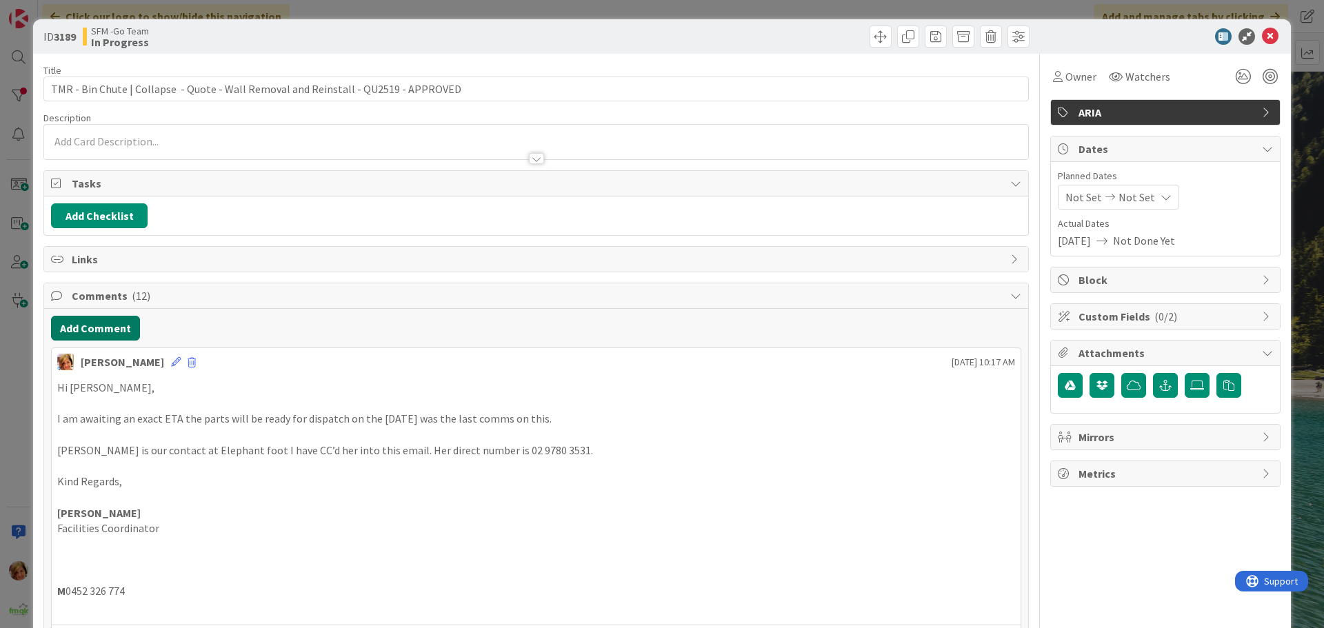
click at [123, 337] on button "Add Comment" at bounding box center [95, 328] width 89 height 25
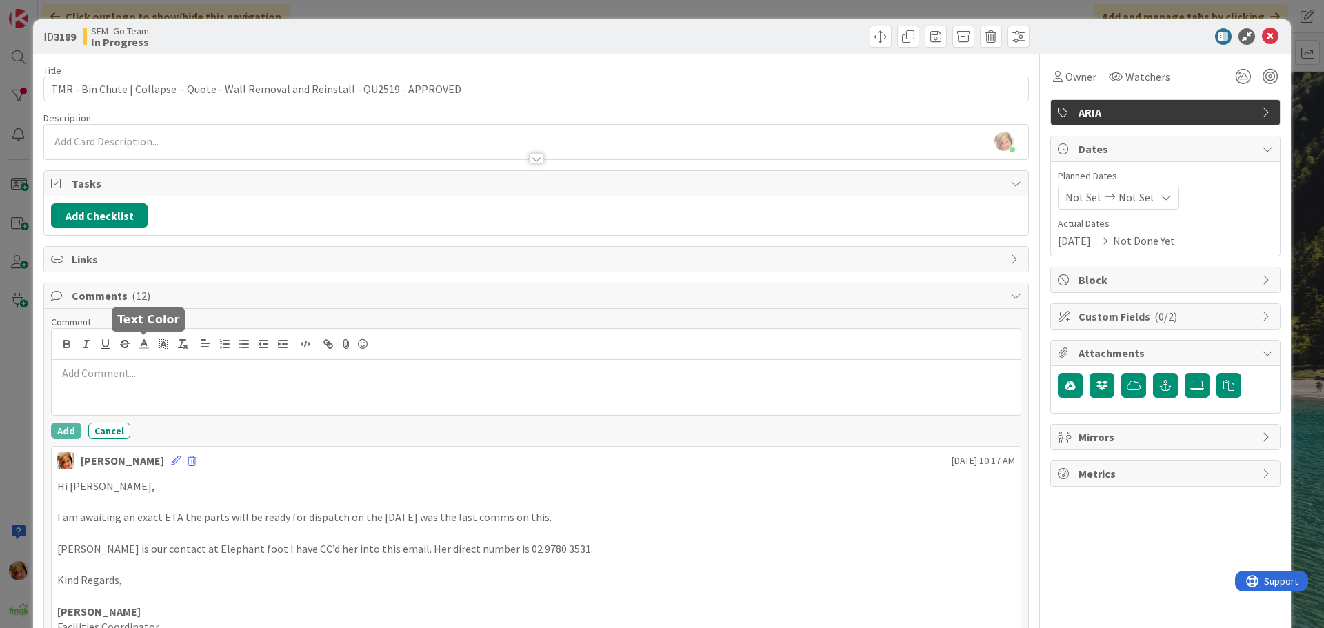
click at [167, 401] on div at bounding box center [536, 387] width 969 height 55
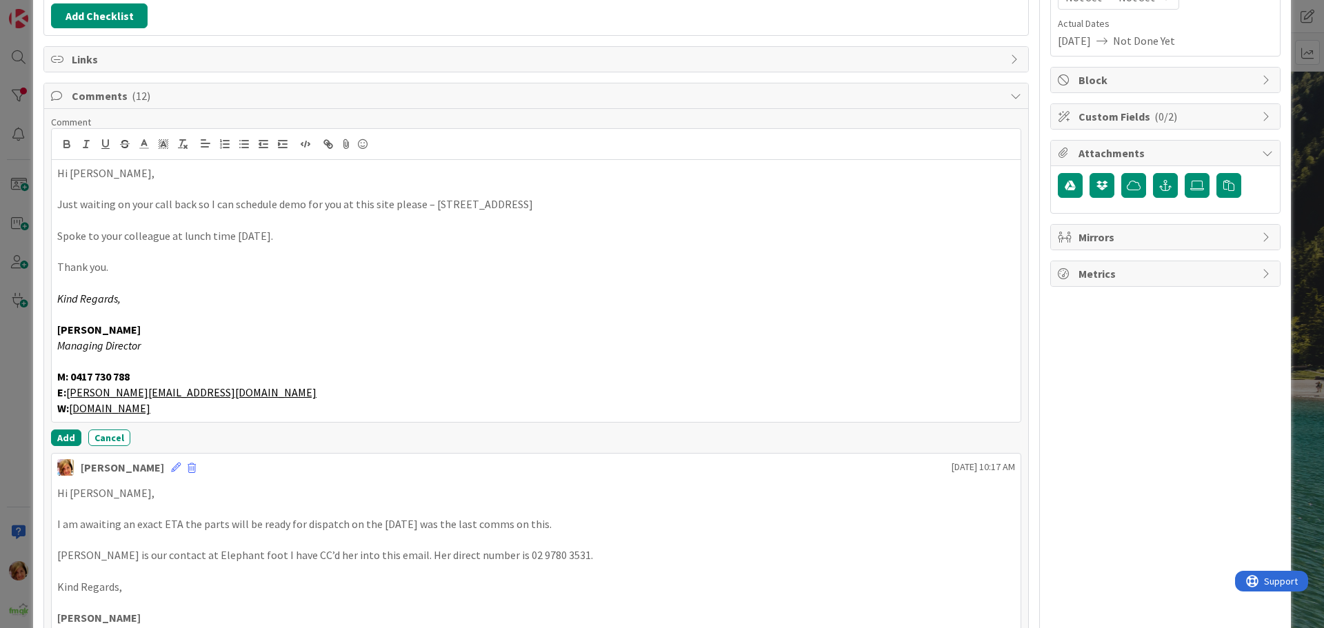
scroll to position [207, 0]
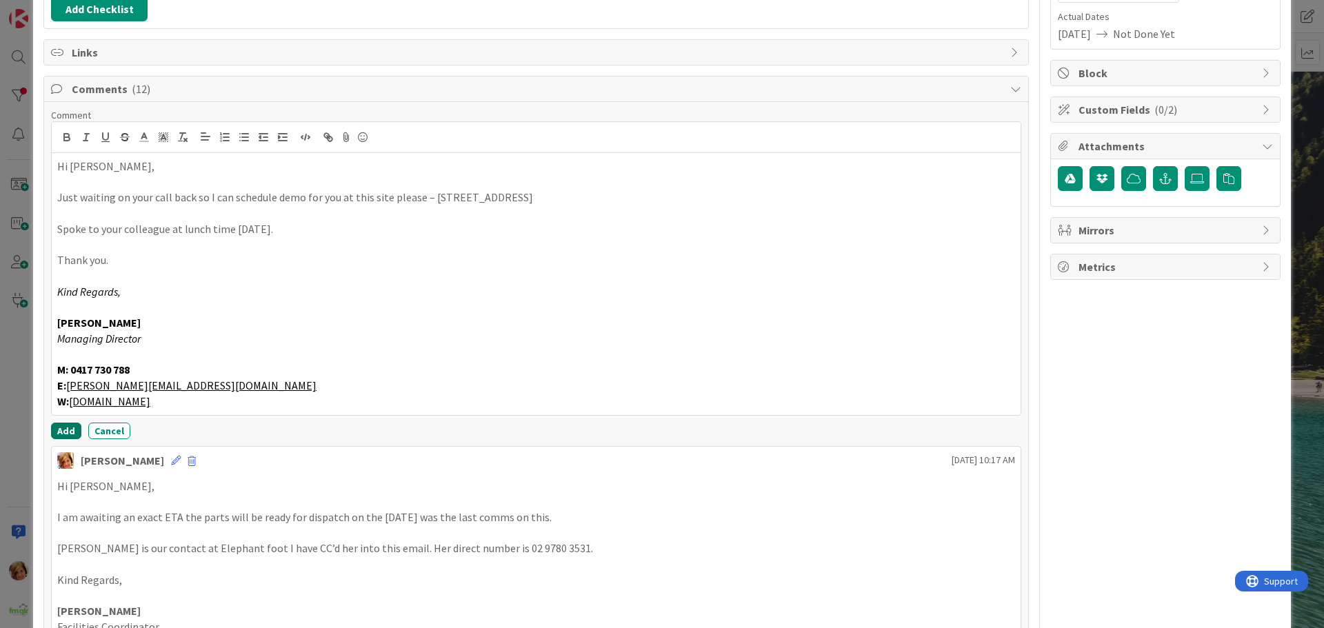
click at [62, 434] on button "Add" at bounding box center [66, 431] width 30 height 17
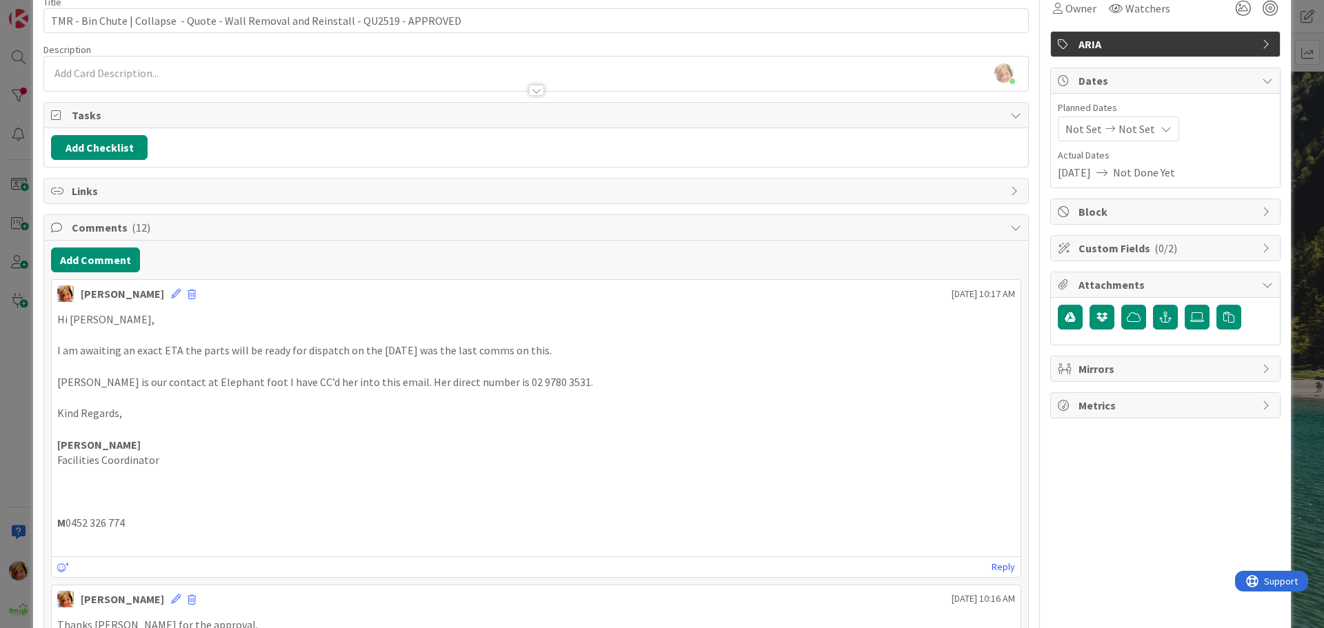
scroll to position [0, 0]
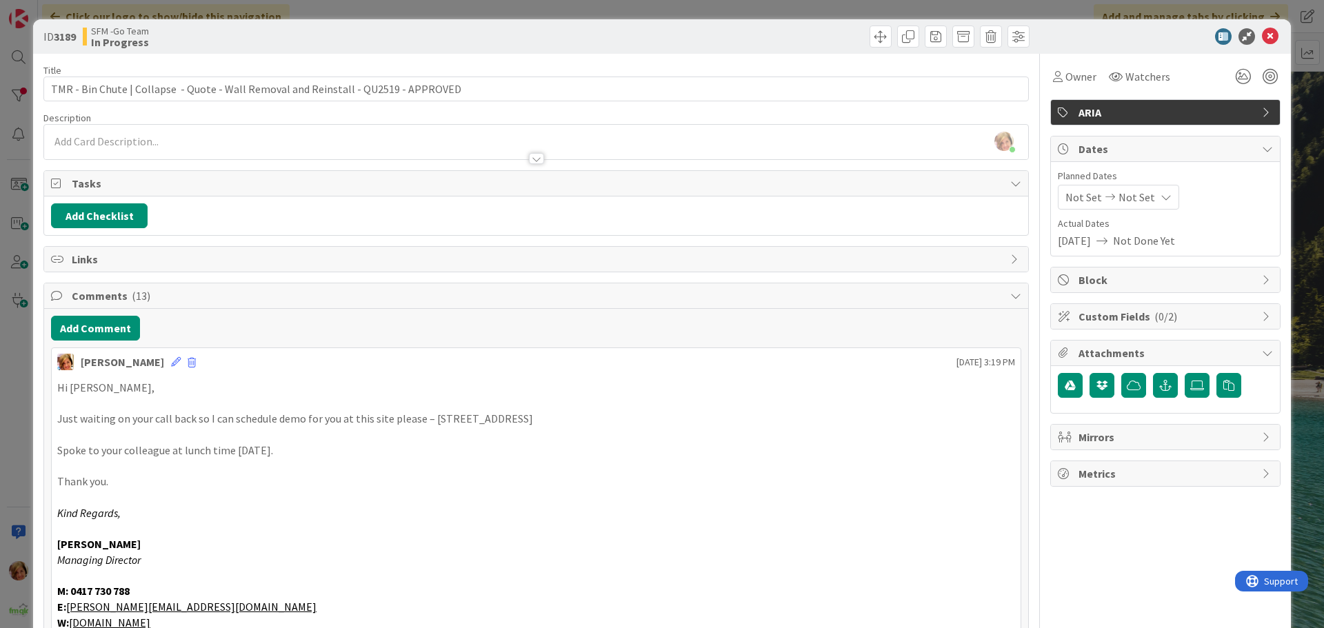
click at [565, 40] on div at bounding box center [785, 37] width 490 height 22
click at [1262, 35] on icon at bounding box center [1270, 36] width 17 height 17
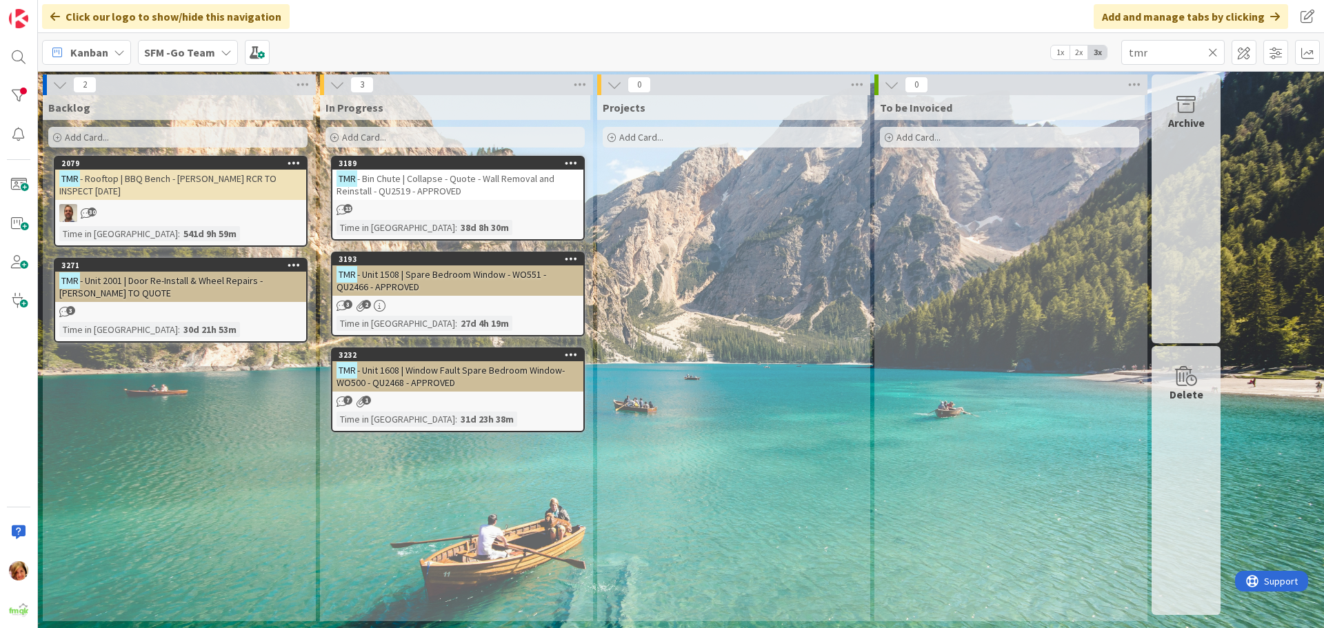
click at [1216, 51] on icon at bounding box center [1213, 52] width 10 height 12
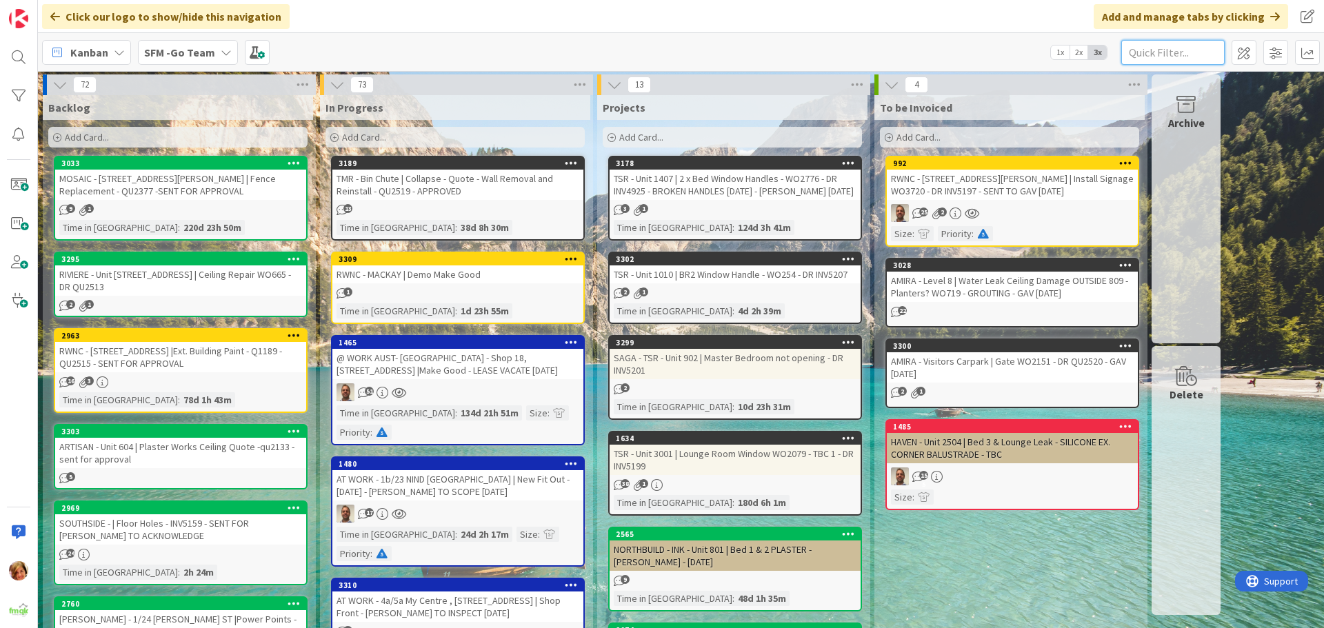
click at [1194, 55] on input "text" at bounding box center [1172, 52] width 103 height 25
type input "wilsonton"
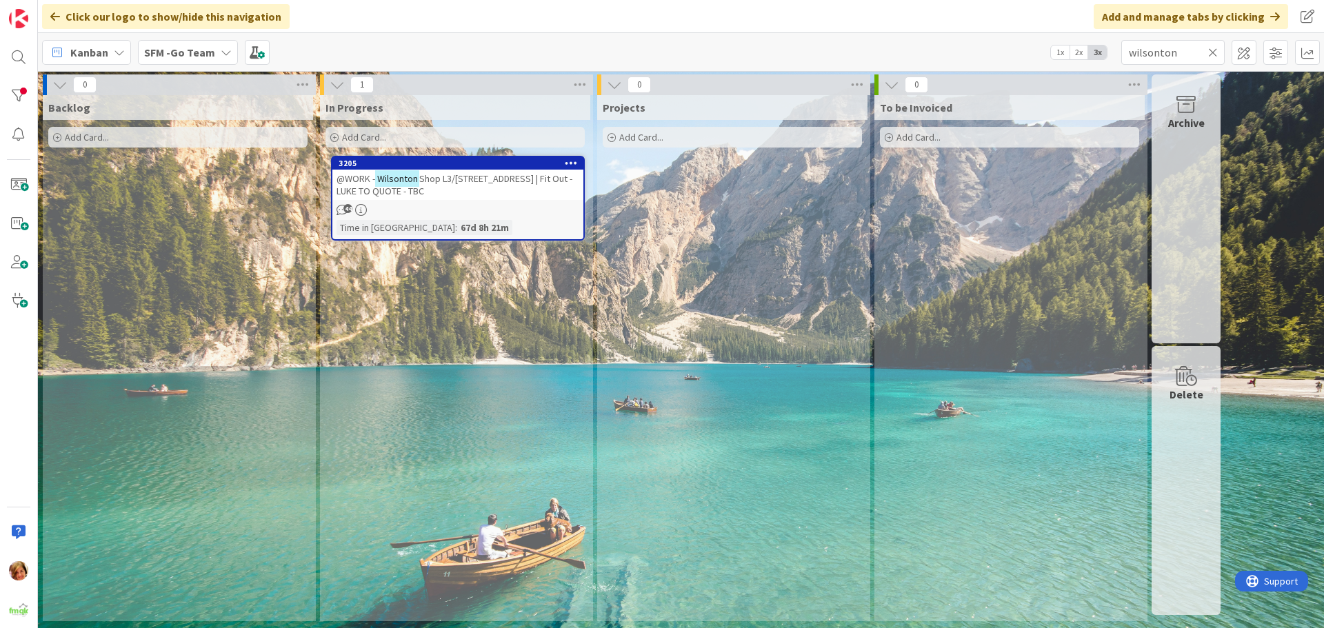
click at [479, 177] on span "Shop L3/[STREET_ADDRESS] | Fit Out - LUKE TO QUOTE - TBC" at bounding box center [455, 184] width 236 height 25
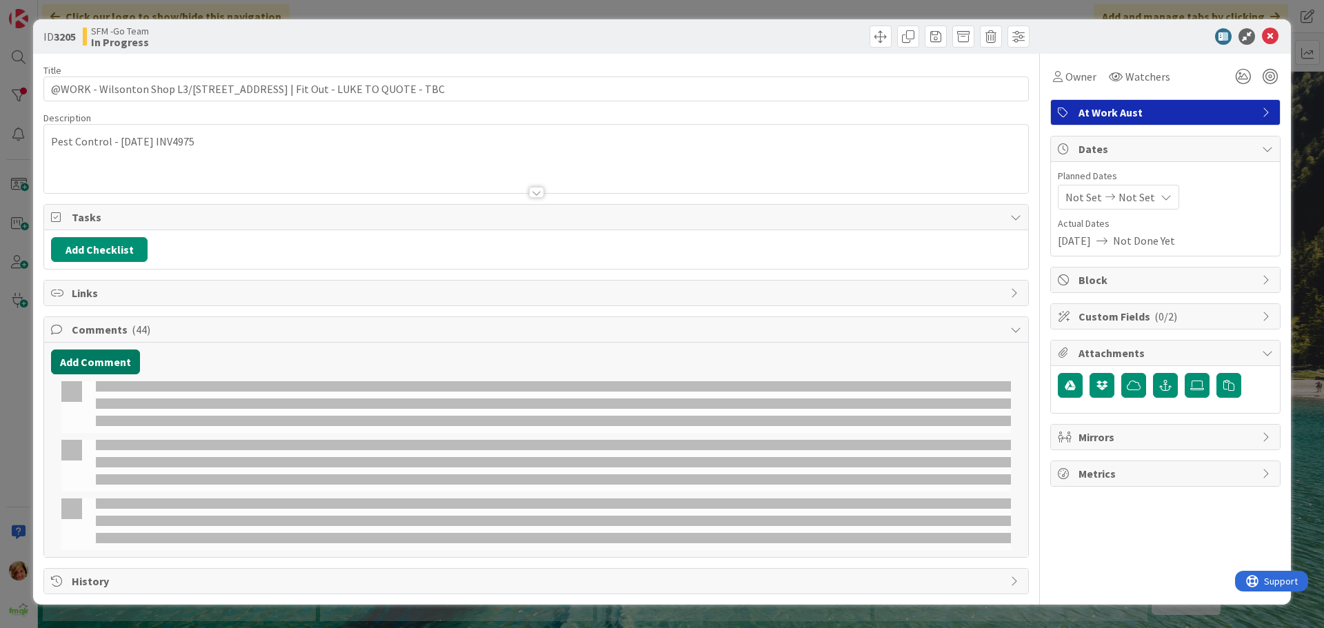
click at [111, 366] on button "Add Comment" at bounding box center [95, 362] width 89 height 25
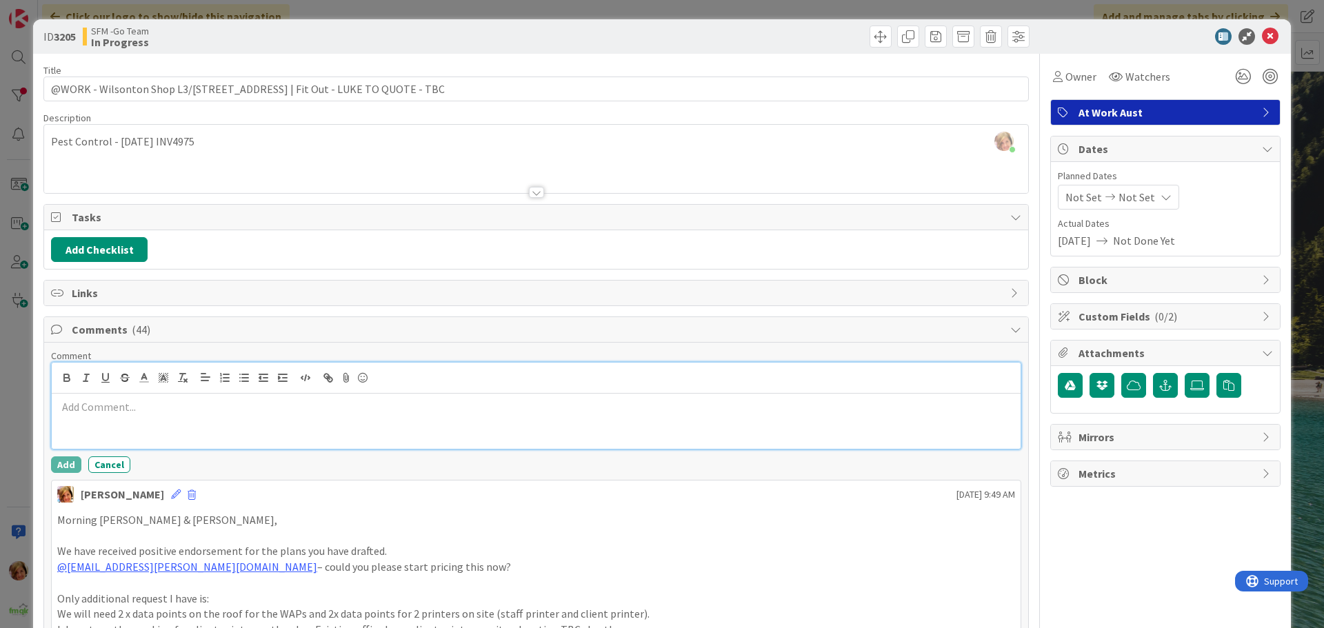
click at [200, 408] on p at bounding box center [536, 407] width 958 height 16
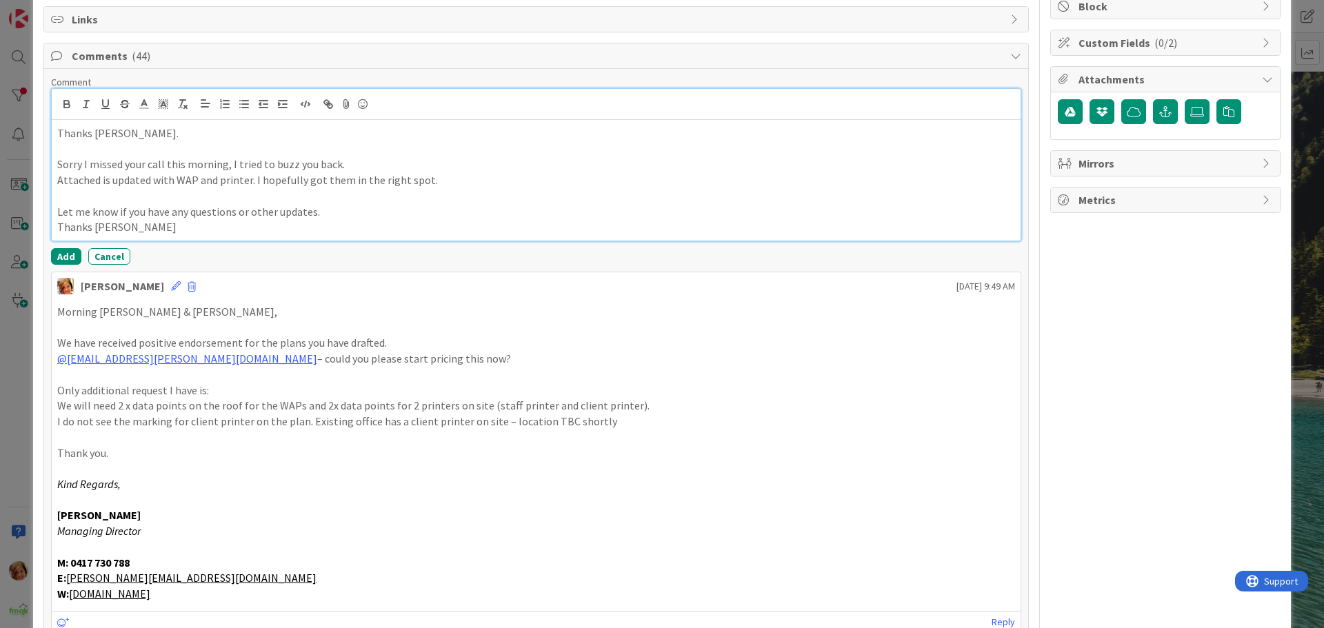
scroll to position [276, 0]
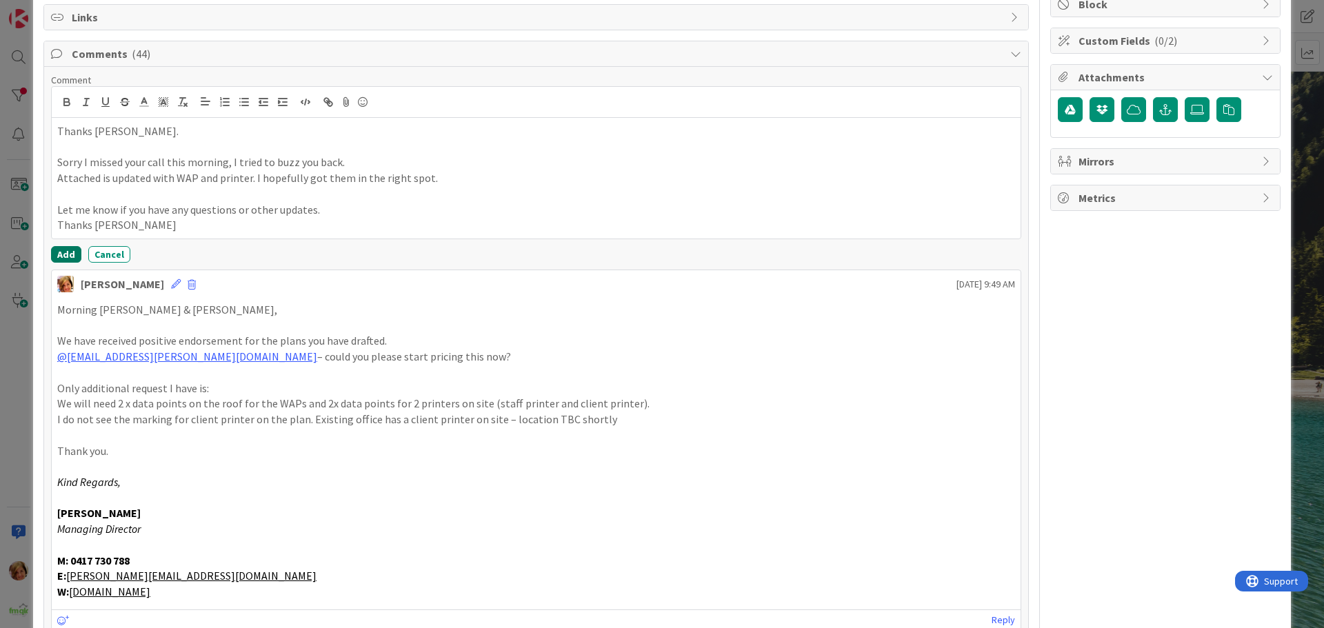
click at [64, 254] on button "Add" at bounding box center [66, 254] width 30 height 17
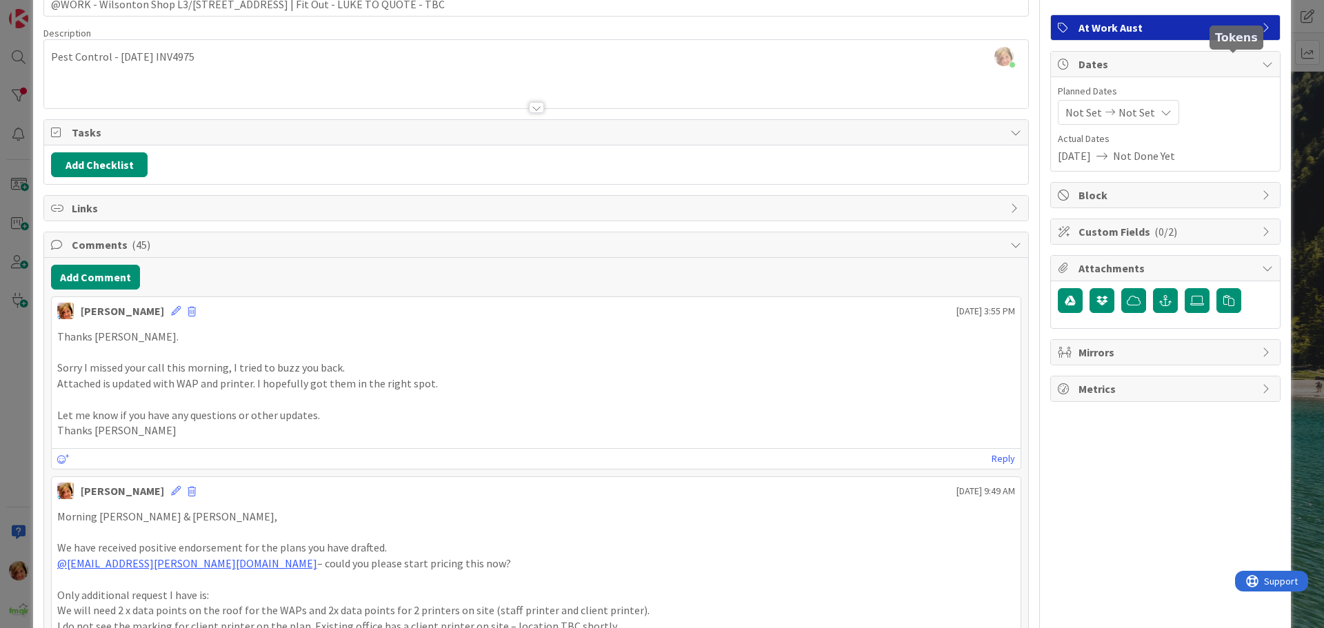
scroll to position [0, 0]
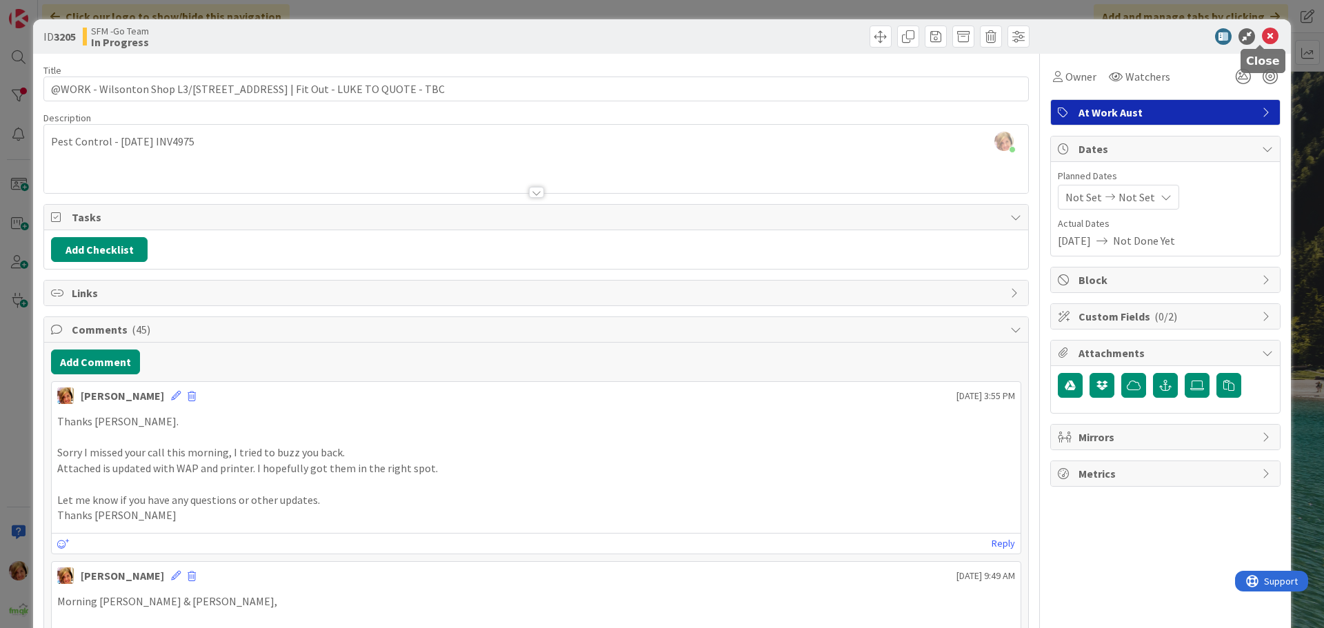
drag, startPoint x: 1259, startPoint y: 39, endPoint x: 861, endPoint y: 48, distance: 398.0
click at [1262, 39] on icon at bounding box center [1270, 36] width 17 height 17
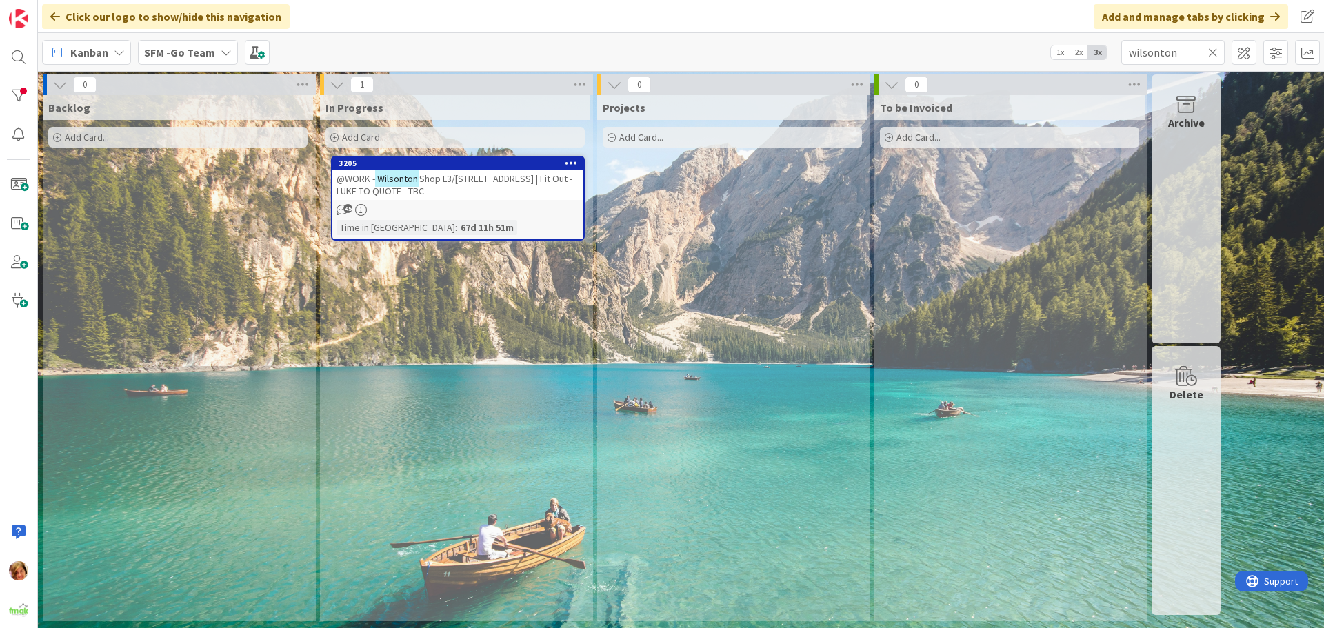
click at [1213, 50] on icon at bounding box center [1213, 52] width 10 height 12
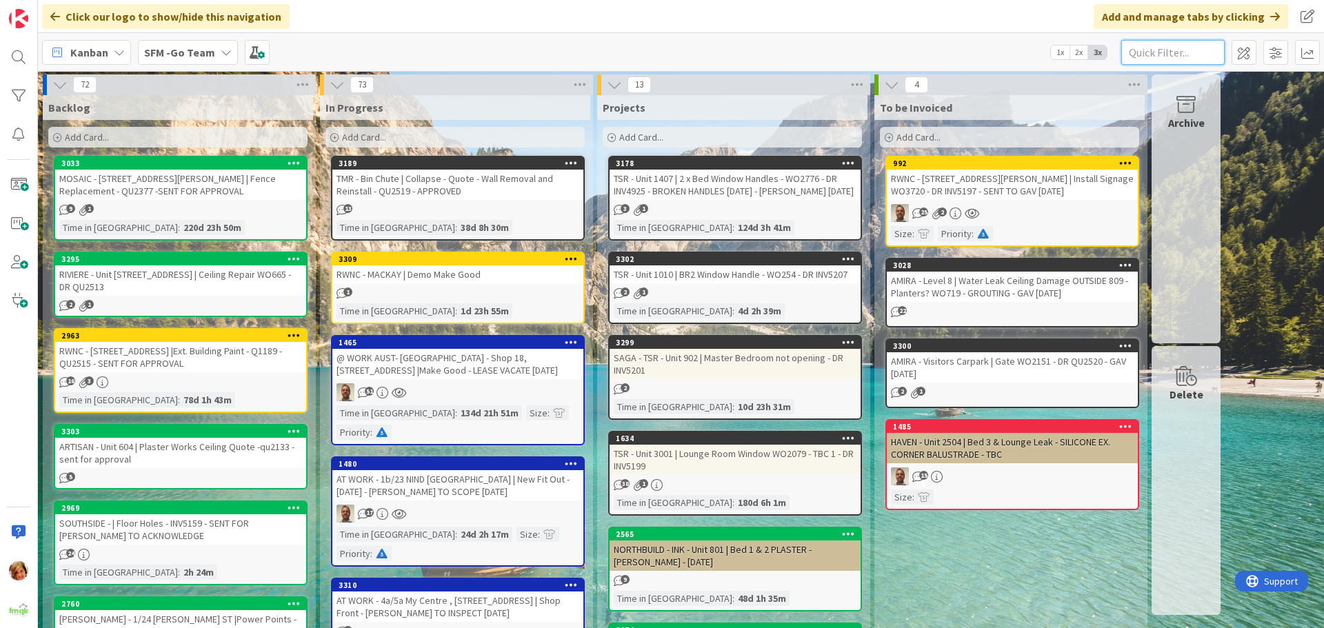
click at [1169, 42] on input "text" at bounding box center [1172, 52] width 103 height 25
type input "1211"
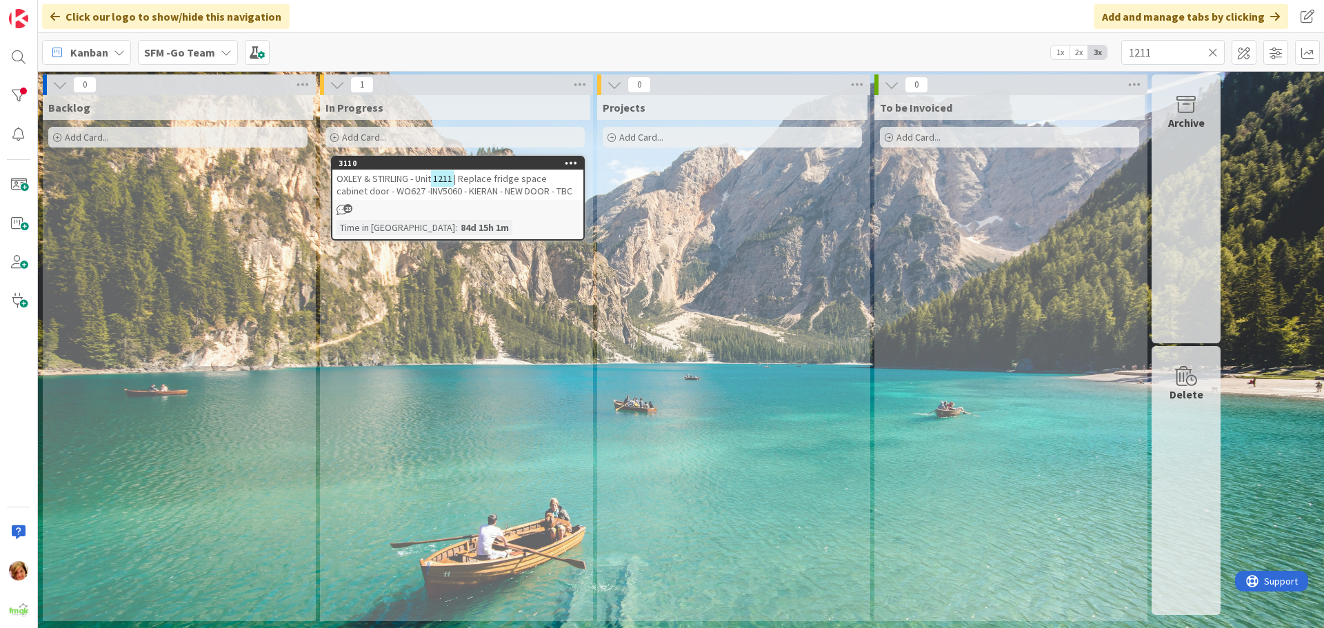
click at [496, 182] on span "| Replace fridge space cabinet door - WO627 -INV5060 - KIERAN - NEW DOOR - TBC" at bounding box center [455, 184] width 236 height 25
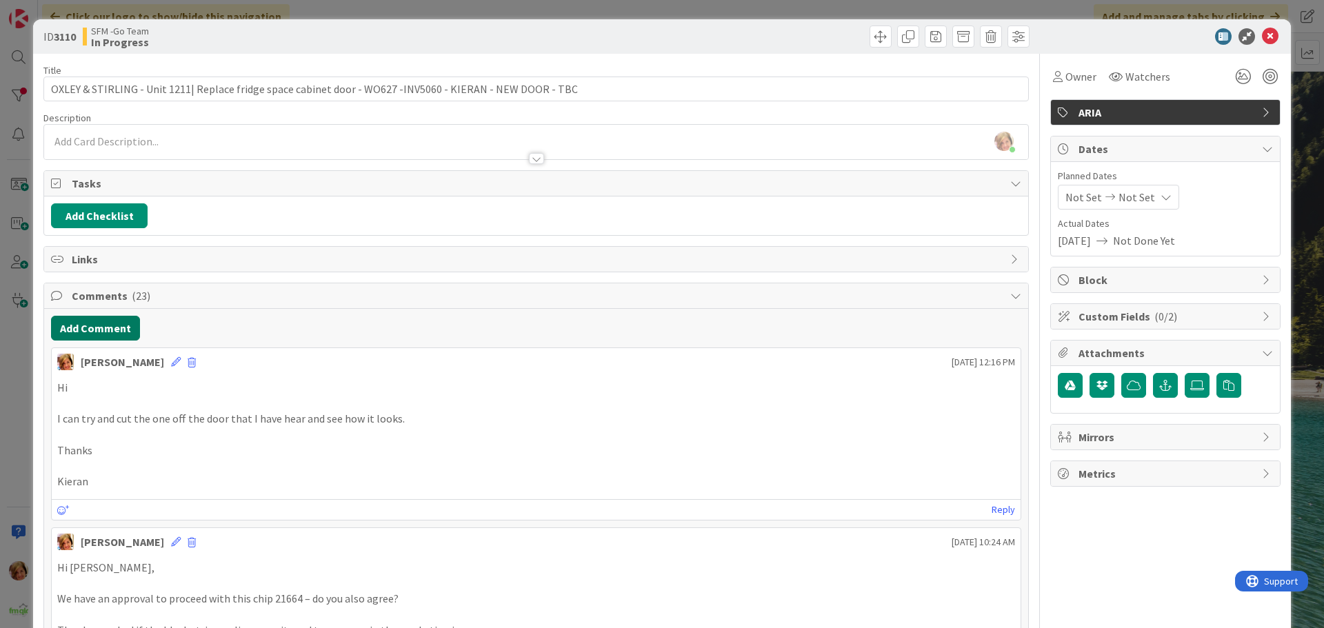
click at [97, 323] on button "Add Comment" at bounding box center [95, 328] width 89 height 25
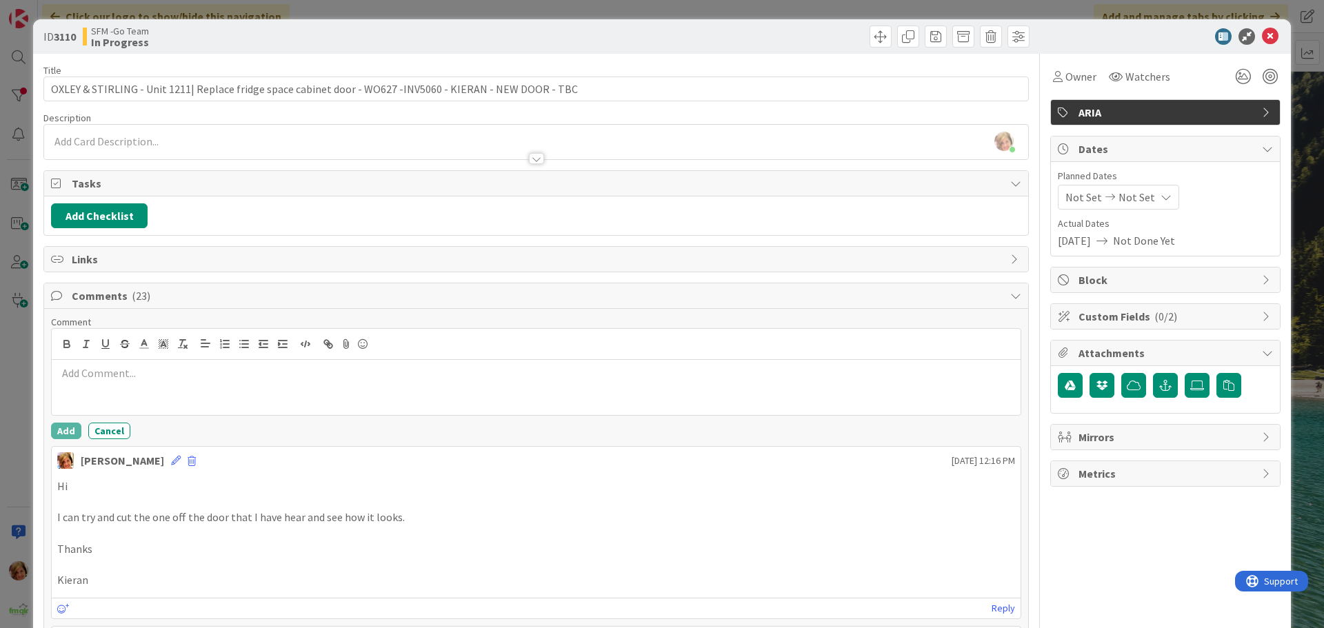
click at [180, 359] on div at bounding box center [536, 344] width 969 height 31
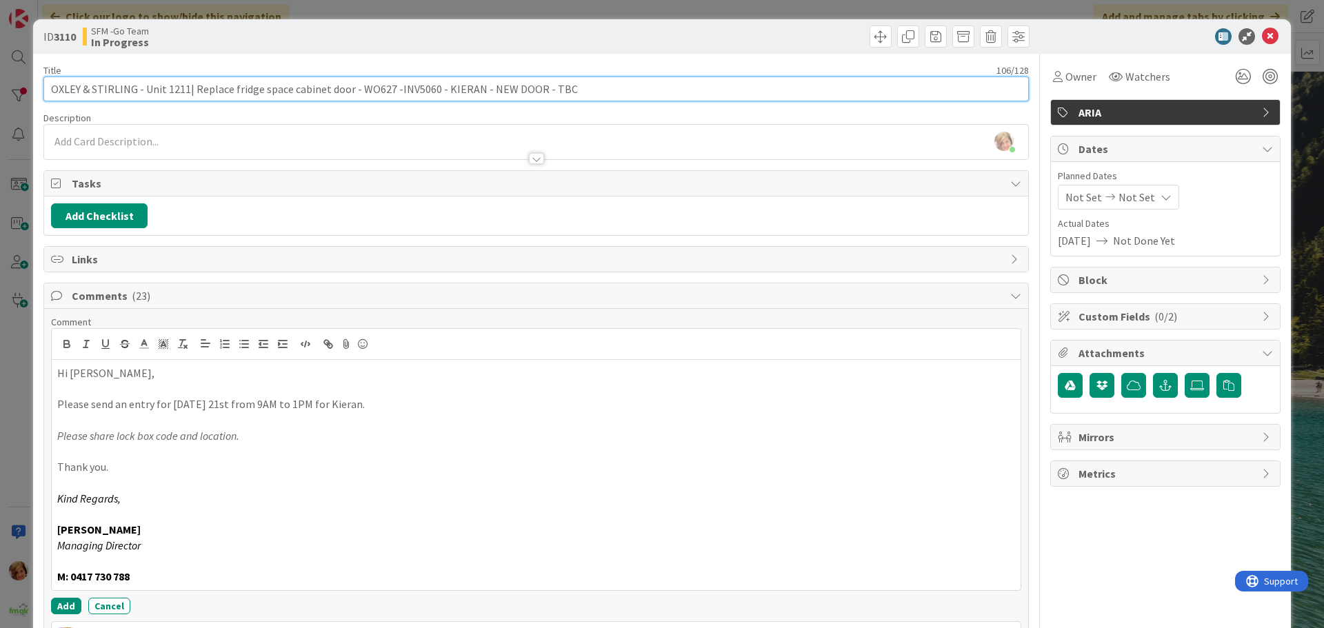
drag, startPoint x: 579, startPoint y: 92, endPoint x: 437, endPoint y: 85, distance: 141.5
click at [437, 85] on input "OXLEY & STIRLING - Unit 1211| Replace fridge space cabinet door - WO627 -INV506…" at bounding box center [535, 89] width 985 height 25
type input "OXLEY & STIRLING - Unit 1211| Replace fridge space cabinet door - WO627 -INV506…"
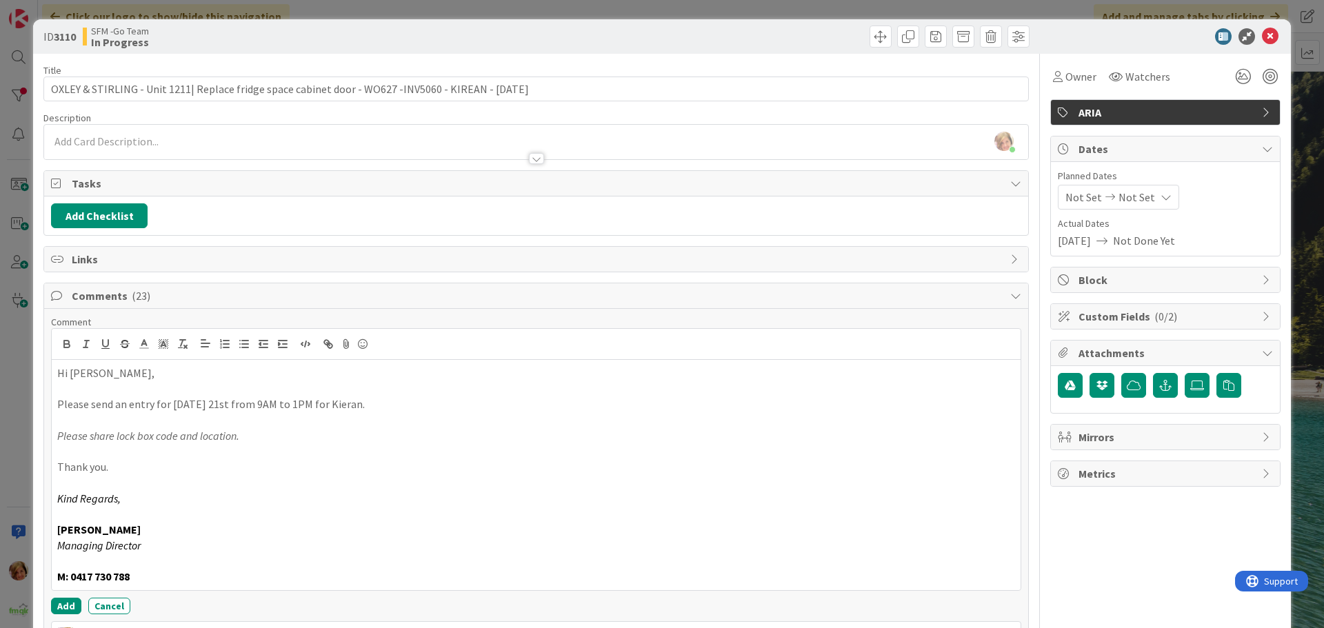
click at [690, 30] on div at bounding box center [785, 37] width 490 height 22
click at [1262, 40] on icon at bounding box center [1270, 36] width 17 height 17
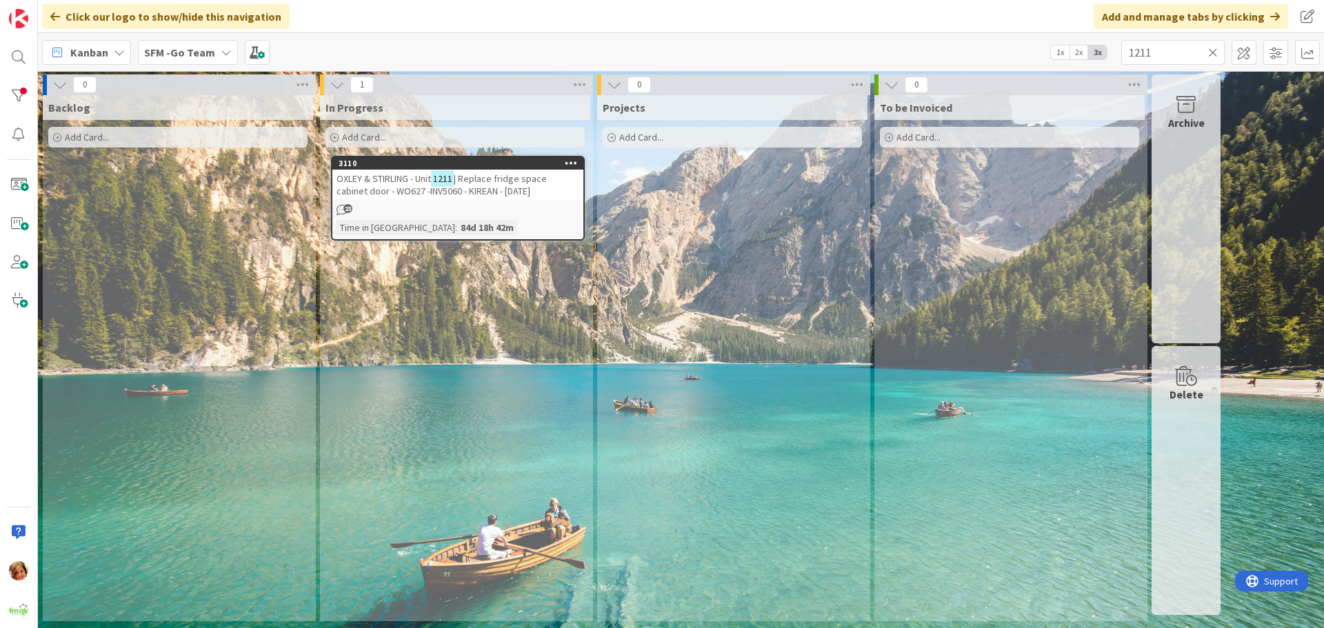
click at [1212, 52] on icon at bounding box center [1213, 52] width 10 height 12
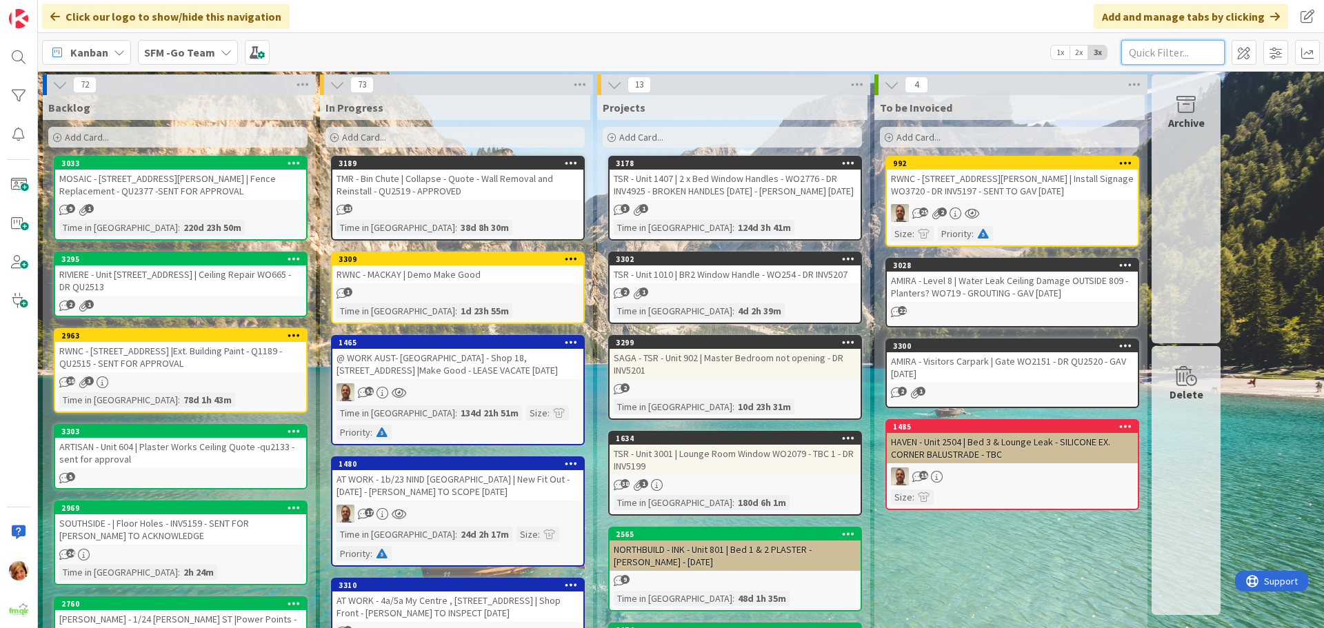
click at [1170, 56] on input "text" at bounding box center [1172, 52] width 103 height 25
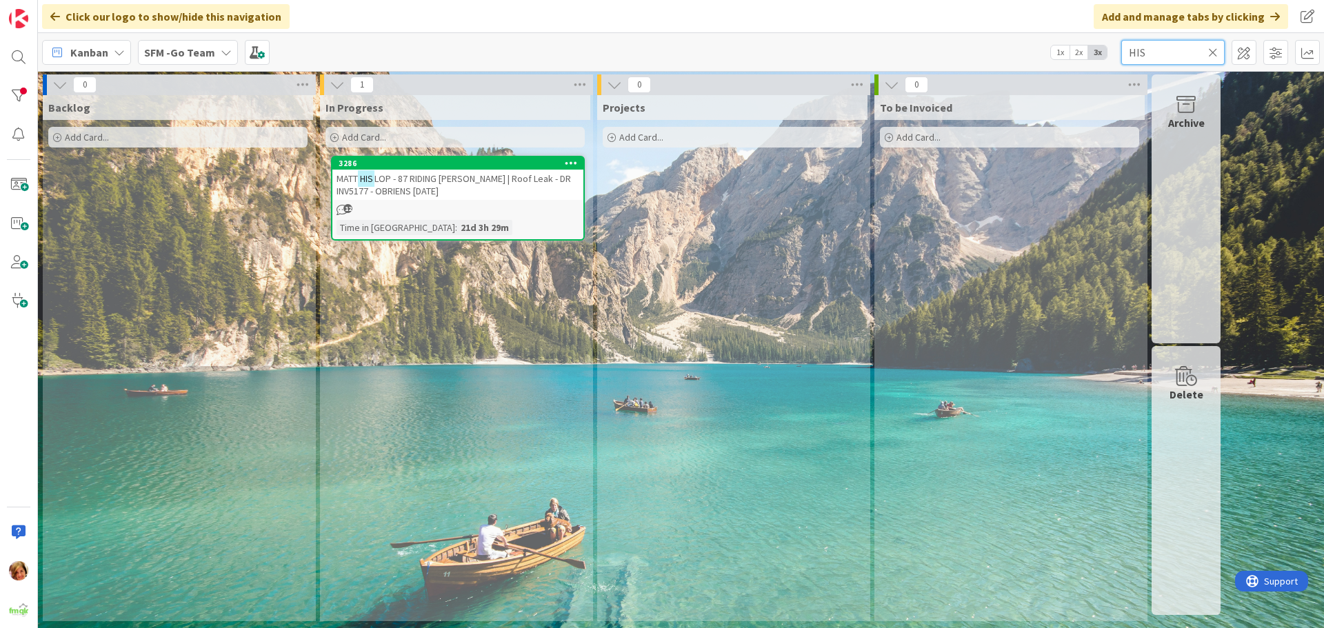
type input "HIS"
click at [478, 180] on span "LOP - 87 RIDING [PERSON_NAME] | Roof Leak - DR INV5177 - OBRIENS [DATE]" at bounding box center [454, 184] width 234 height 25
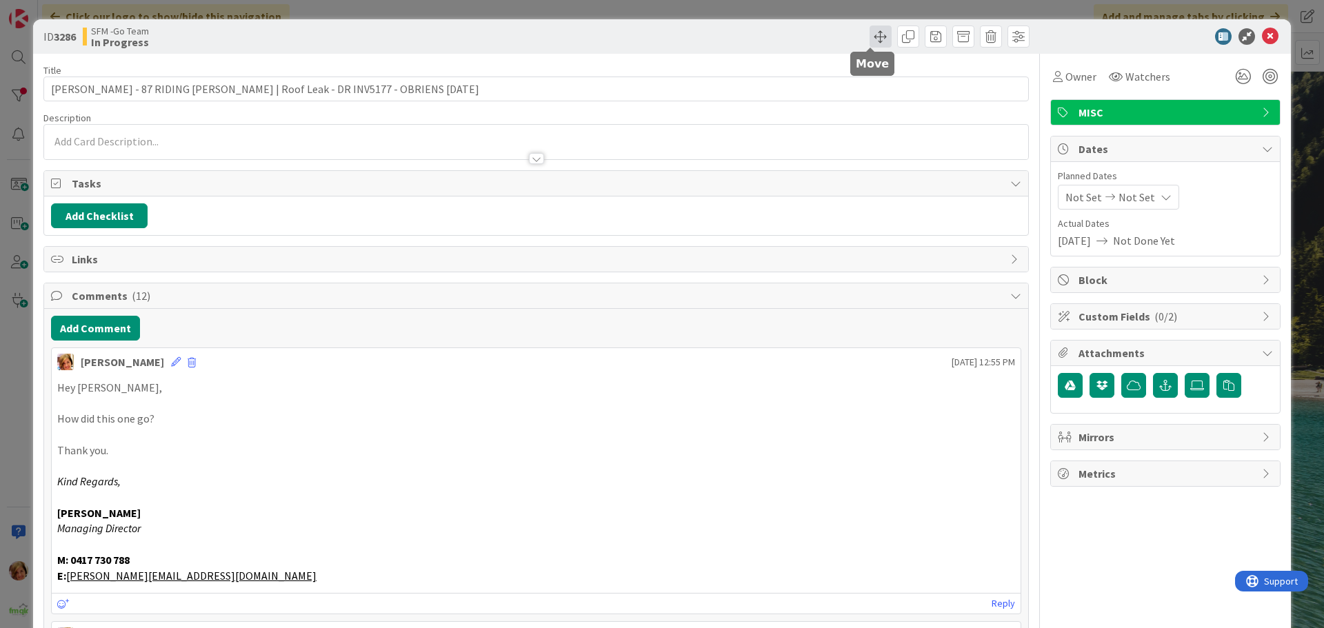
click at [872, 34] on span at bounding box center [881, 37] width 22 height 22
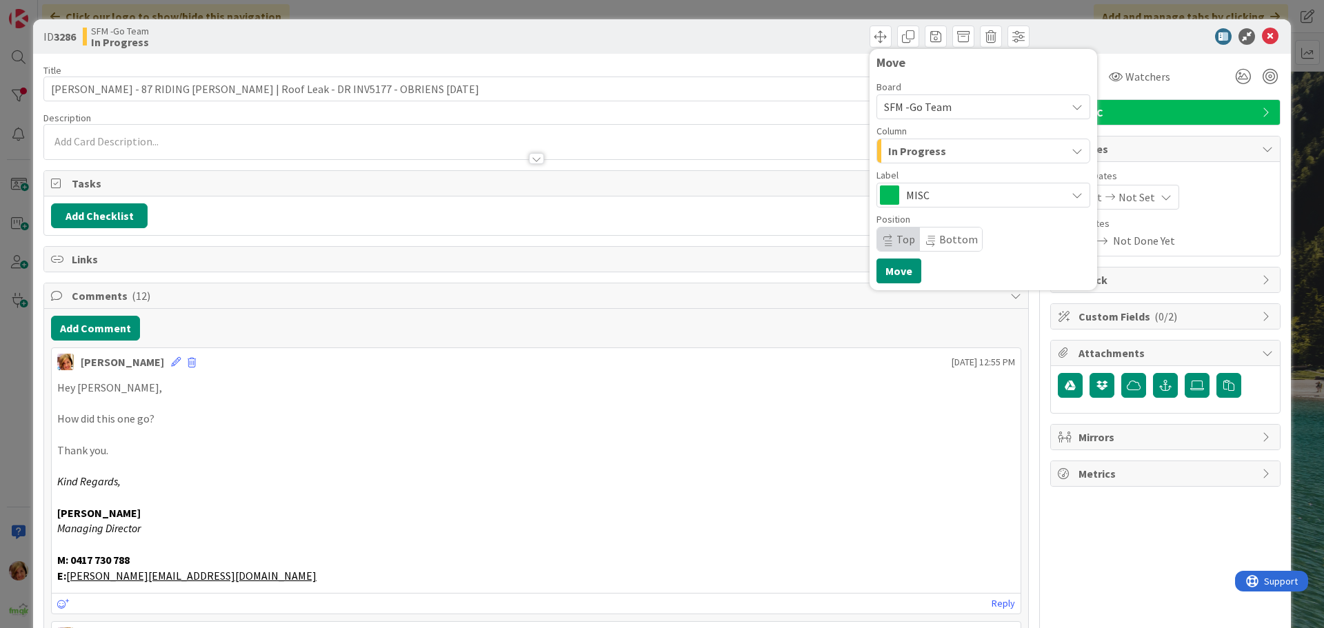
click at [954, 150] on div "In Progress" at bounding box center [975, 151] width 181 height 22
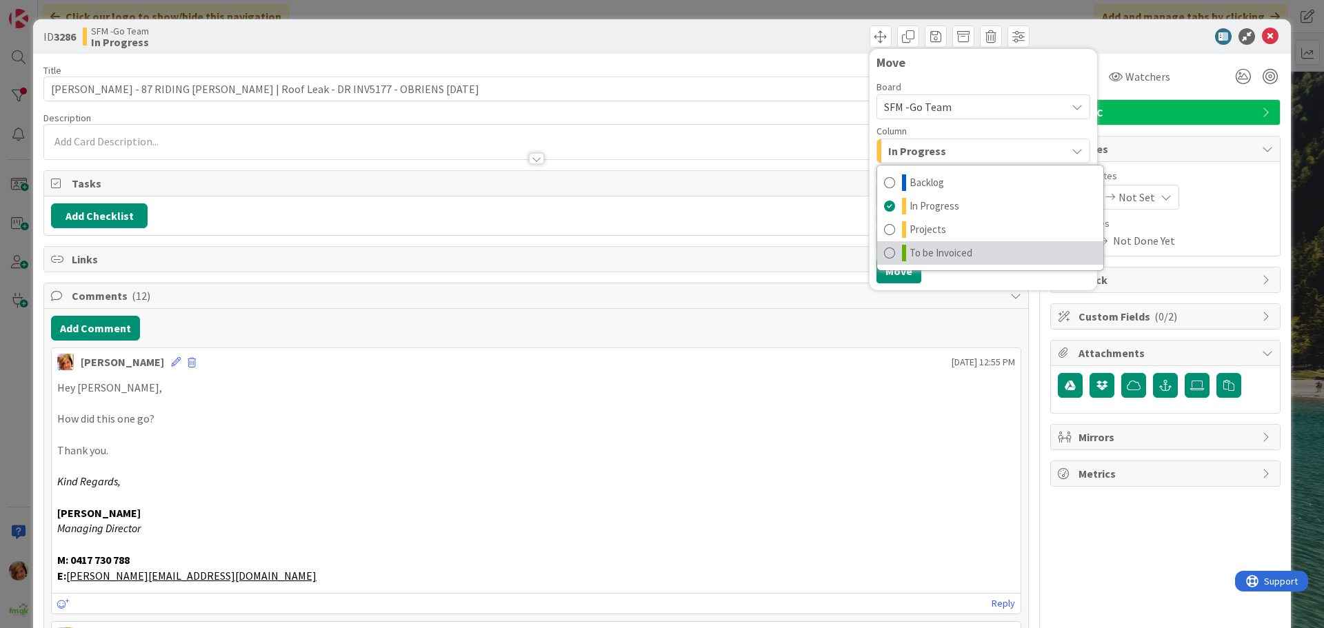
click at [956, 257] on span "To be Invoiced" at bounding box center [941, 253] width 63 height 17
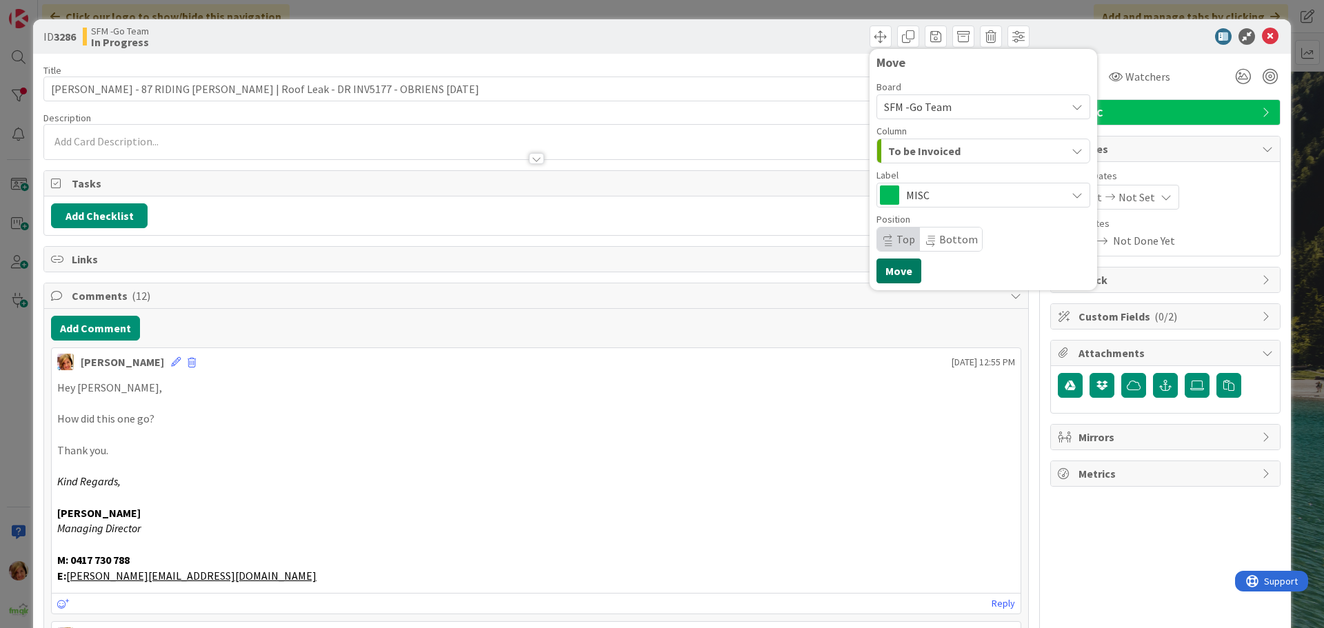
click at [908, 268] on button "Move" at bounding box center [898, 271] width 45 height 25
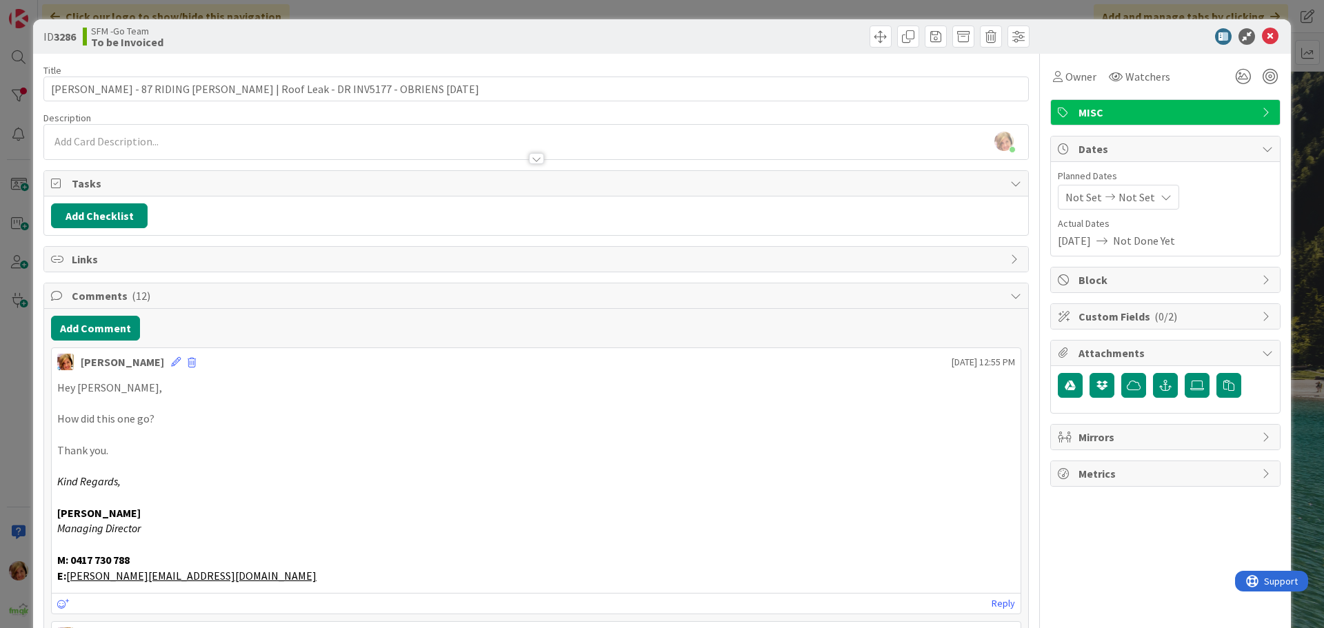
click at [778, 38] on div "Move Move" at bounding box center [785, 37] width 490 height 22
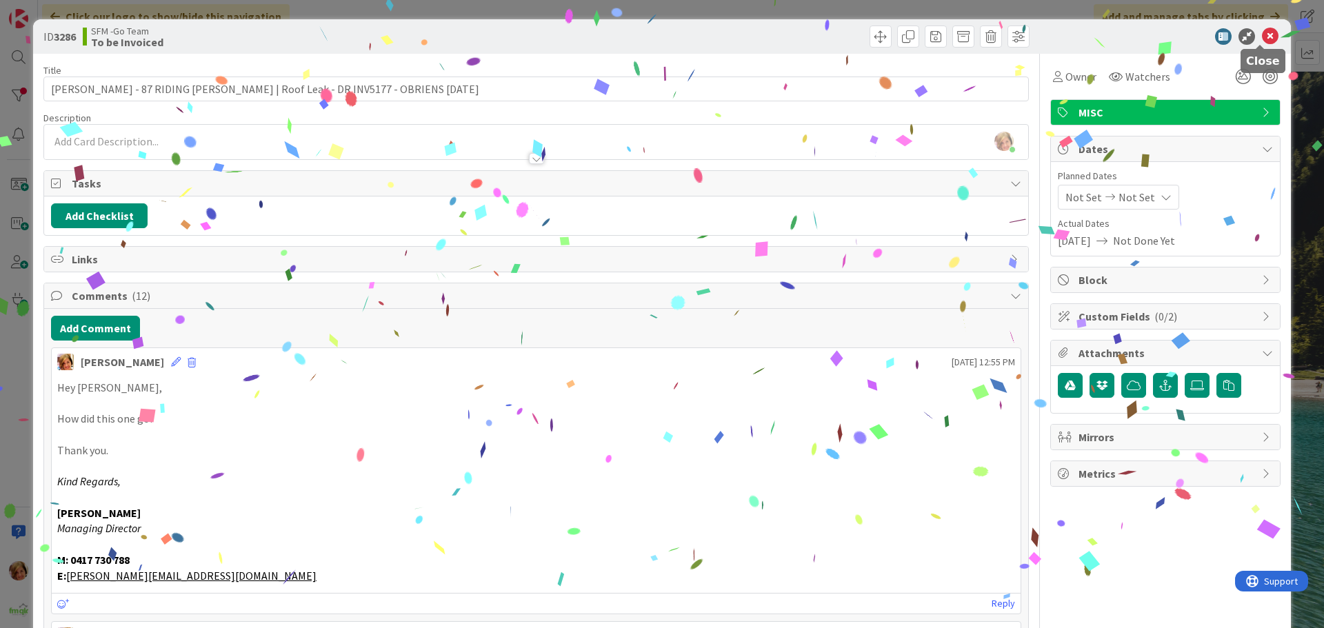
click at [1262, 38] on icon at bounding box center [1270, 36] width 17 height 17
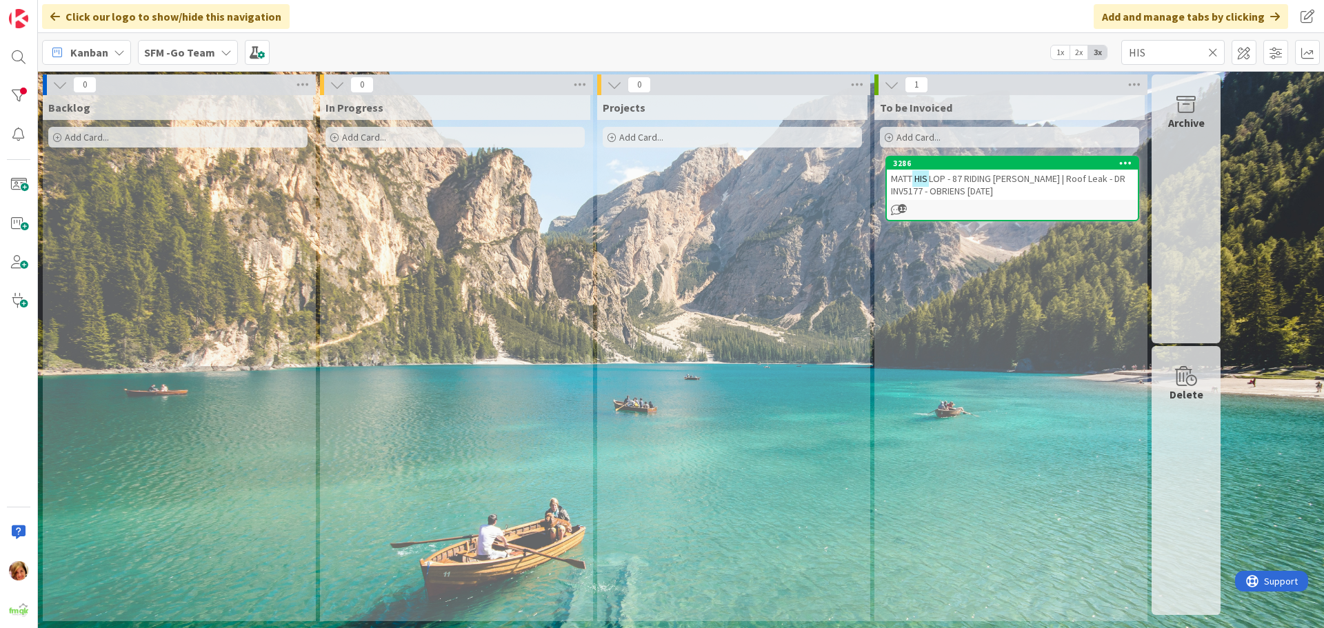
click at [1048, 183] on span "LOP - 87 RIDING [PERSON_NAME] | Roof Leak - DR INV5177 - OBRIENS [DATE]" at bounding box center [1008, 184] width 234 height 25
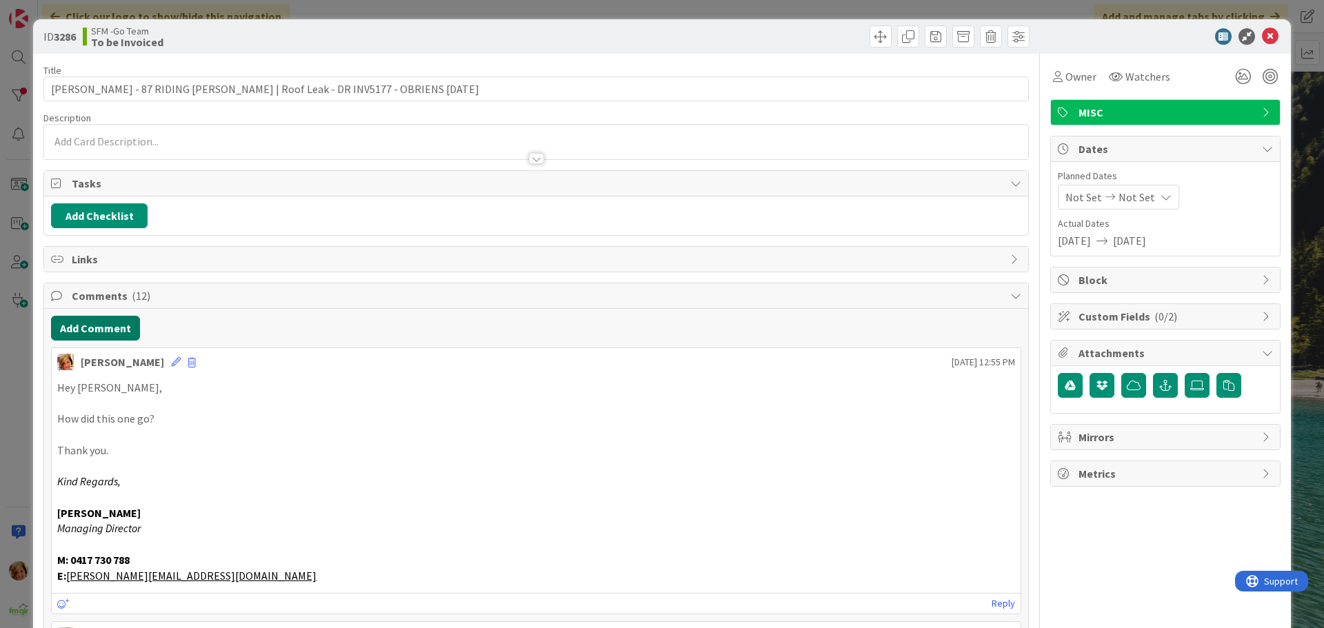
click at [110, 328] on button "Add Comment" at bounding box center [95, 328] width 89 height 25
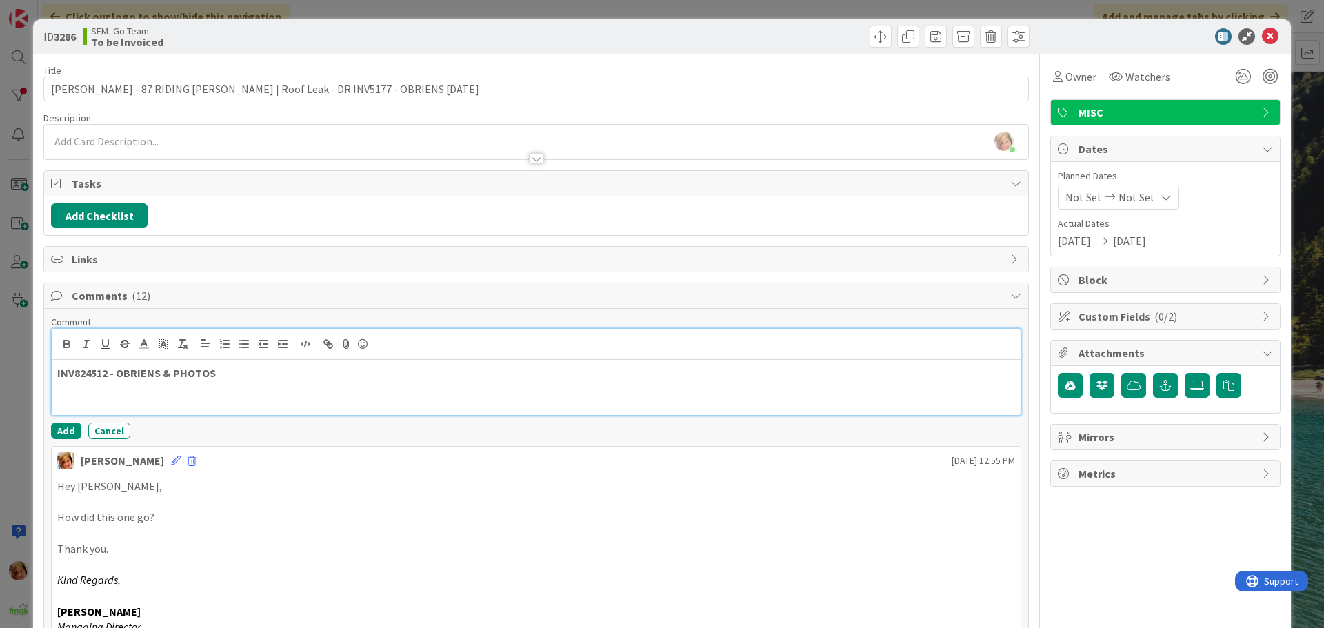
click at [225, 383] on p at bounding box center [536, 389] width 958 height 16
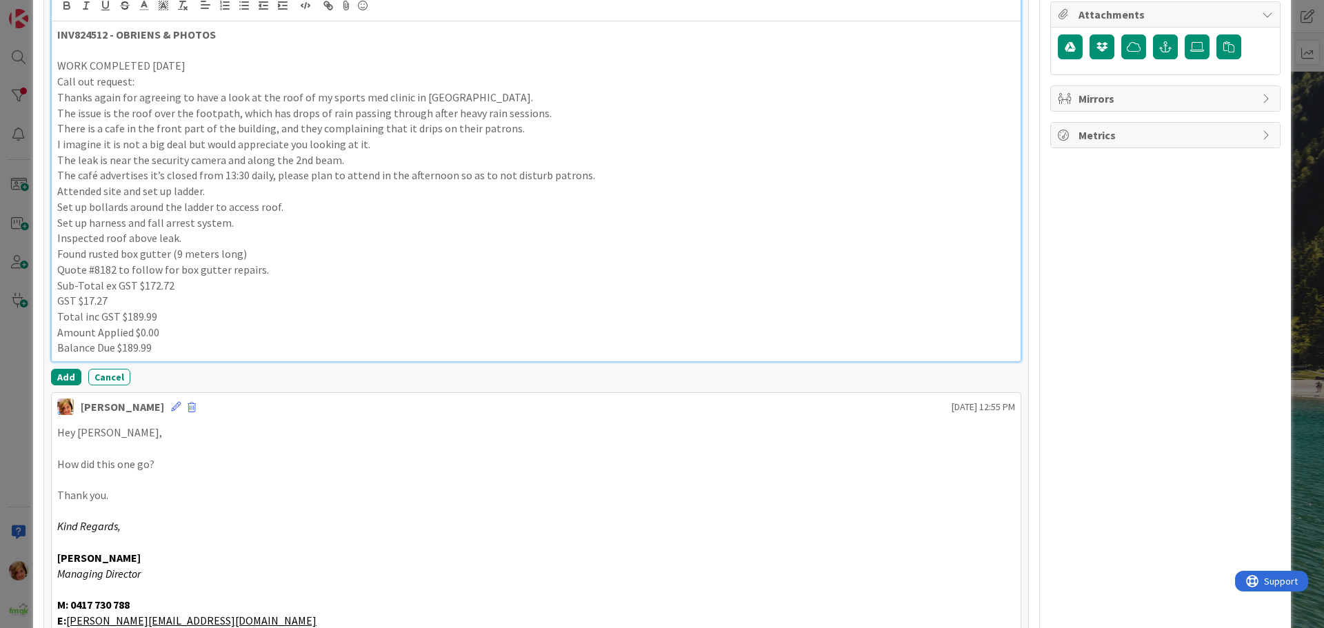
scroll to position [341, 0]
click at [68, 372] on button "Add" at bounding box center [66, 375] width 30 height 17
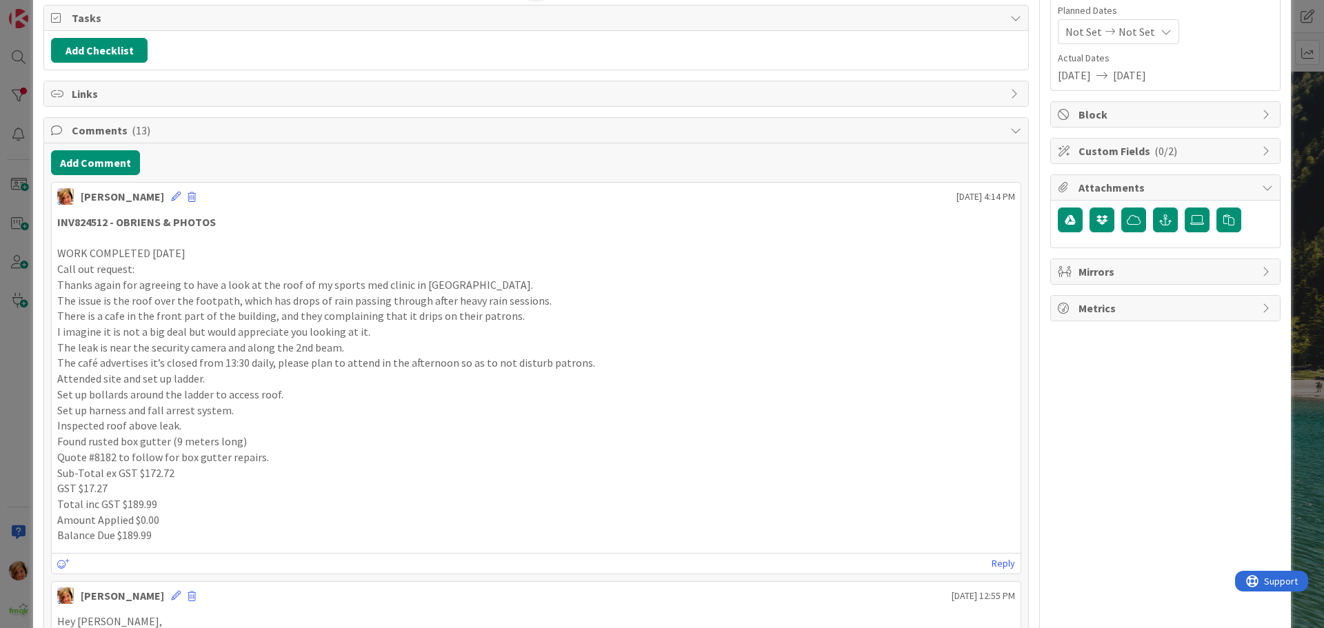
scroll to position [0, 0]
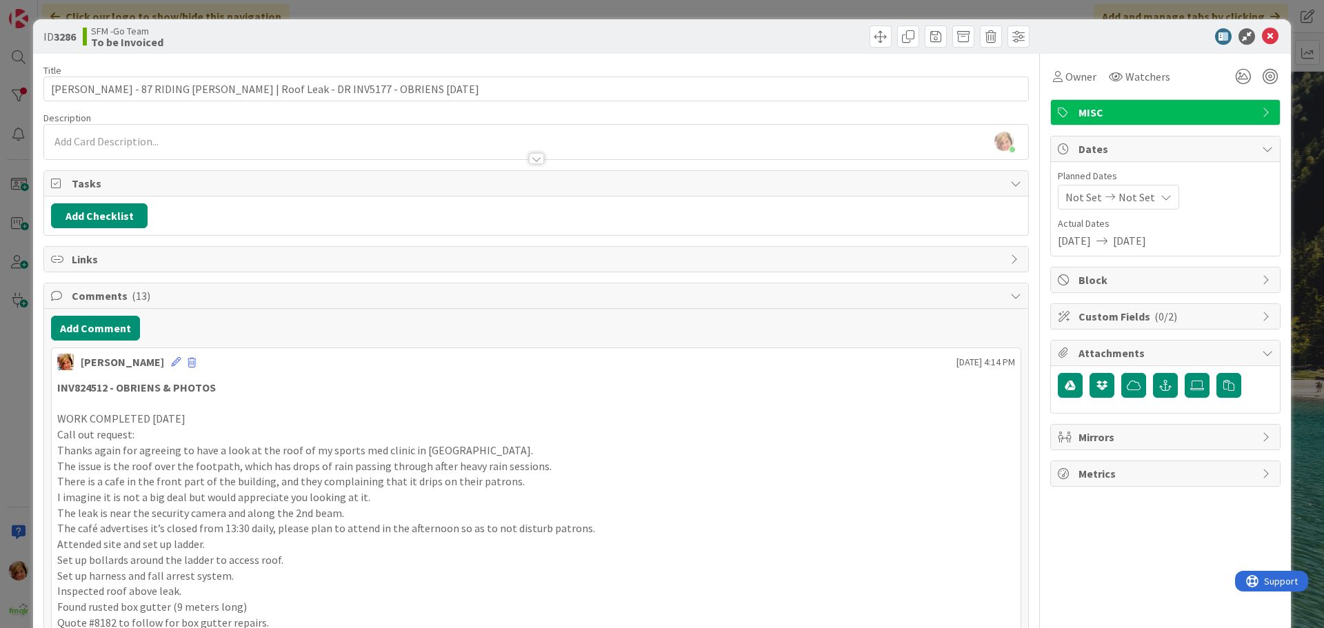
click at [232, 384] on p "INV824512 - OBRIENS & PHOTOS" at bounding box center [536, 388] width 958 height 16
click at [171, 359] on icon at bounding box center [176, 362] width 10 height 10
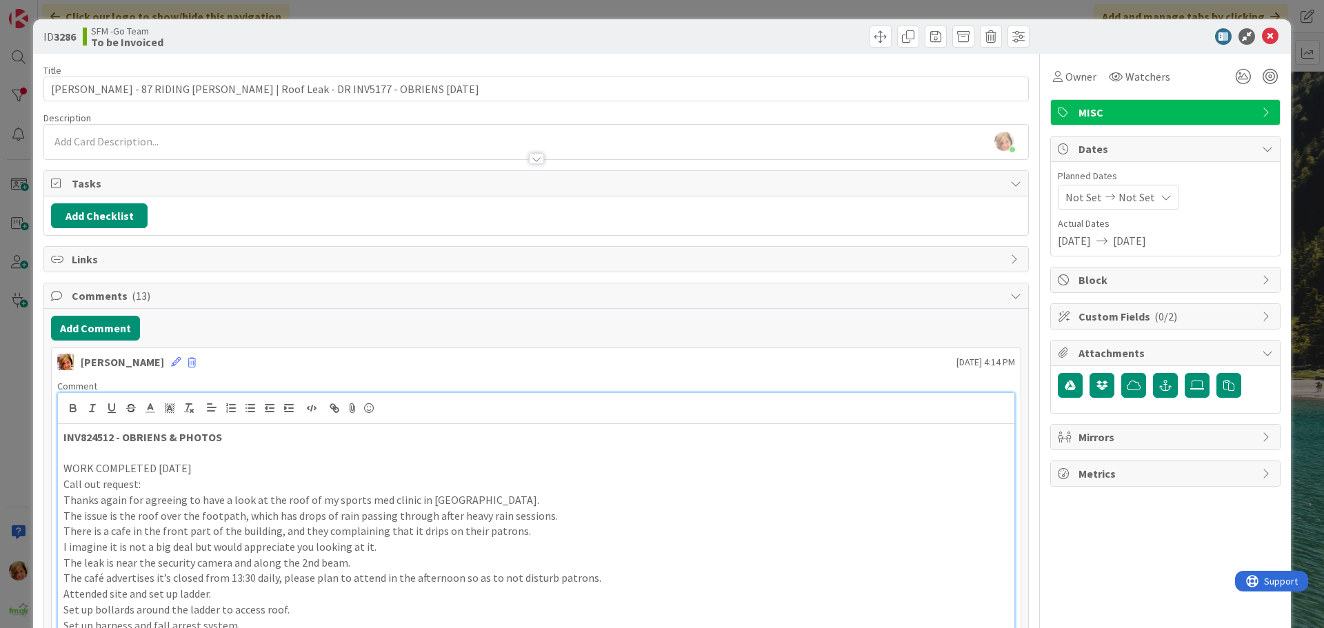
scroll to position [129, 0]
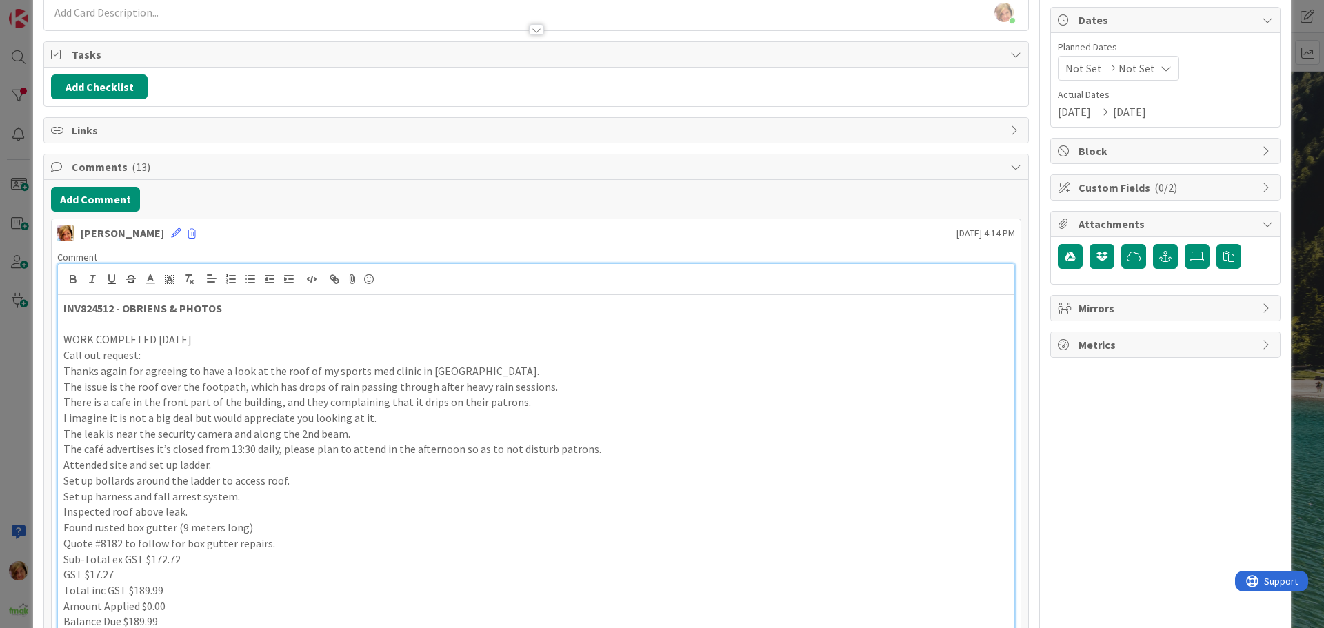
click at [247, 314] on p "INV824512 - OBRIENS & PHOTOS" at bounding box center [535, 309] width 945 height 16
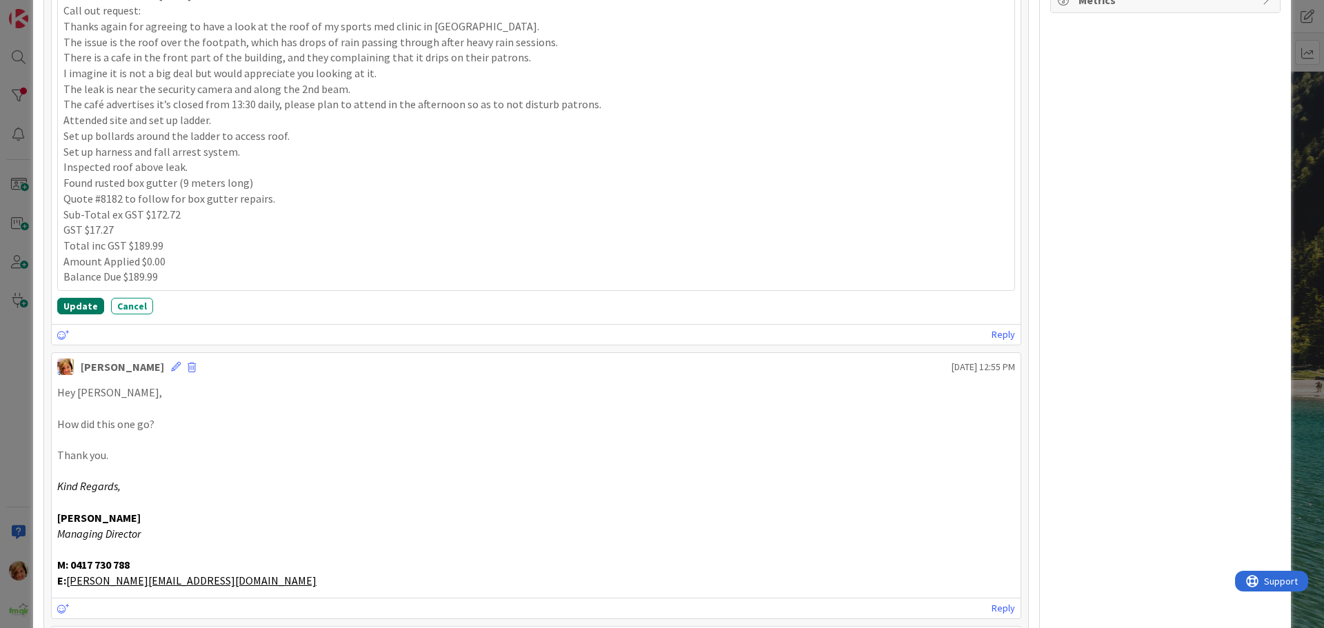
click at [75, 306] on button "Update" at bounding box center [80, 306] width 47 height 17
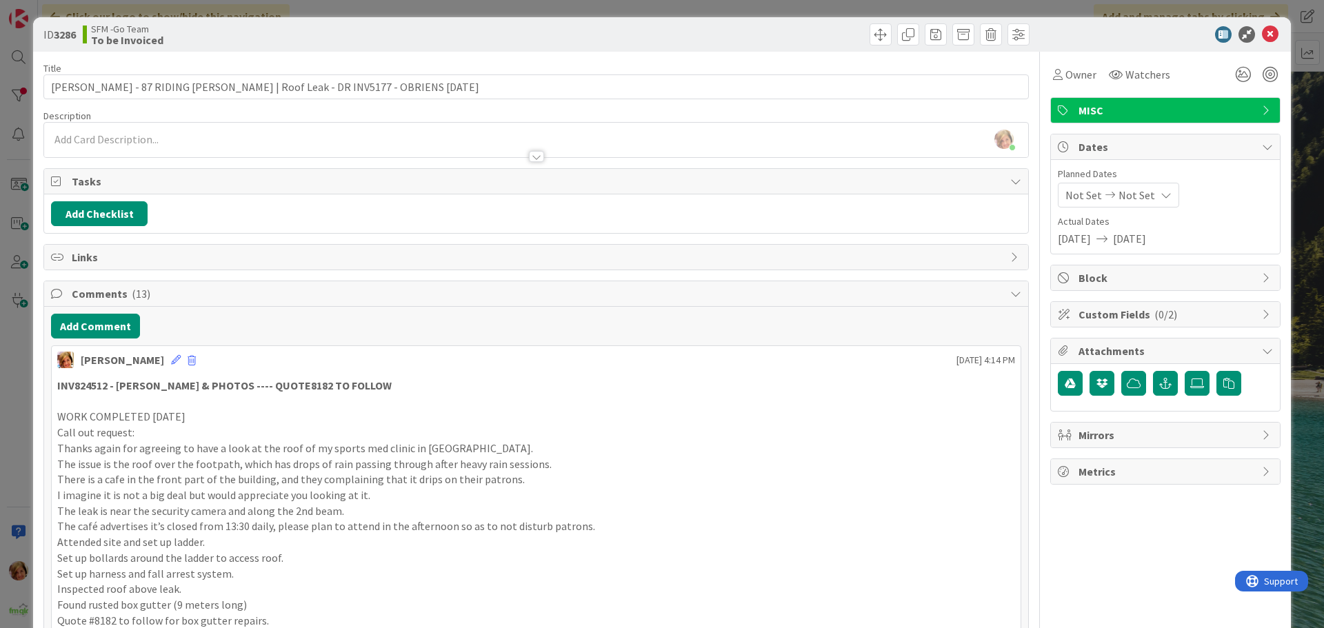
scroll to position [0, 0]
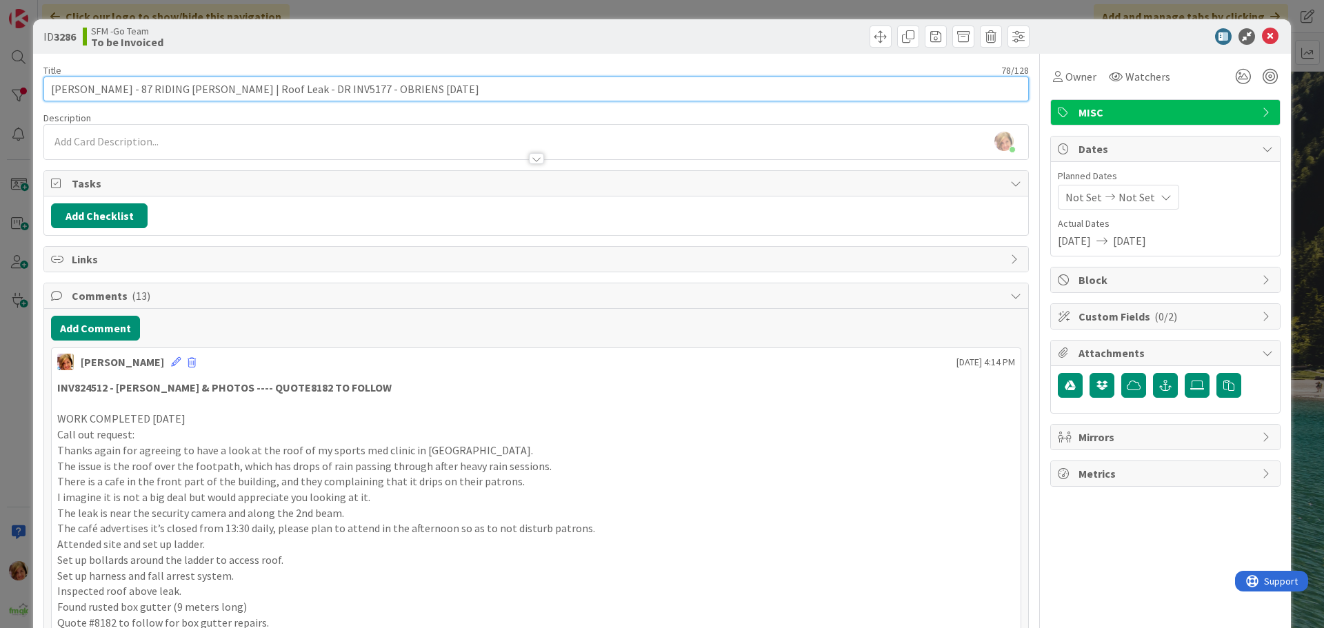
click at [468, 88] on input "[PERSON_NAME] - 87 RIDING [PERSON_NAME] | Roof Leak - DR INV5177 - OBRIENS [DAT…" at bounding box center [535, 89] width 985 height 25
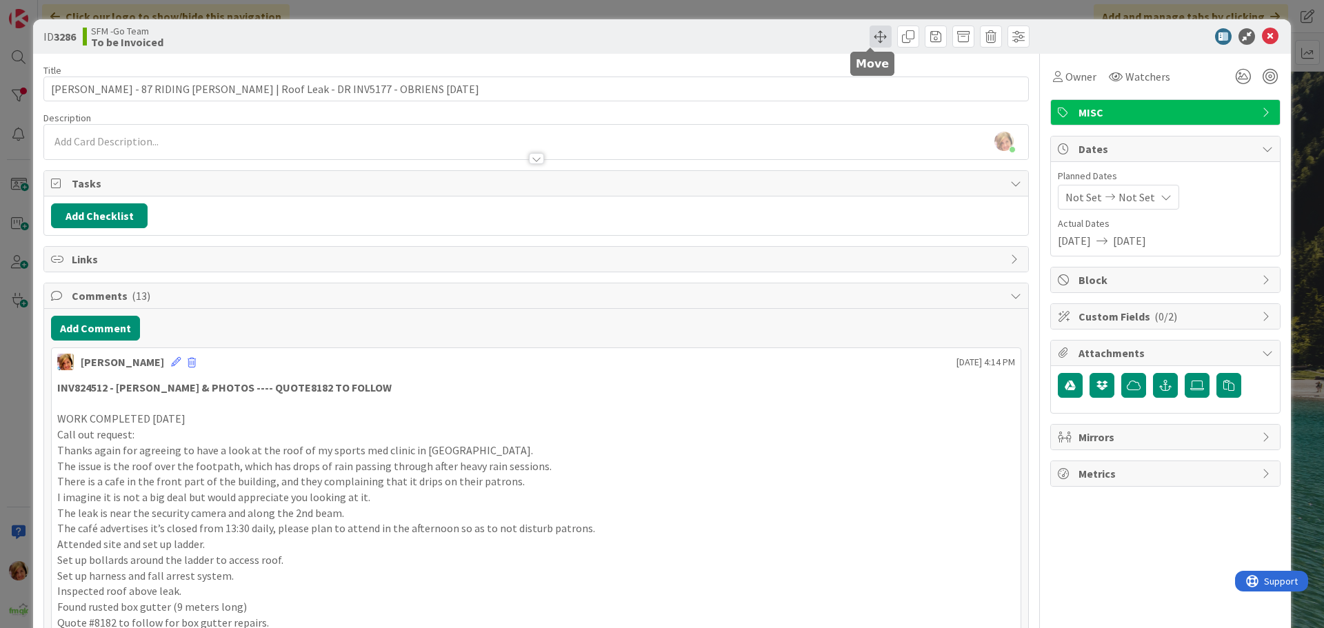
click at [870, 36] on span at bounding box center [881, 37] width 22 height 22
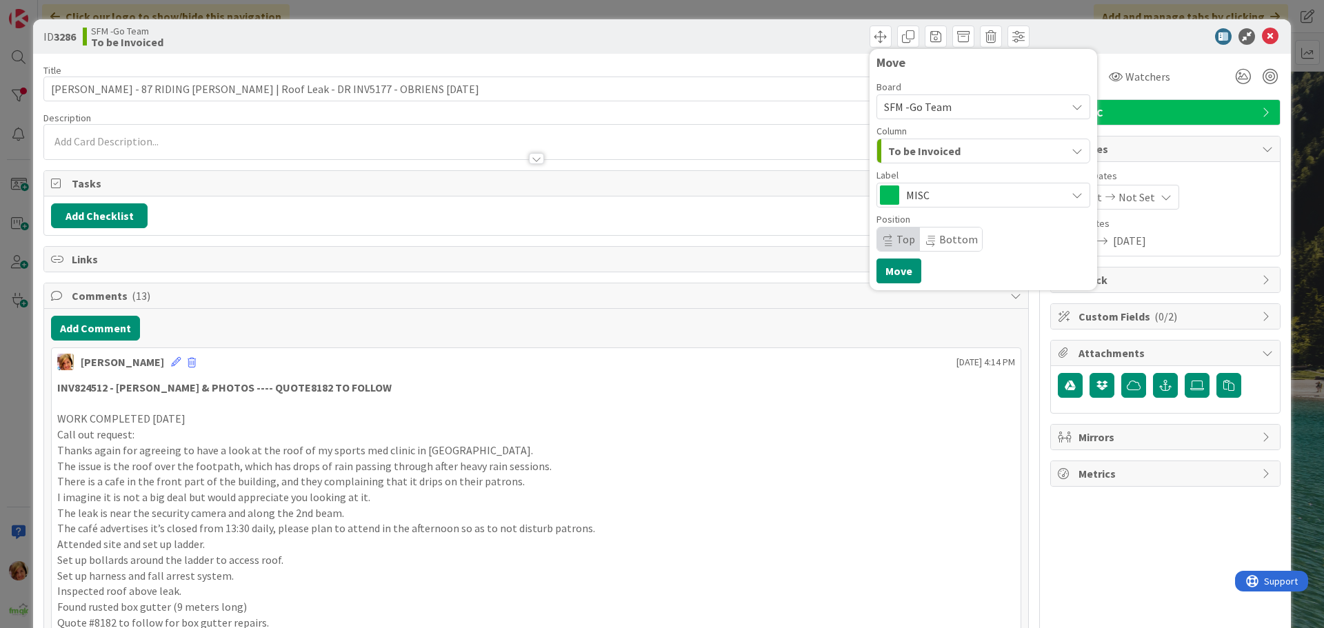
click at [926, 149] on span "To be Invoiced" at bounding box center [924, 151] width 72 height 18
drag, startPoint x: 737, startPoint y: 32, endPoint x: 695, endPoint y: 37, distance: 42.4
click at [737, 32] on div "Move Board SFM -Go Team Column To be Invoiced Backlog In Progress Projects To b…" at bounding box center [785, 37] width 490 height 22
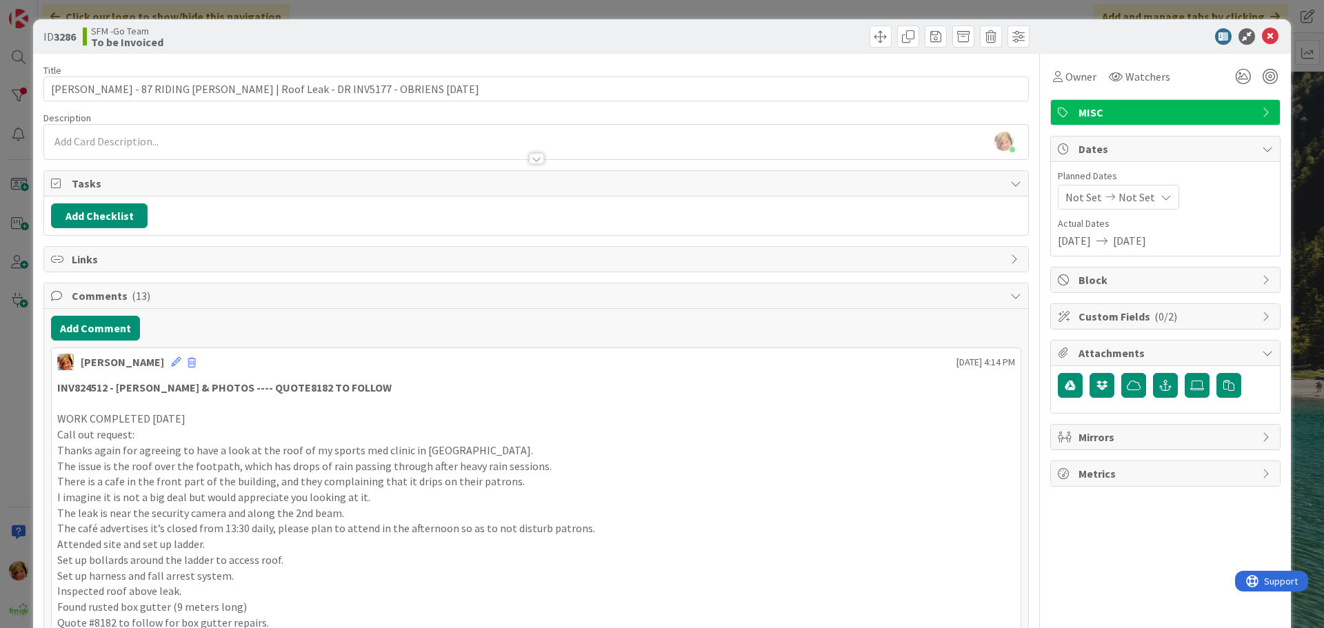
click at [586, 32] on div "Move Move" at bounding box center [785, 37] width 490 height 22
drag, startPoint x: 1261, startPoint y: 29, endPoint x: 1165, endPoint y: 108, distance: 123.4
click at [1262, 32] on icon at bounding box center [1270, 36] width 17 height 17
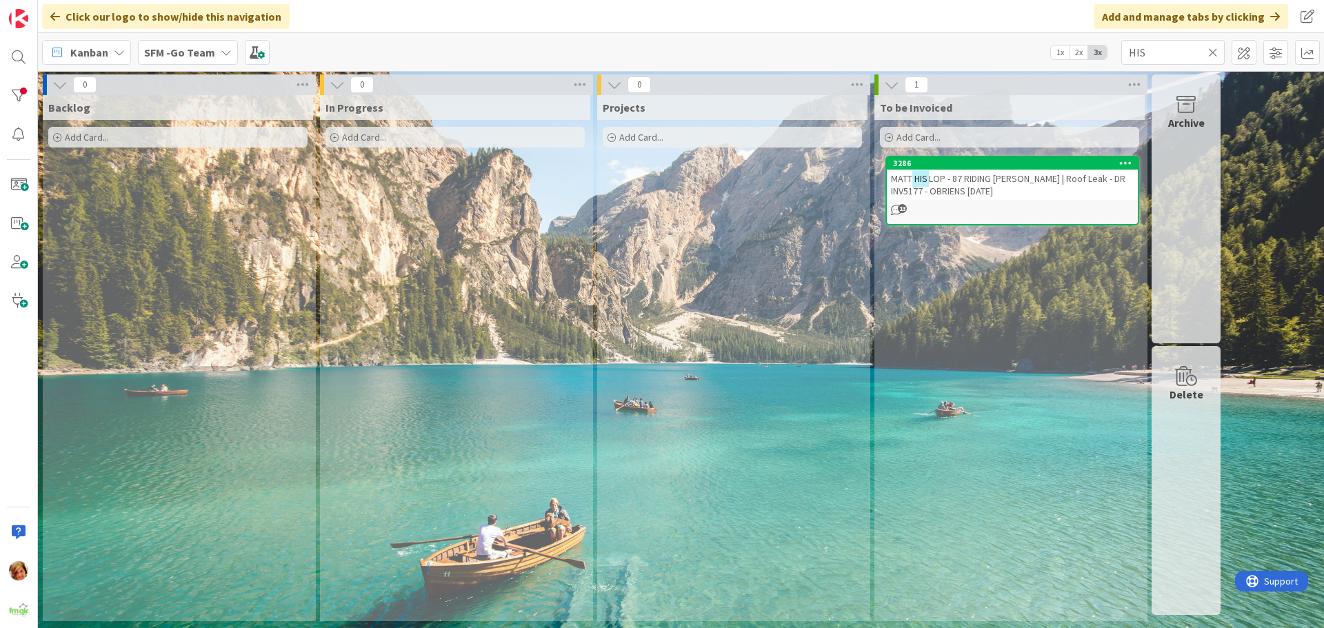
click at [1044, 173] on span "LOP - 87 RIDING [PERSON_NAME] | Roof Leak - DR INV5177 - OBRIENS [DATE]" at bounding box center [1008, 184] width 234 height 25
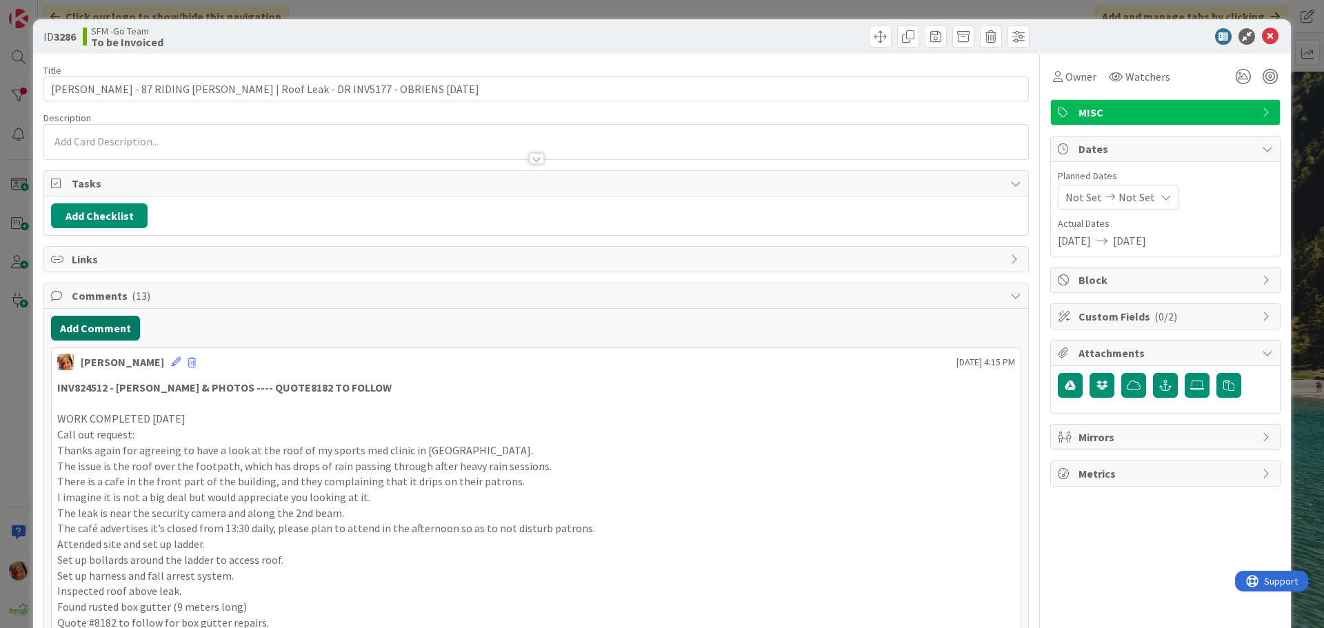
click at [114, 323] on button "Add Comment" at bounding box center [95, 328] width 89 height 25
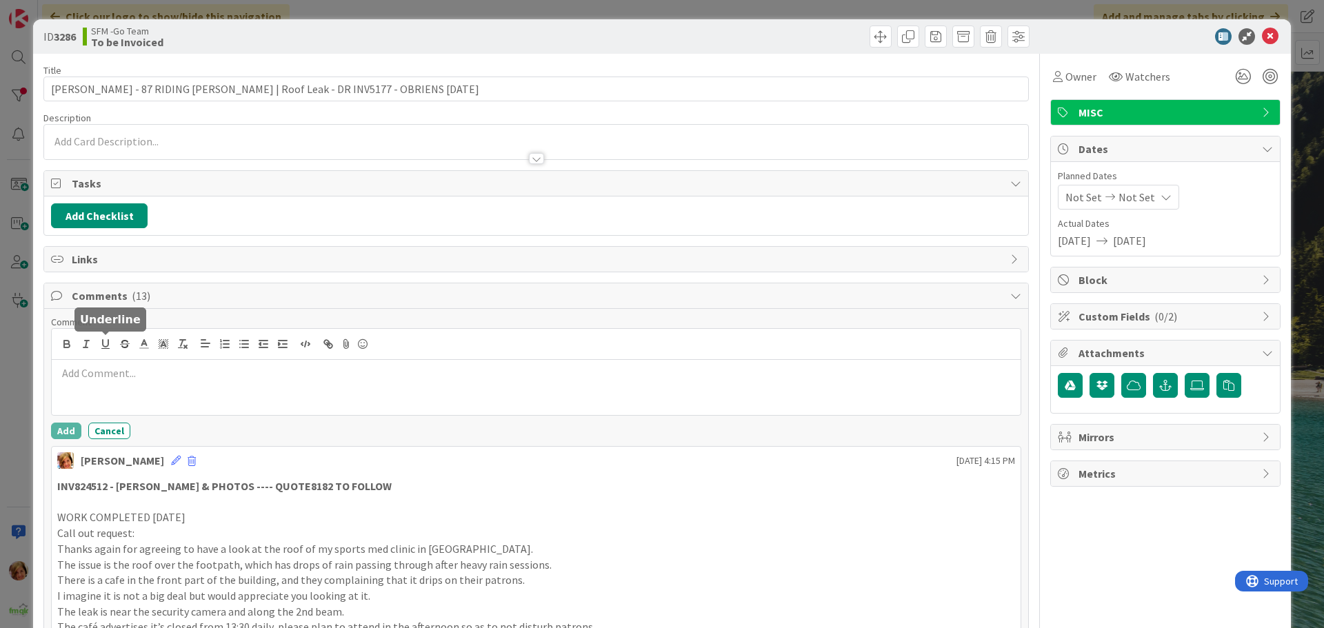
click at [132, 366] on p at bounding box center [536, 373] width 958 height 16
drag, startPoint x: 132, startPoint y: 367, endPoint x: 68, endPoint y: 387, distance: 66.5
click at [68, 387] on div at bounding box center [536, 387] width 969 height 55
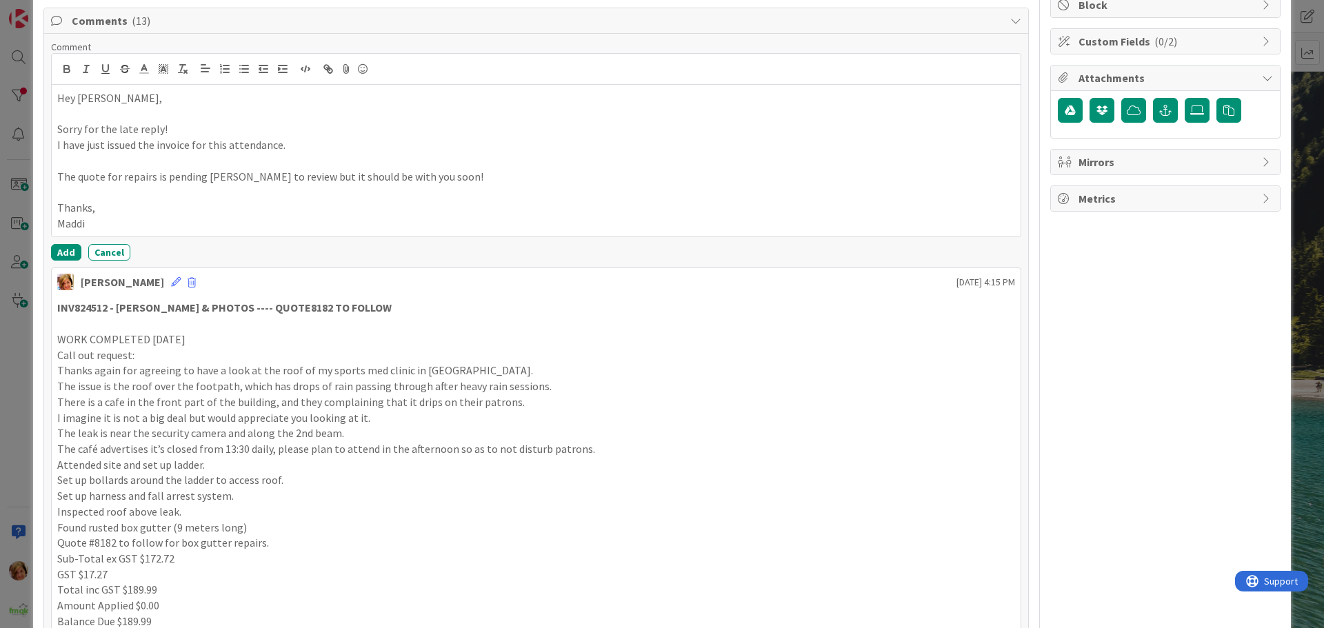
scroll to position [276, 0]
click at [66, 245] on button "Add" at bounding box center [66, 251] width 30 height 17
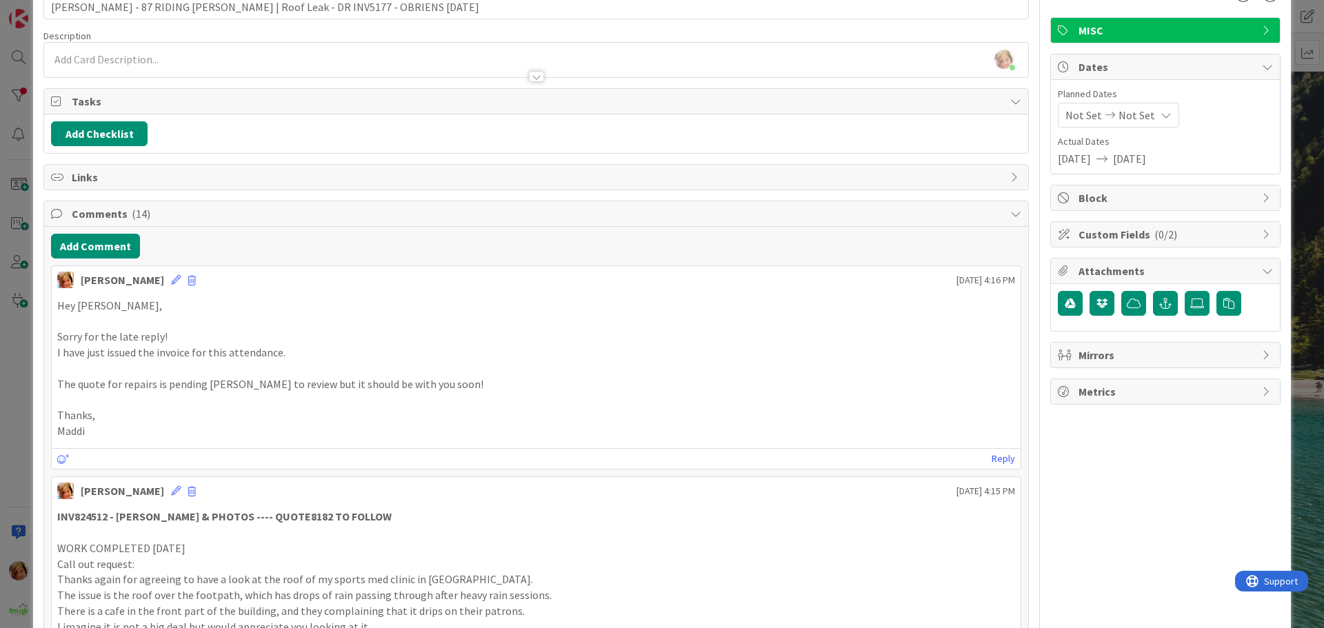
scroll to position [0, 0]
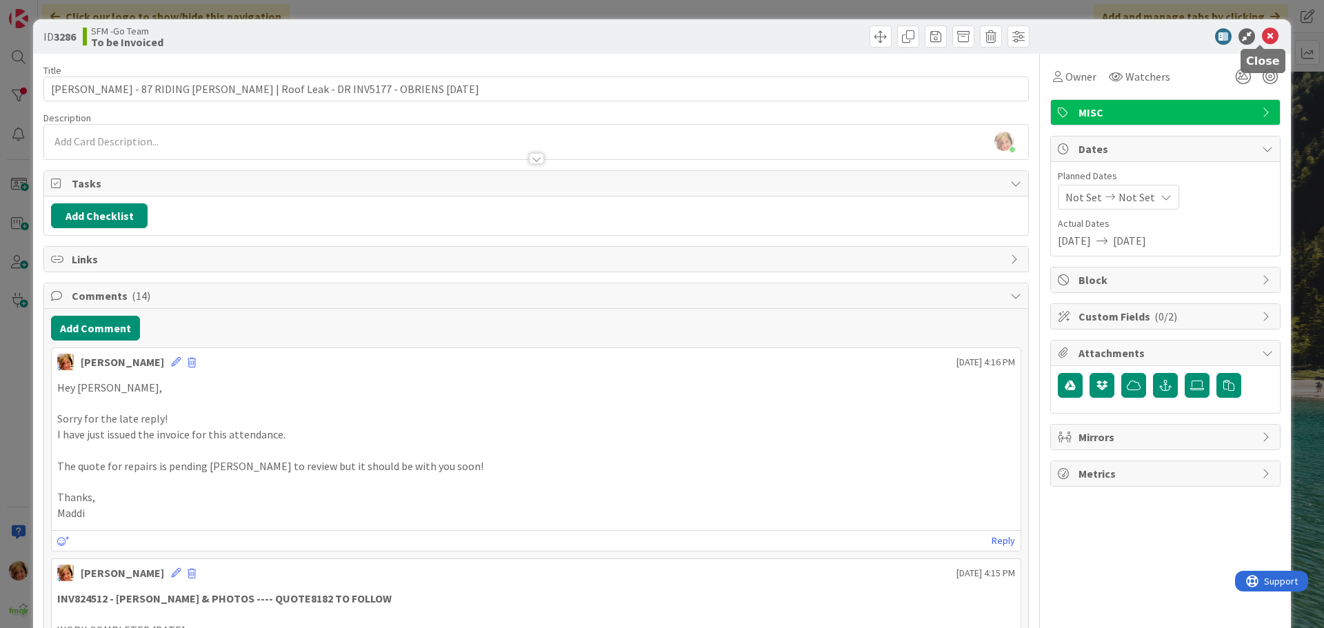
drag, startPoint x: 1257, startPoint y: 37, endPoint x: 632, endPoint y: 110, distance: 629.1
click at [1262, 37] on icon at bounding box center [1270, 36] width 17 height 17
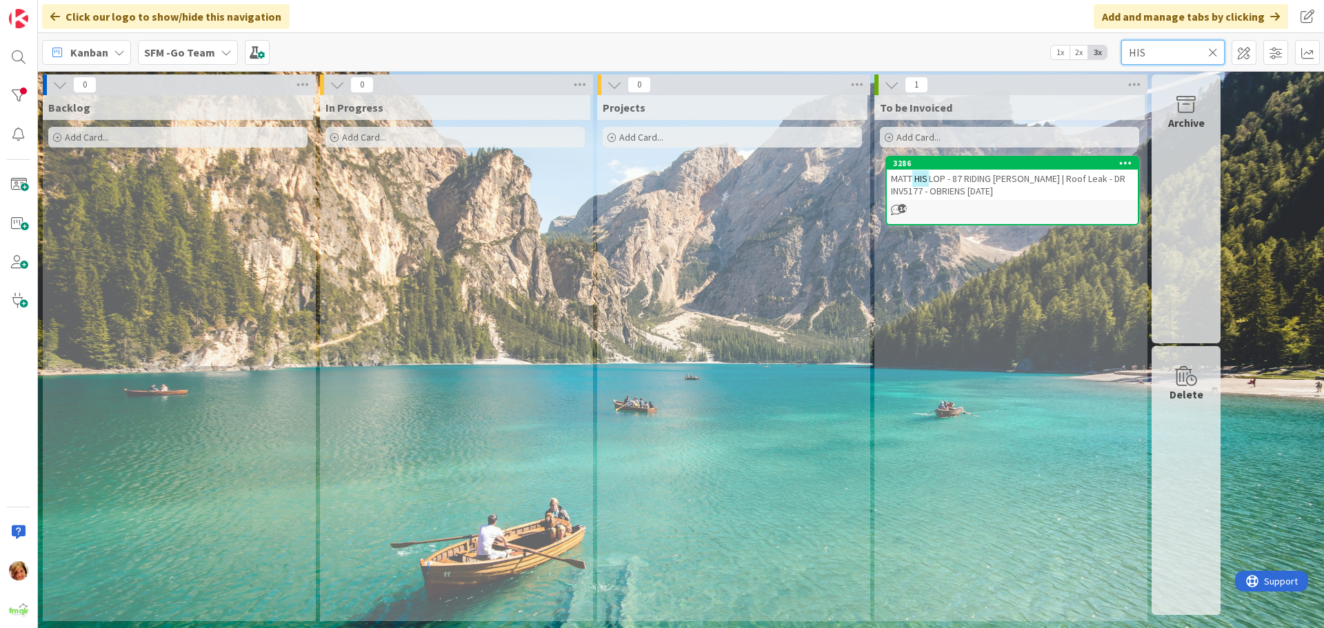
click at [1151, 53] on input "HIS" at bounding box center [1172, 52] width 103 height 25
type input "H"
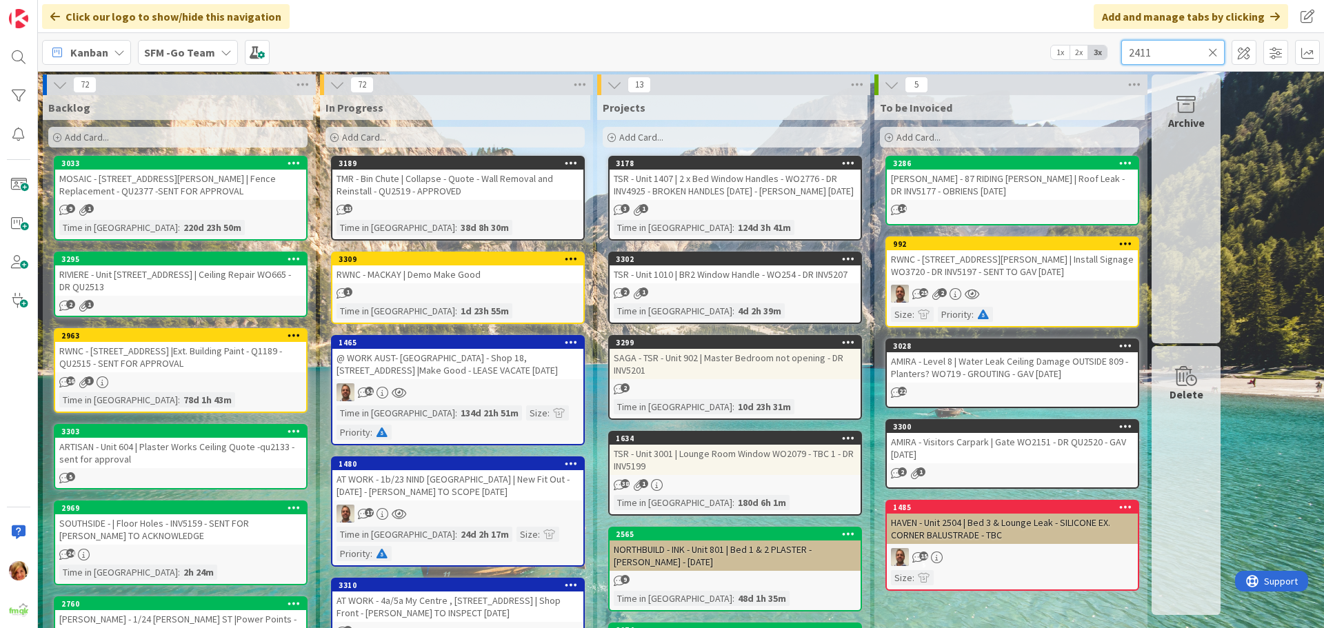
type input "2411"
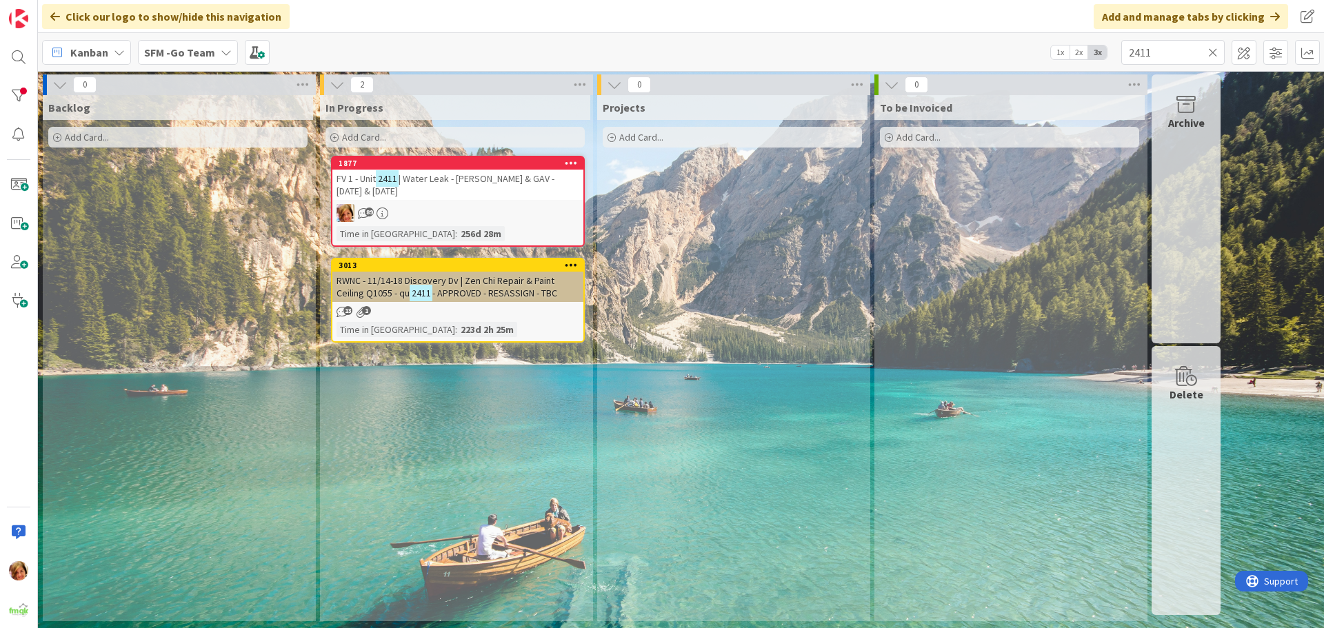
click at [479, 186] on div "FV 1 - Unit 2411 | Water Leak - [PERSON_NAME] & GAV - [DATE] & [DATE]" at bounding box center [457, 185] width 251 height 30
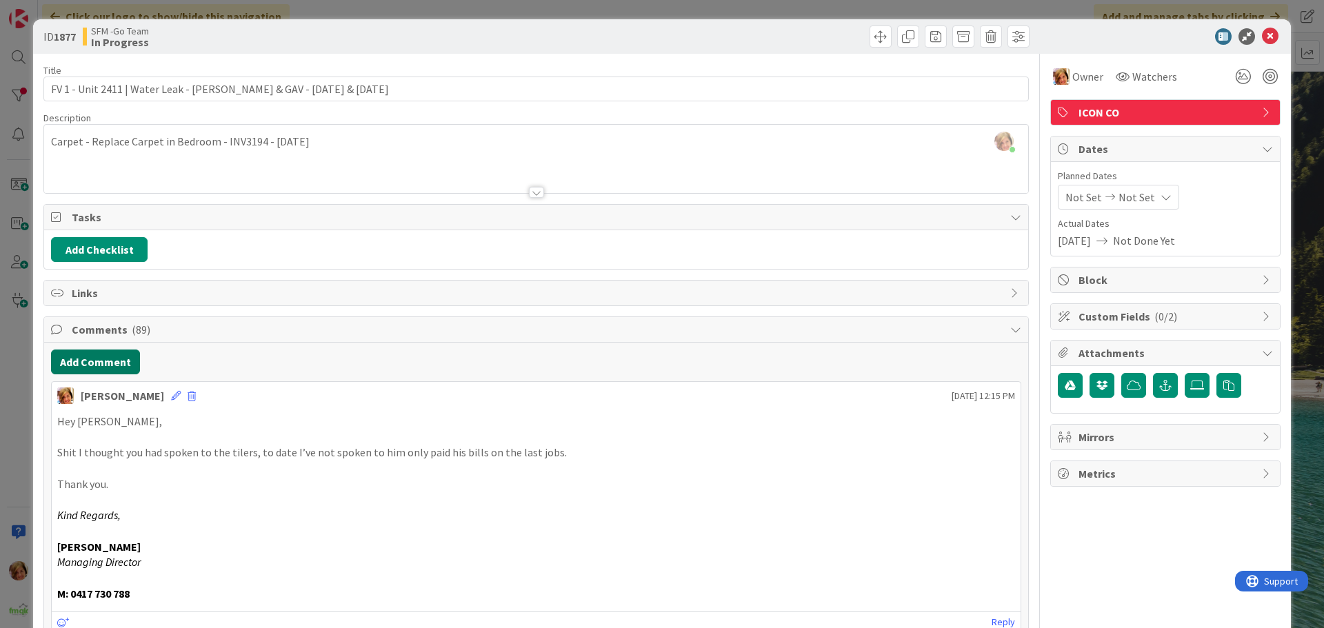
click at [107, 363] on button "Add Comment" at bounding box center [95, 362] width 89 height 25
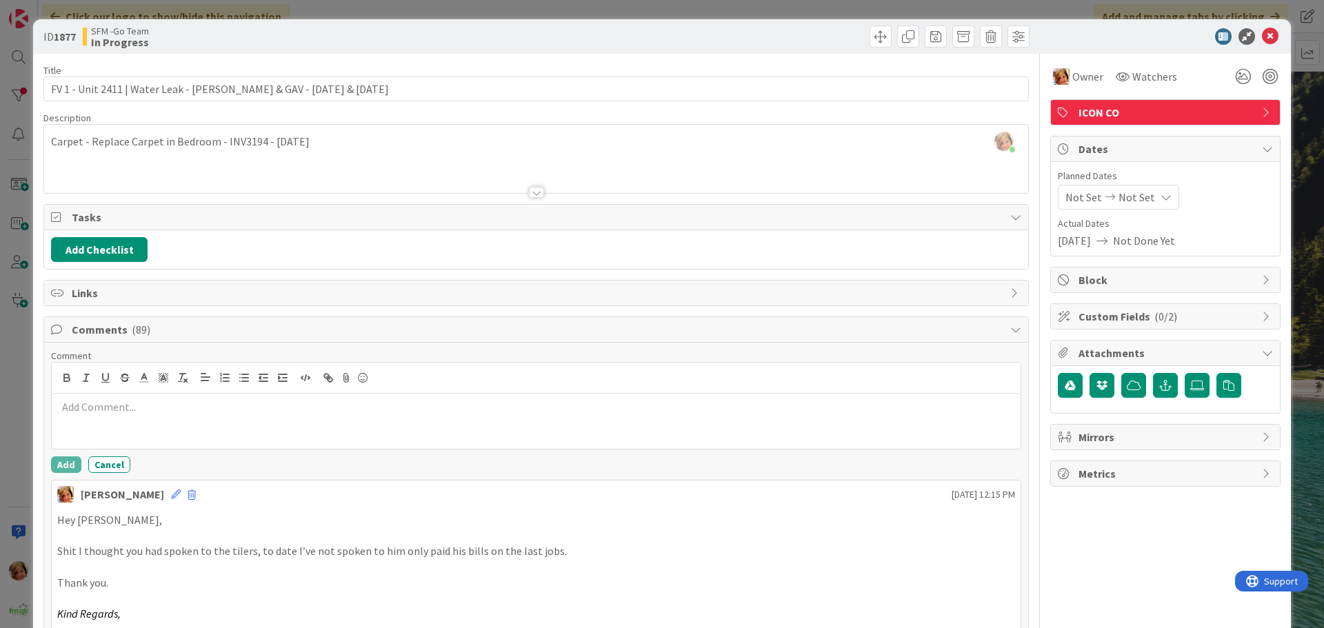
click at [126, 401] on p at bounding box center [536, 407] width 958 height 16
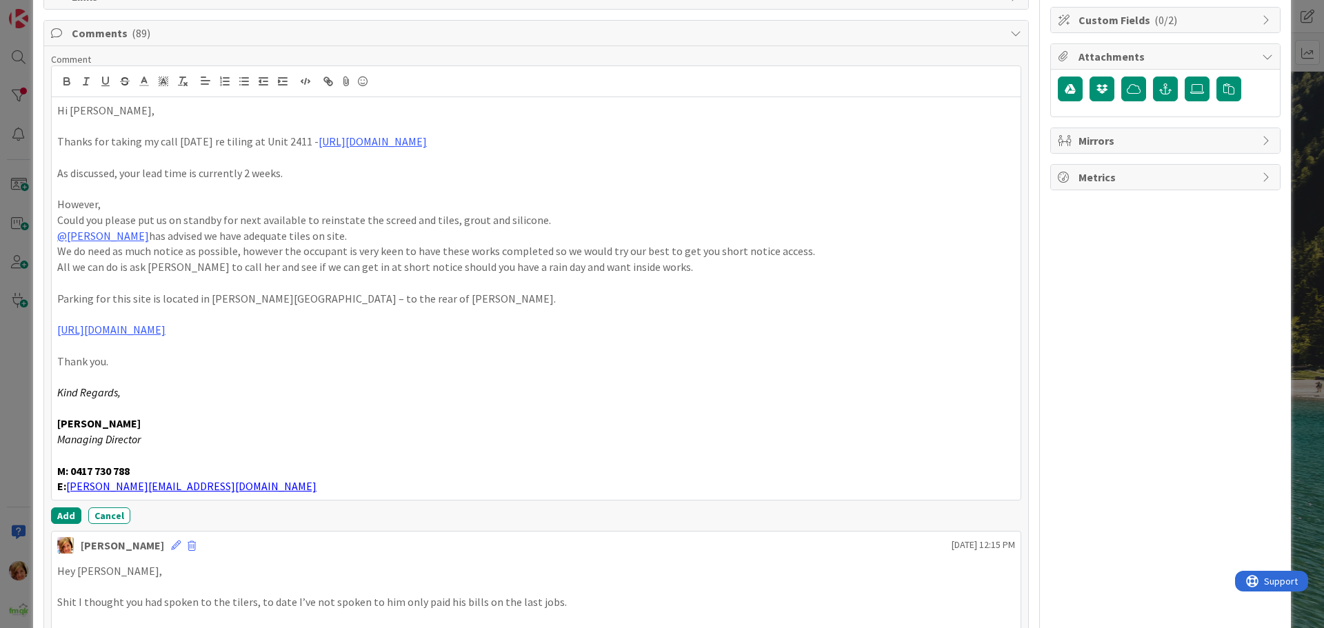
scroll to position [299, 0]
click at [66, 515] on button "Add" at bounding box center [66, 513] width 30 height 17
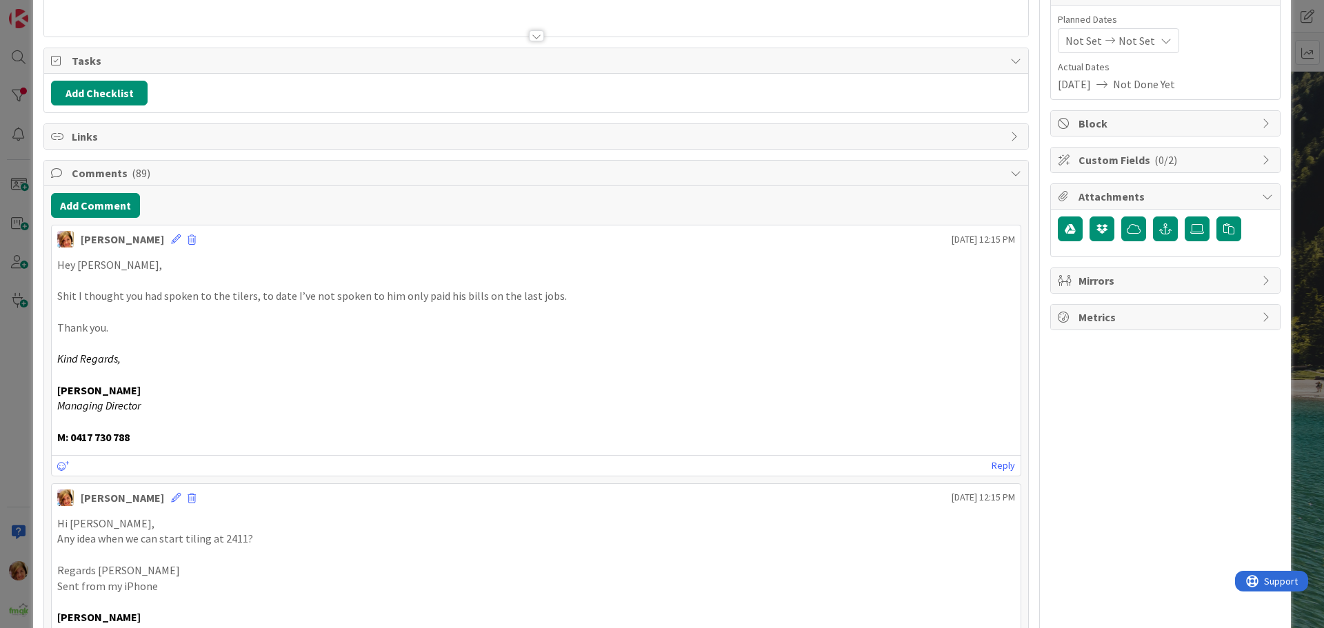
scroll to position [23, 0]
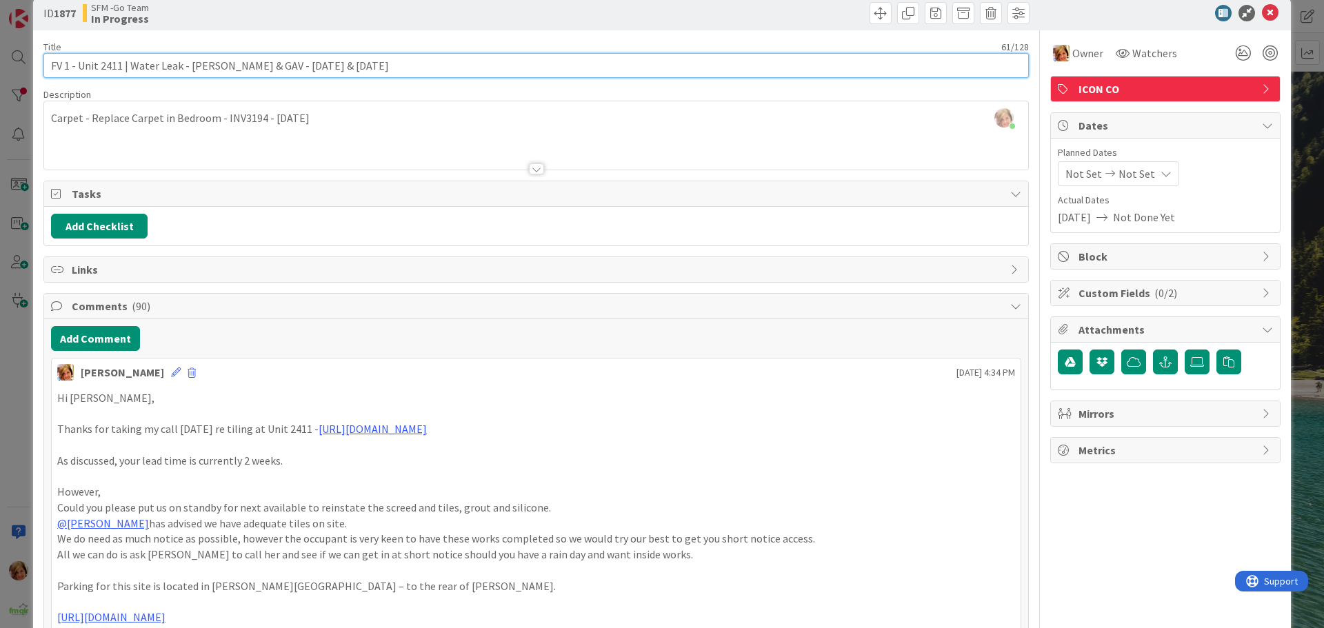
click at [350, 63] on input "FV 1 - Unit 2411 | Water Leak - [PERSON_NAME] & GAV - [DATE] & [DATE]" at bounding box center [535, 65] width 985 height 25
type input "FV 1 - Unit 2411 | Water Leak - TILING SENT TO PLATINUM TILING [DATE]"
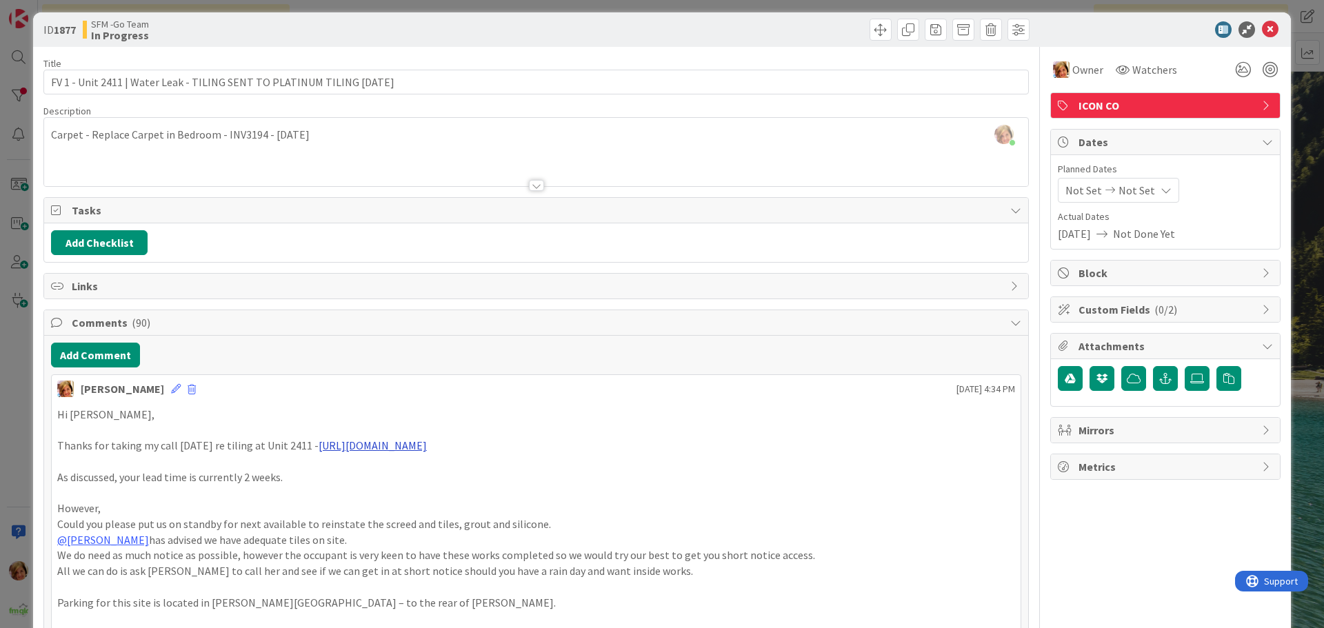
scroll to position [0, 0]
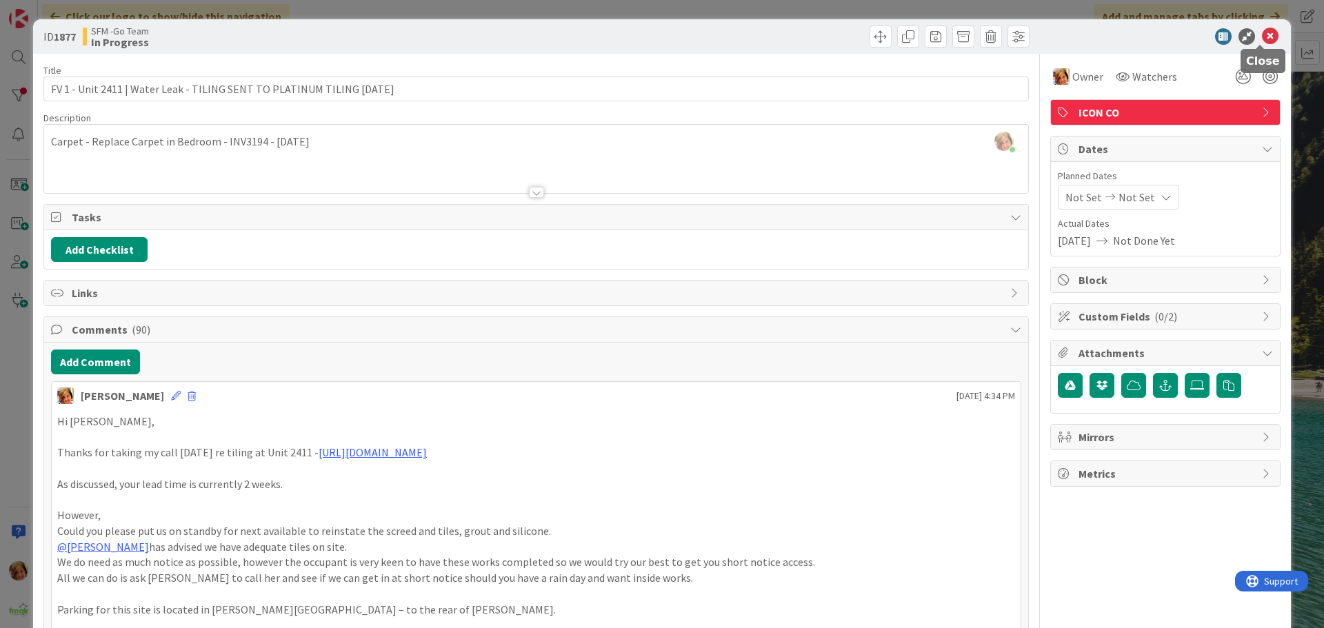
drag, startPoint x: 1260, startPoint y: 38, endPoint x: 614, endPoint y: 26, distance: 645.6
click at [1262, 38] on icon at bounding box center [1270, 36] width 17 height 17
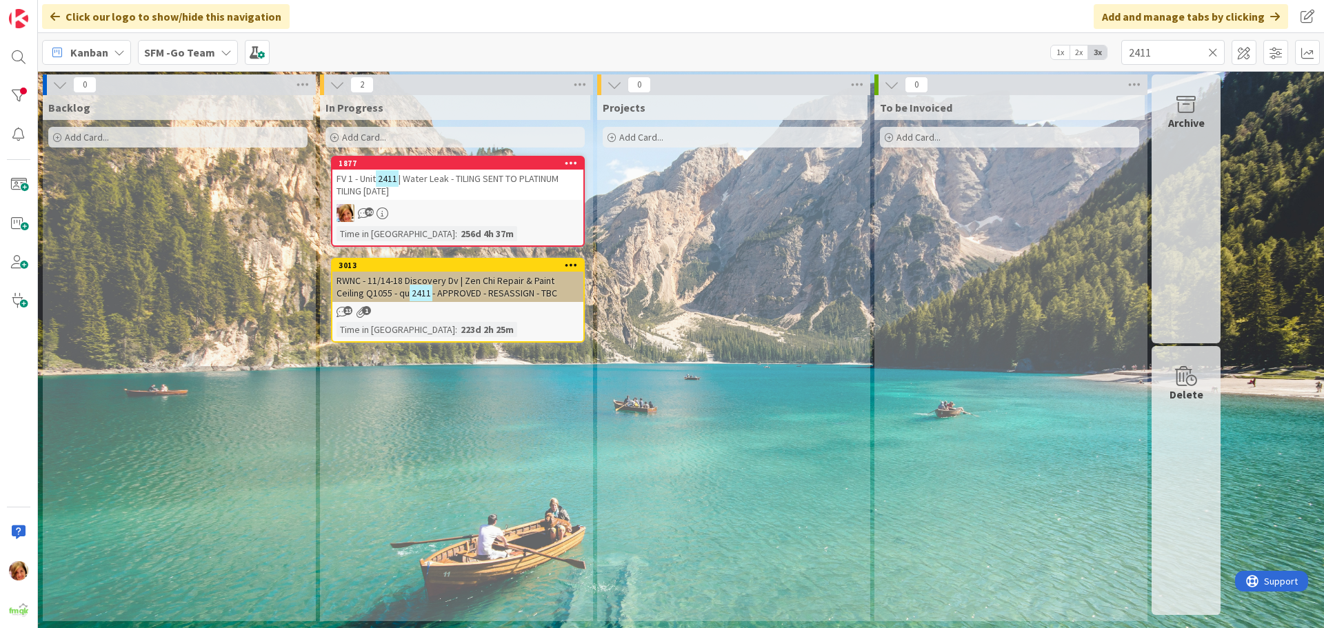
click at [1211, 50] on icon at bounding box center [1213, 52] width 10 height 12
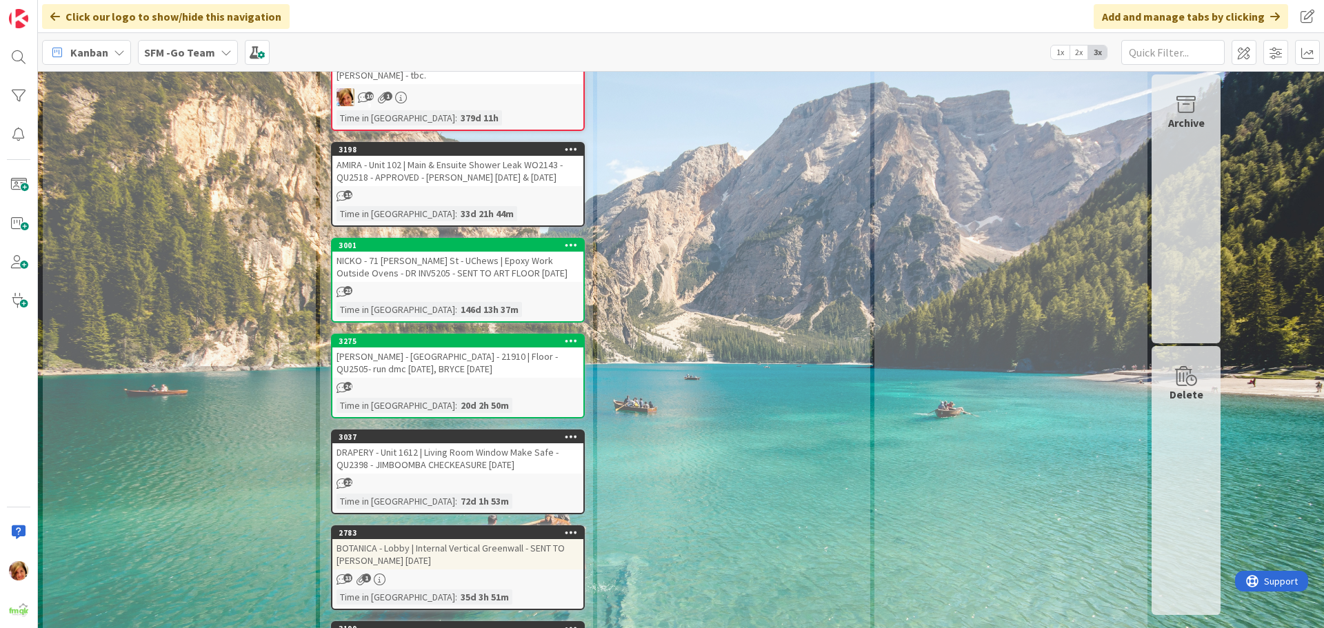
scroll to position [1931, 0]
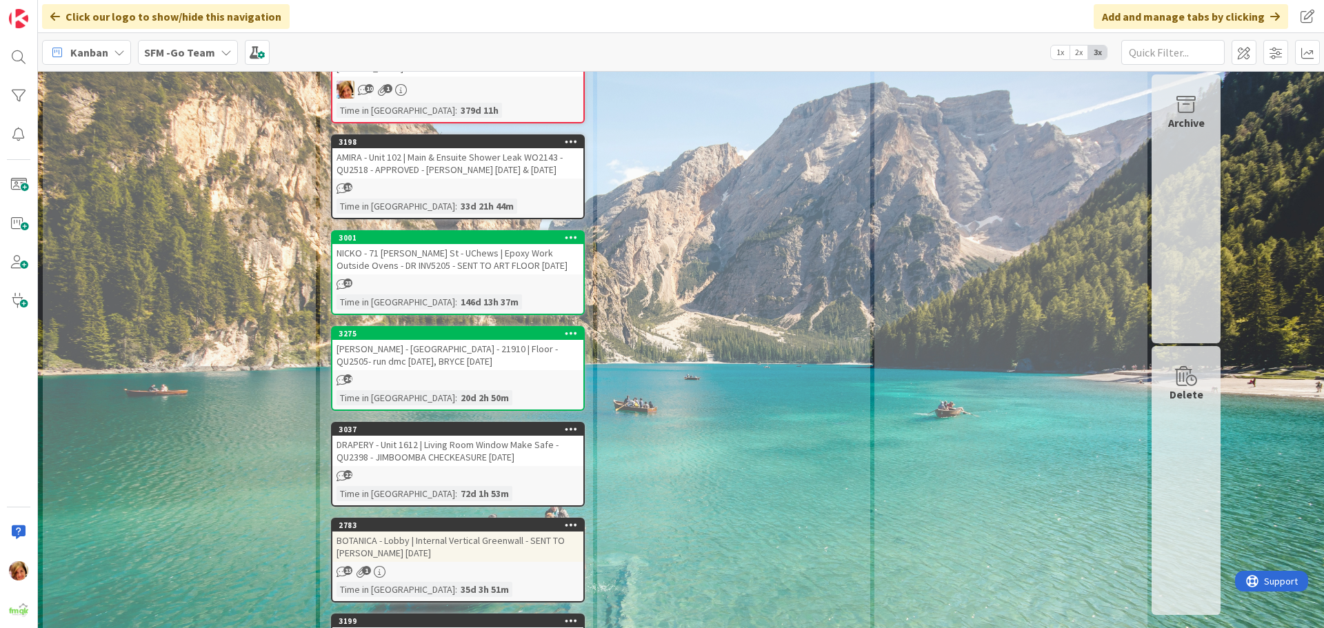
click at [480, 244] on div "NICKO - 71 [PERSON_NAME] St - UChews | Epoxy Work Outside Ovens - DR INV5205 - …" at bounding box center [457, 259] width 251 height 30
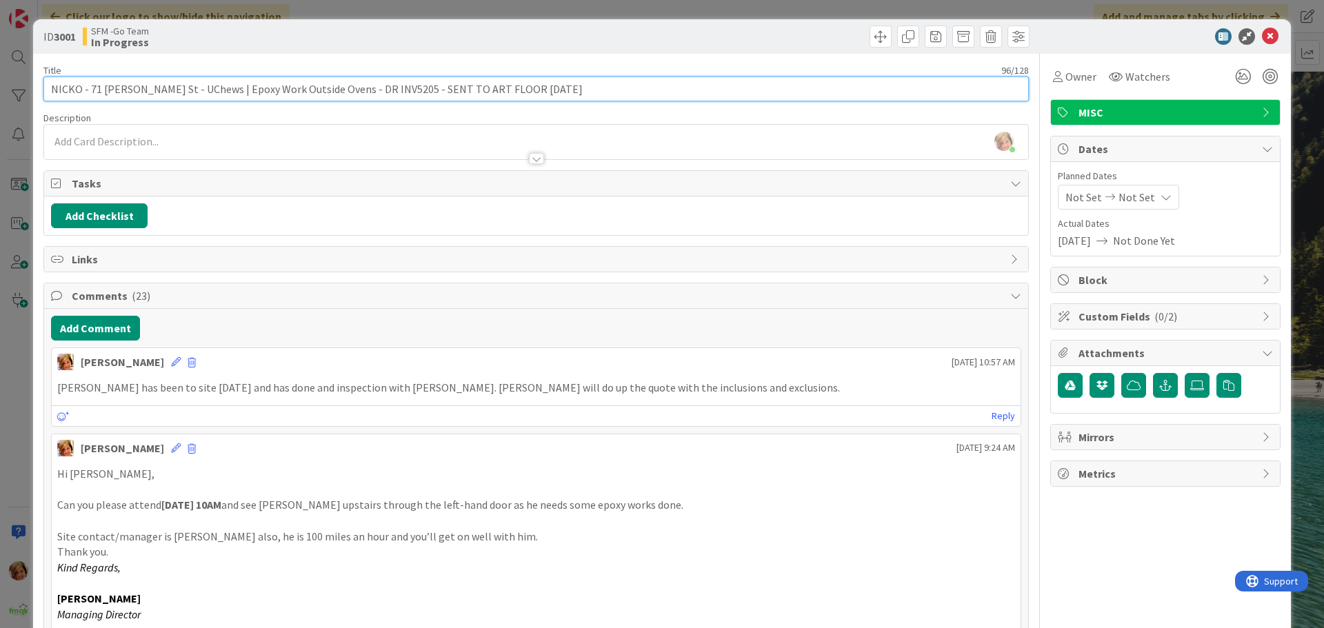
drag, startPoint x: 525, startPoint y: 87, endPoint x: 380, endPoint y: 89, distance: 144.8
click at [380, 89] on input "NICKO - 71 [PERSON_NAME] St - UChews | Epoxy Work Outside Ovens - DR INV5205 - …" at bounding box center [535, 89] width 985 height 25
type input "[PERSON_NAME] - 71 [PERSON_NAME] St - UChews | Epoxy Work Outside Ovens - DR IN…"
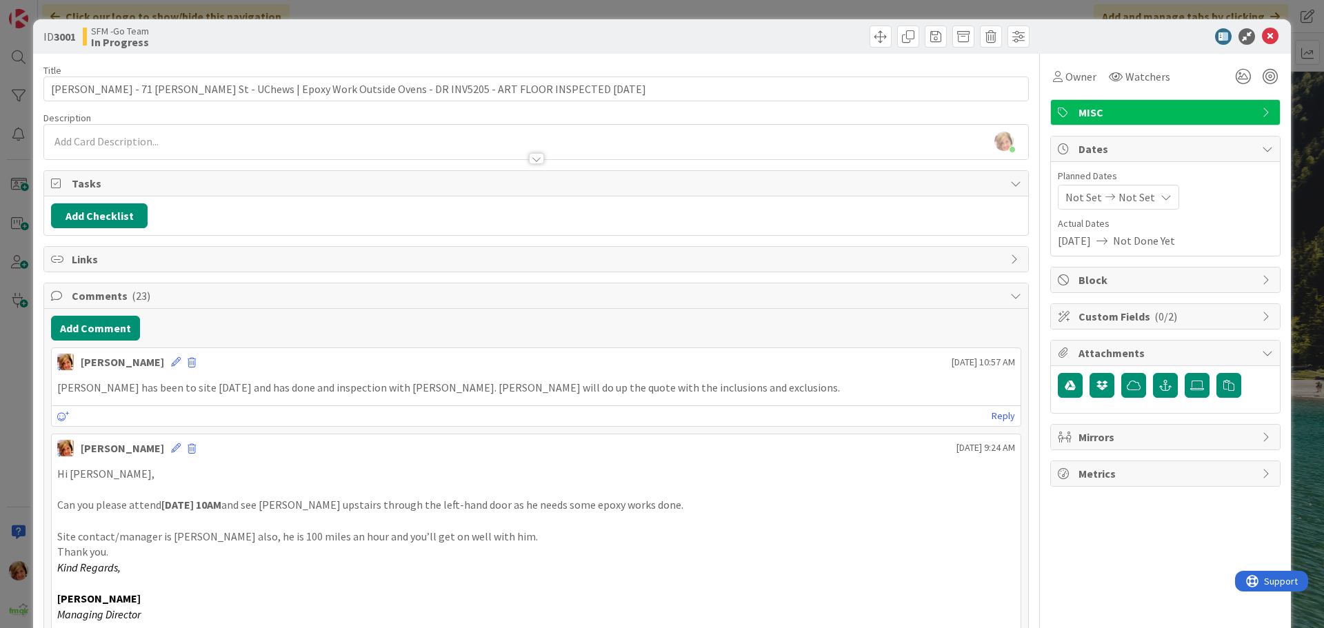
drag, startPoint x: 729, startPoint y: 39, endPoint x: 1257, endPoint y: 62, distance: 528.7
click at [730, 39] on div at bounding box center [785, 37] width 490 height 22
click at [1265, 34] on icon at bounding box center [1270, 36] width 17 height 17
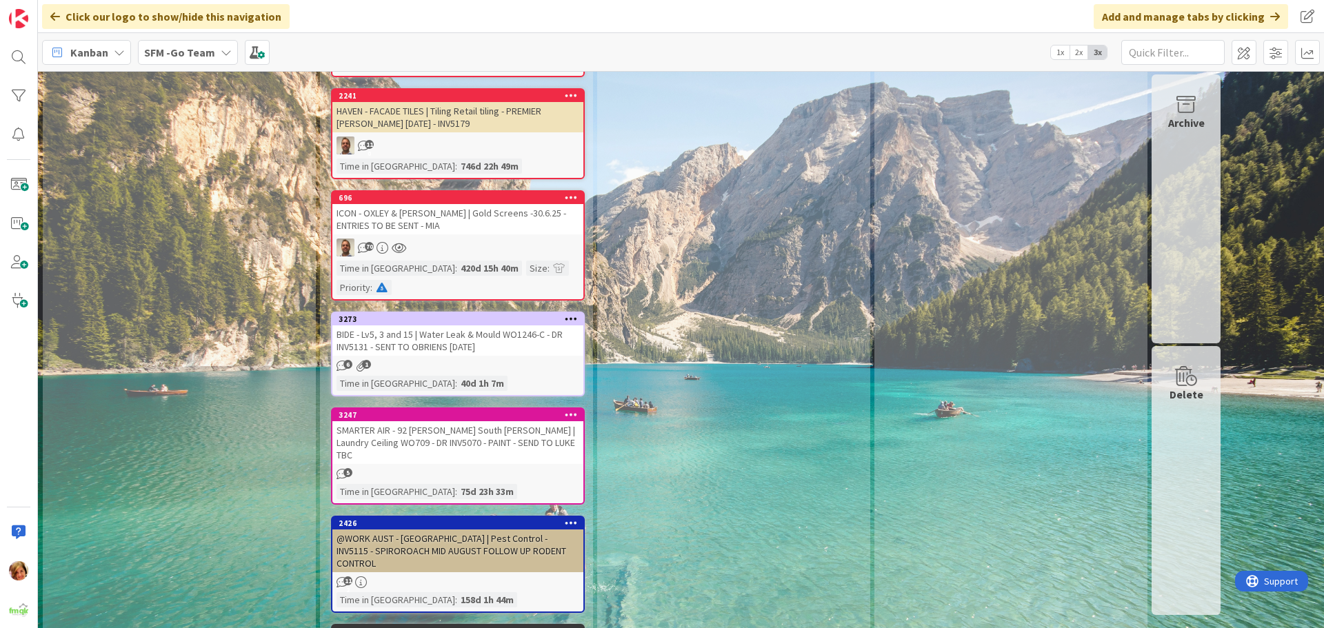
scroll to position [4482, 0]
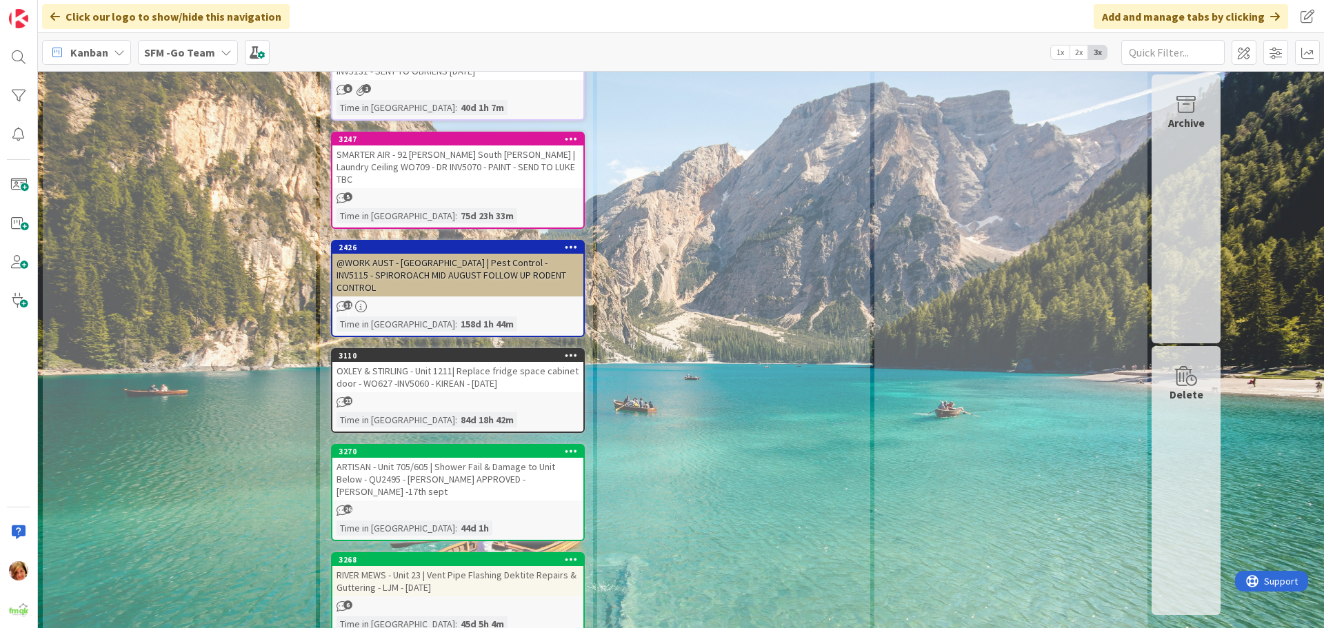
click at [454, 566] on div "RIVER MEWS - Unit 23 | Vent Pipe Flashing Dektite Repairs & Guttering - LJM - […" at bounding box center [457, 581] width 251 height 30
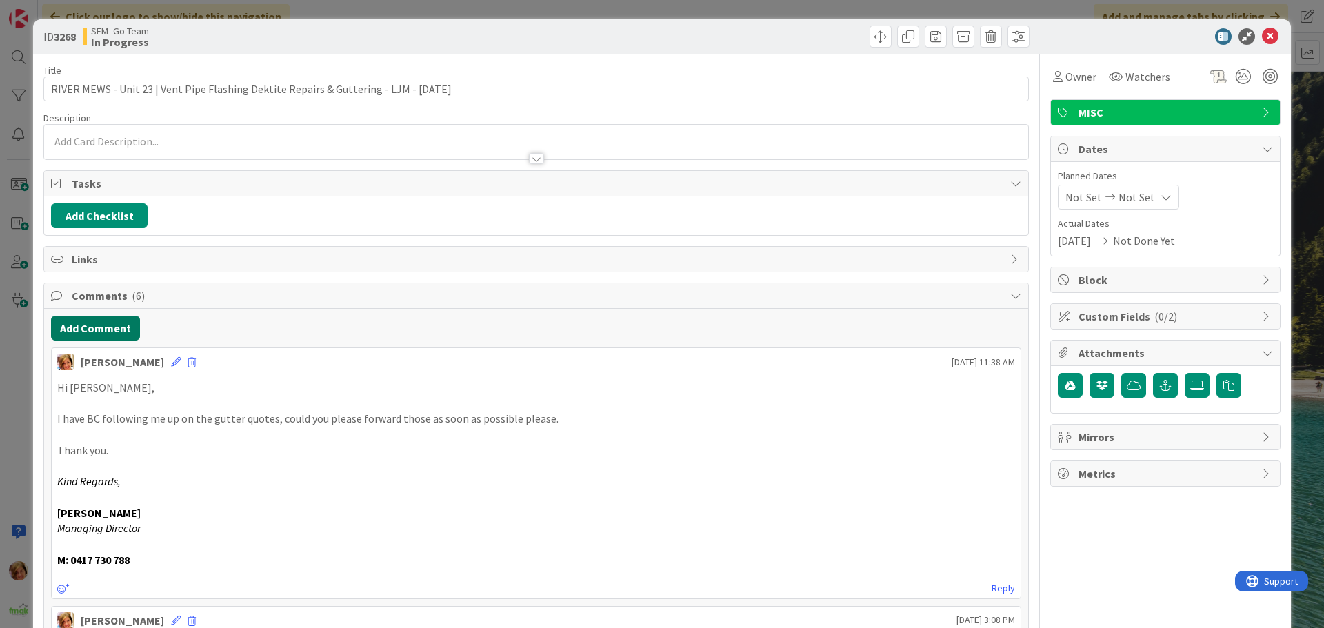
click at [105, 328] on button "Add Comment" at bounding box center [95, 328] width 89 height 25
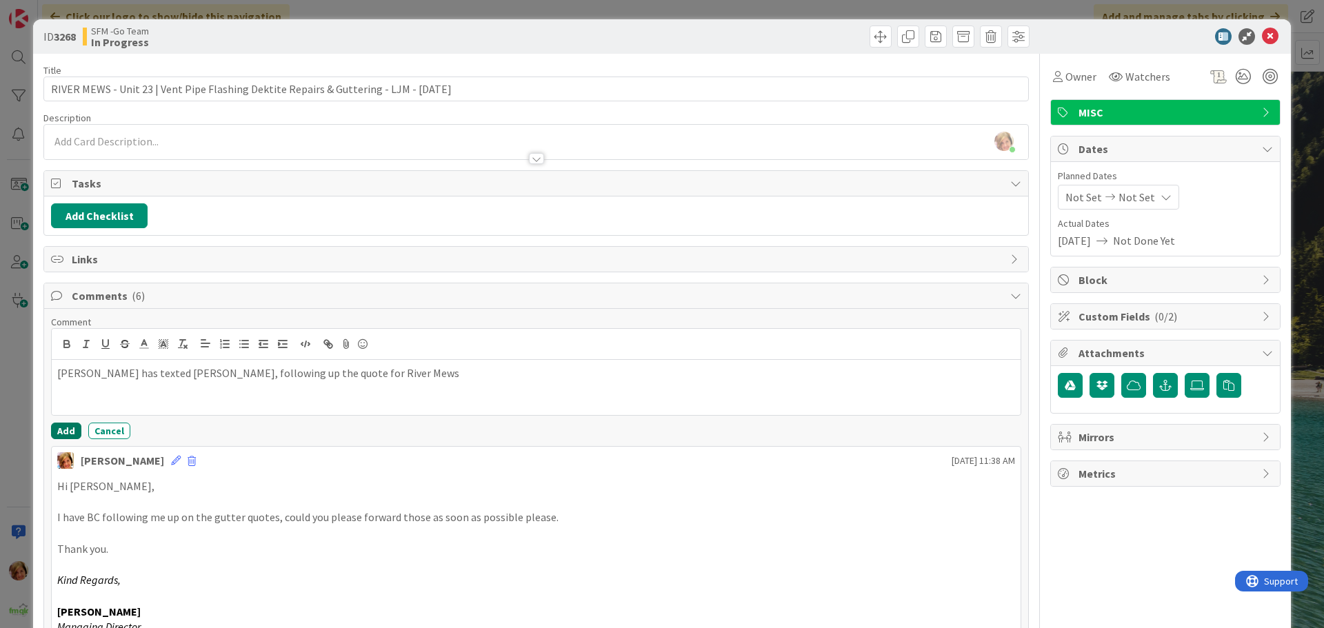
click at [67, 436] on button "Add" at bounding box center [66, 431] width 30 height 17
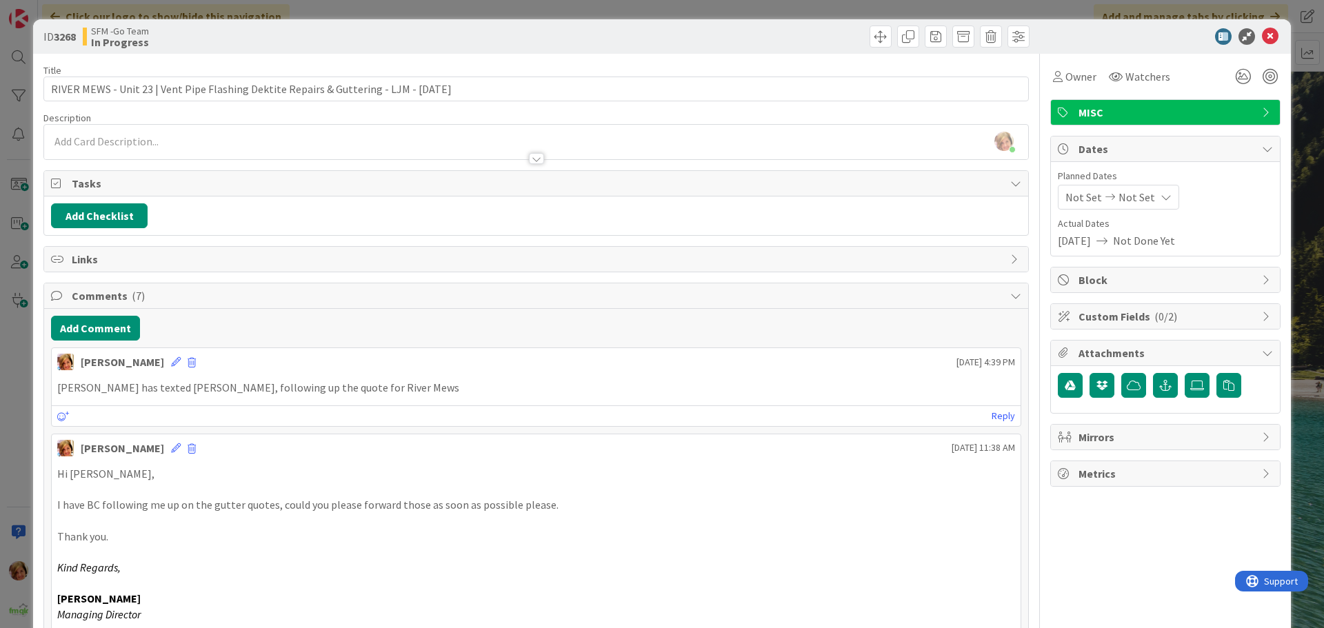
click at [714, 32] on div at bounding box center [785, 37] width 490 height 22
click at [1262, 36] on icon at bounding box center [1270, 36] width 17 height 17
